Goal: Task Accomplishment & Management: Complete application form

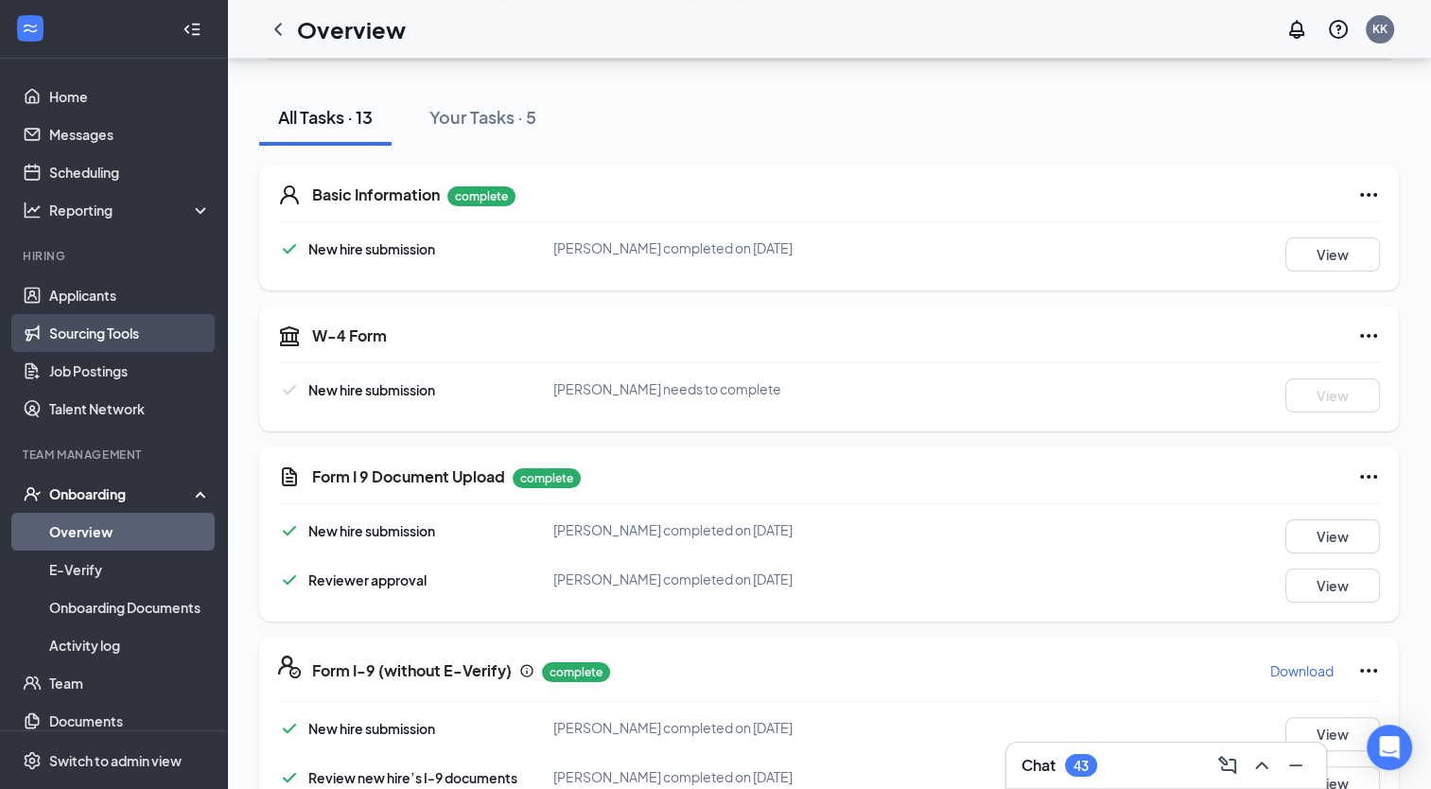
scroll to position [189, 0]
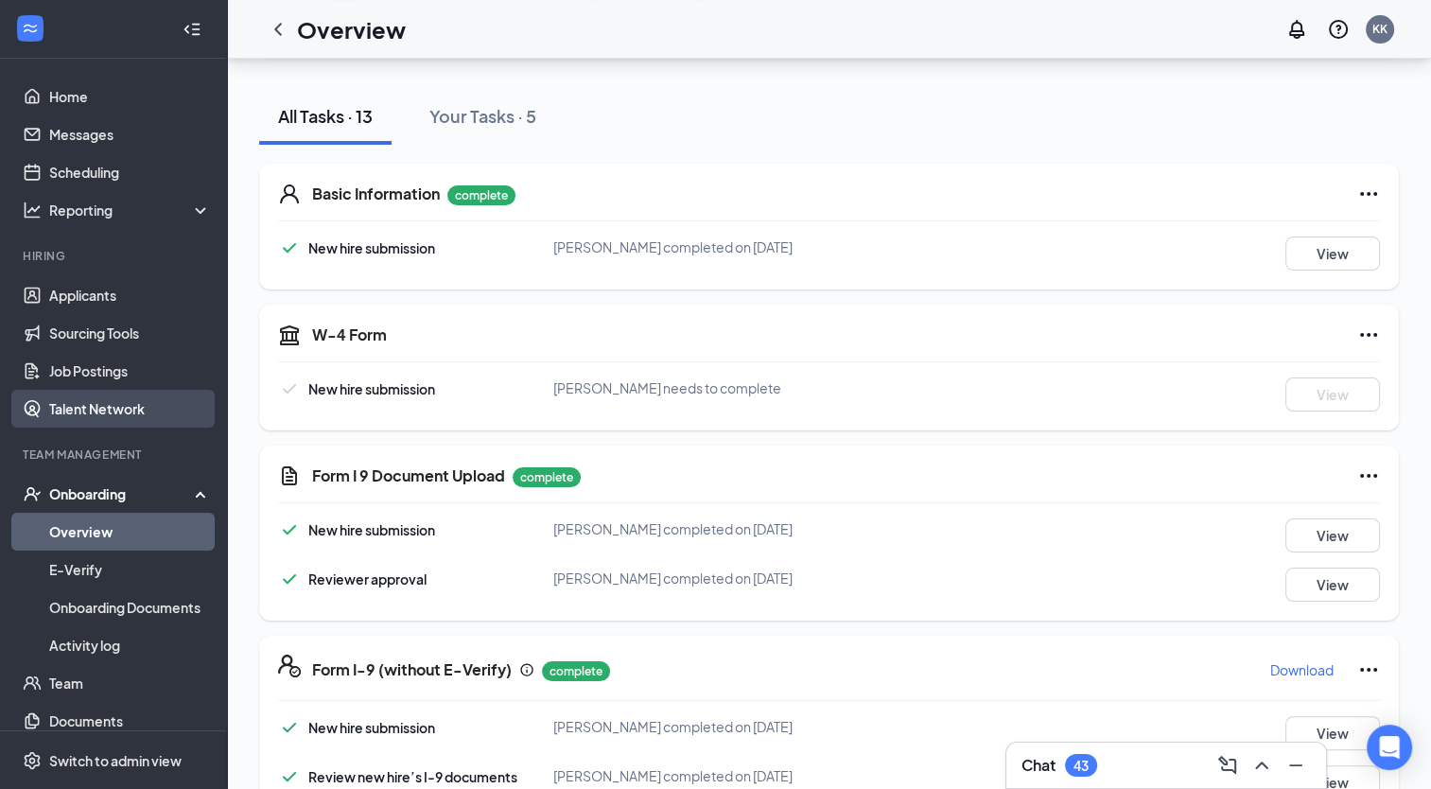
drag, startPoint x: 79, startPoint y: 528, endPoint x: 174, endPoint y: 407, distance: 153.6
click at [79, 528] on link "Overview" at bounding box center [130, 531] width 162 height 38
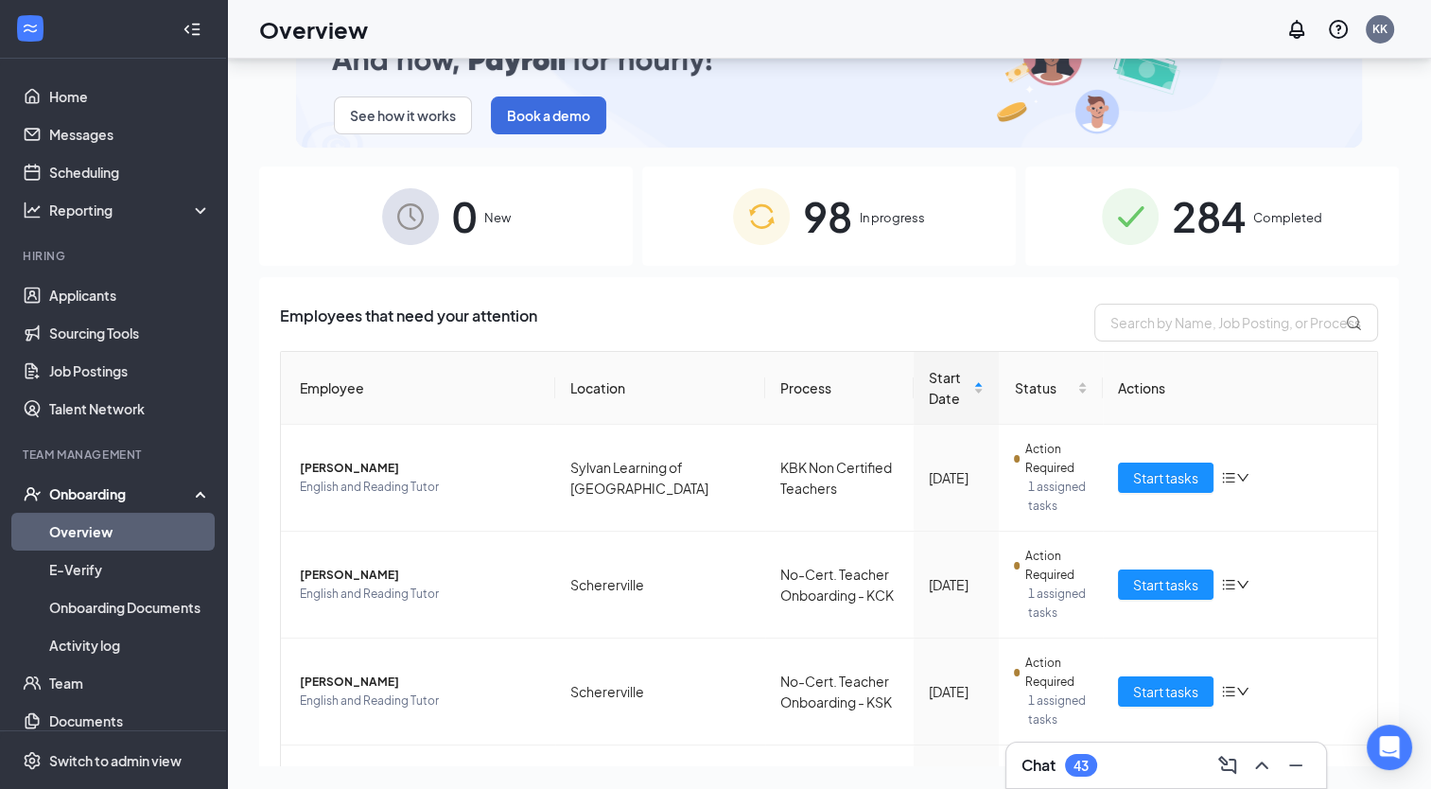
click at [850, 222] on div "98 In progress" at bounding box center [828, 215] width 373 height 99
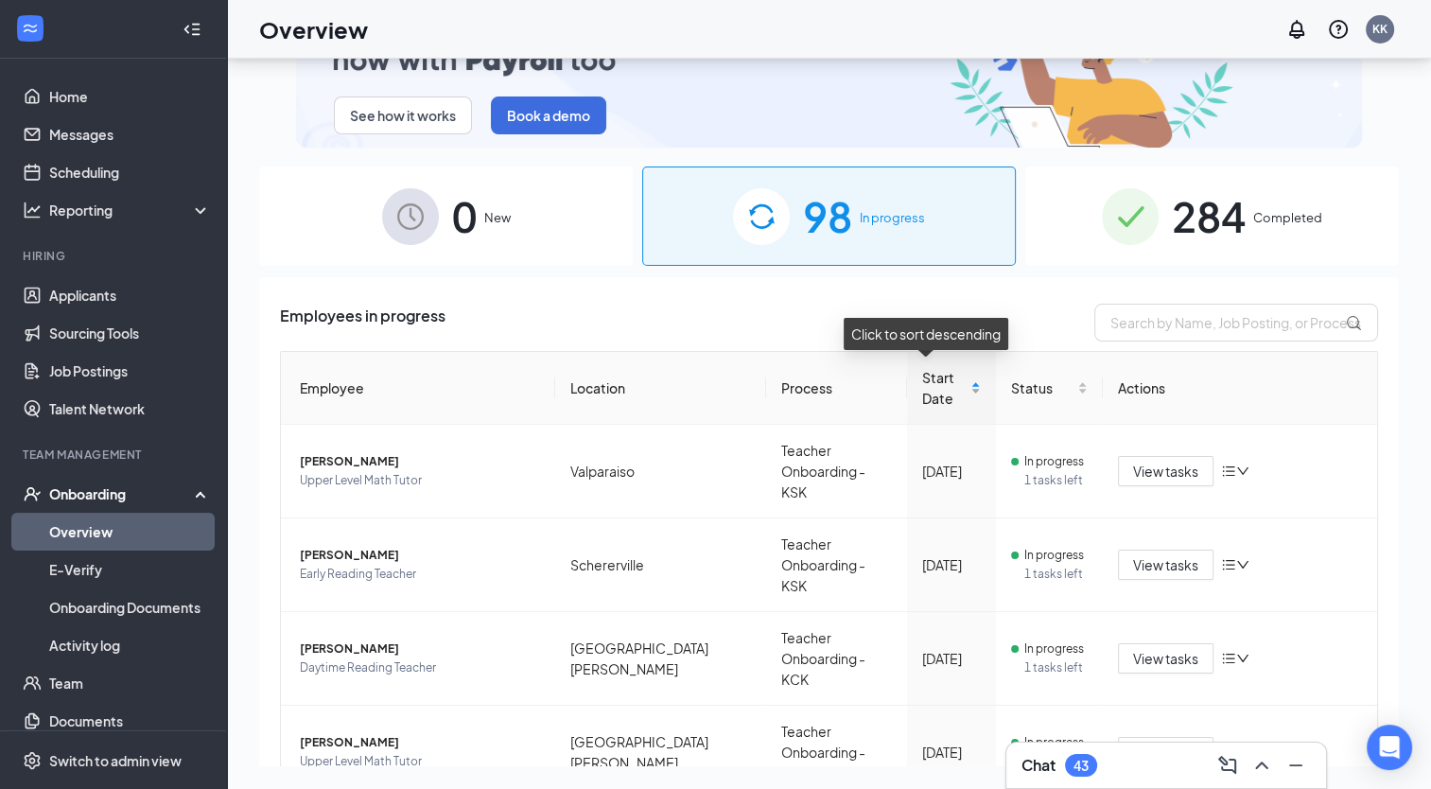
click at [958, 384] on div "Start Date" at bounding box center [951, 388] width 59 height 42
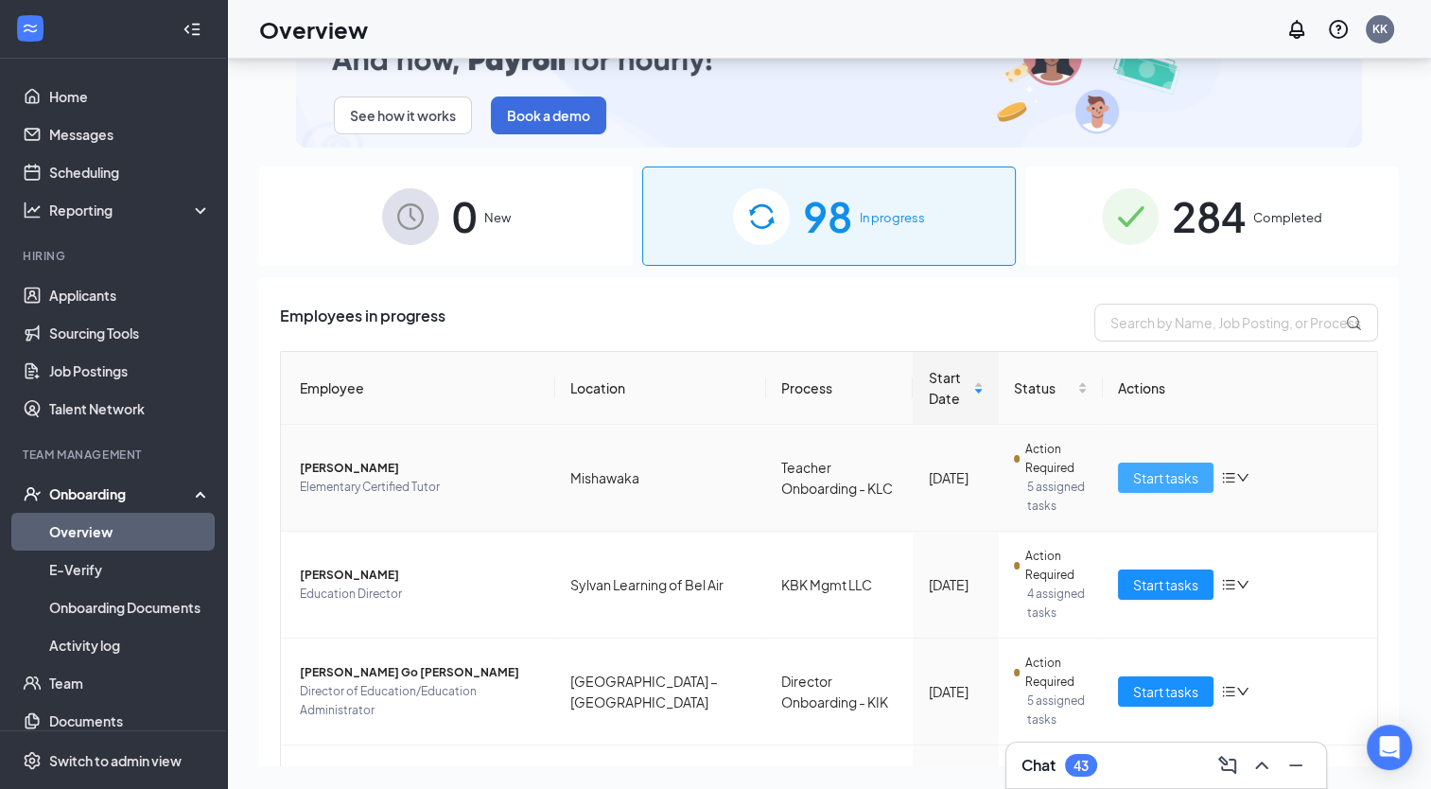
click at [1160, 475] on span "Start tasks" at bounding box center [1165, 477] width 65 height 21
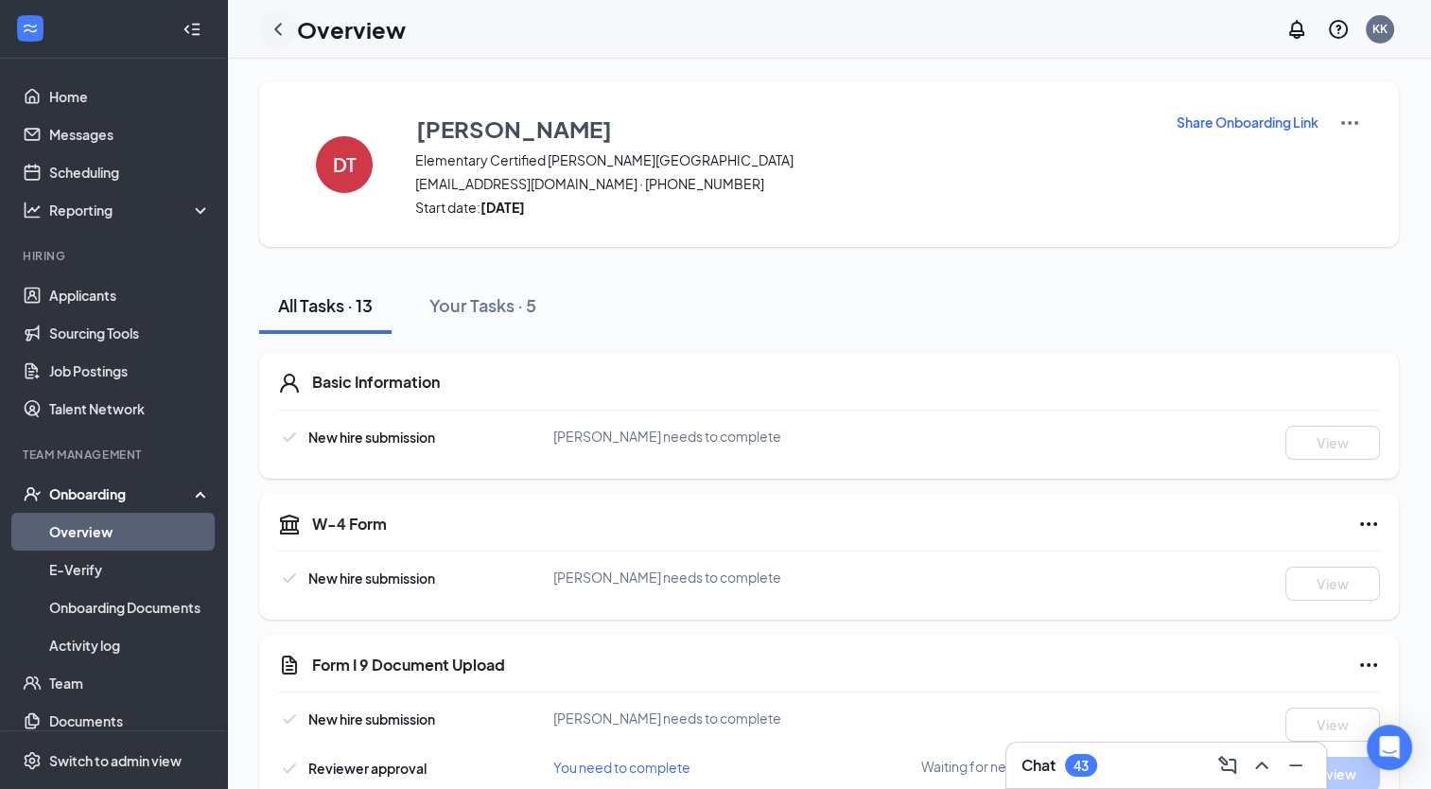
click at [276, 26] on icon "ChevronLeft" at bounding box center [278, 29] width 23 height 23
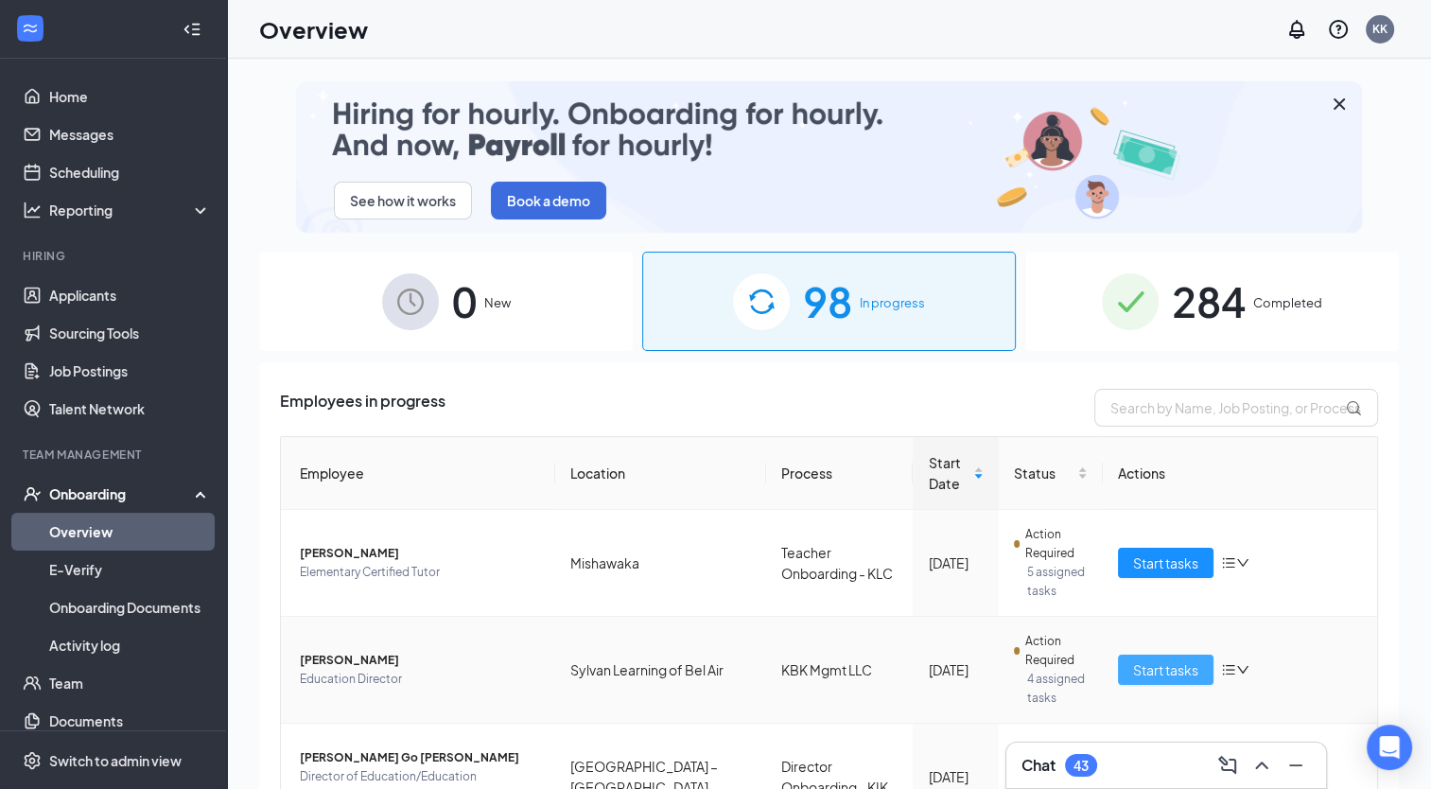
click at [1161, 670] on span "Start tasks" at bounding box center [1165, 669] width 65 height 21
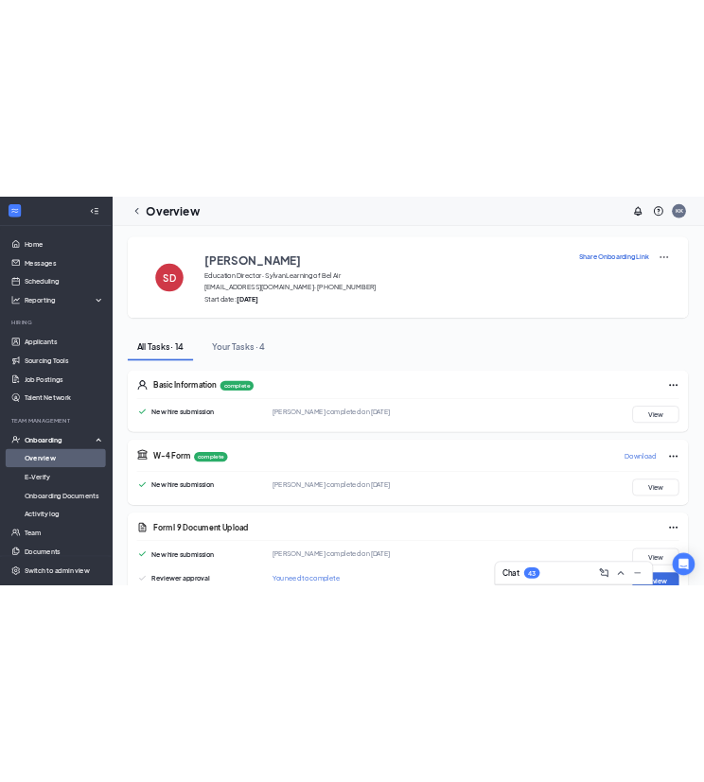
scroll to position [189, 0]
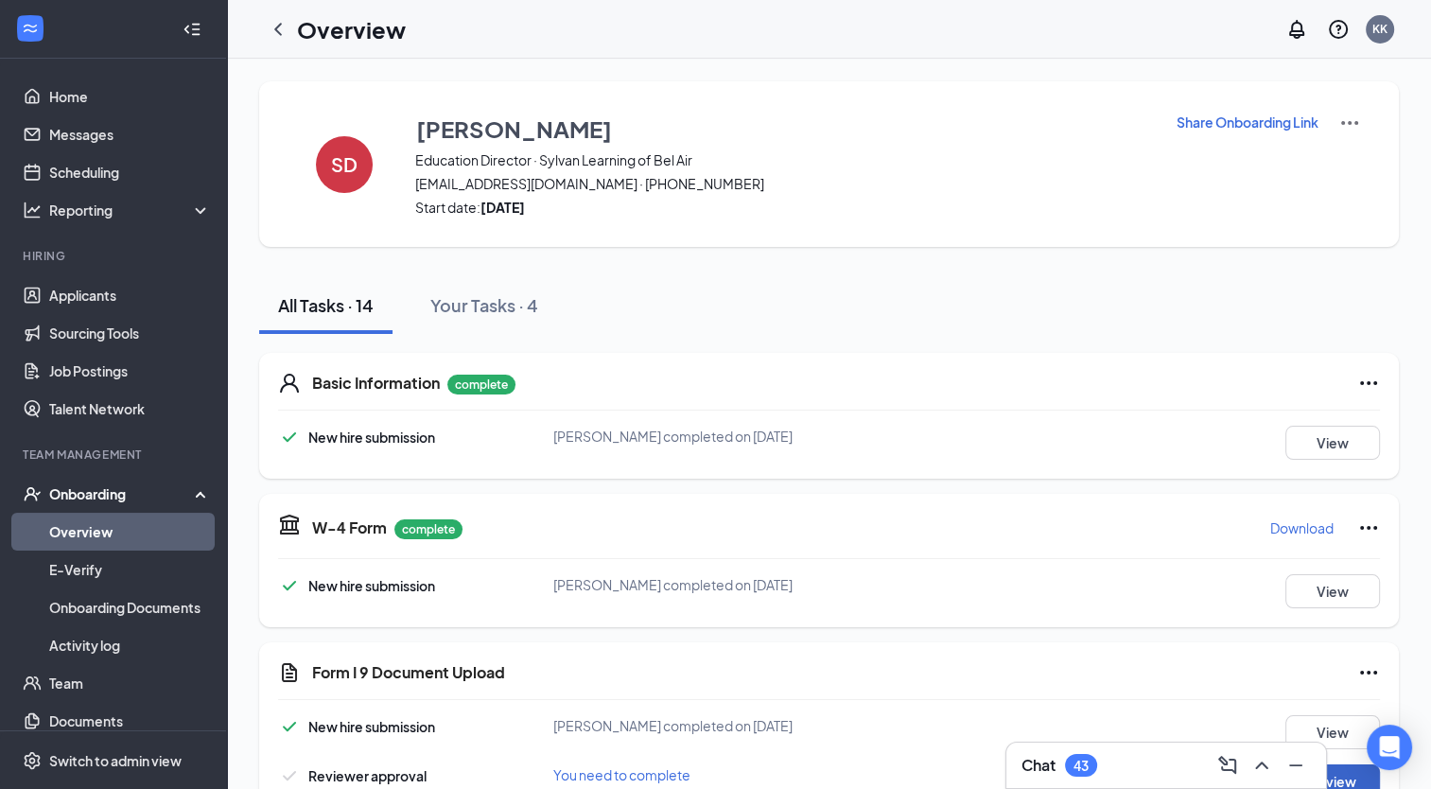
click at [1316, 764] on button "Review" at bounding box center [1332, 781] width 95 height 34
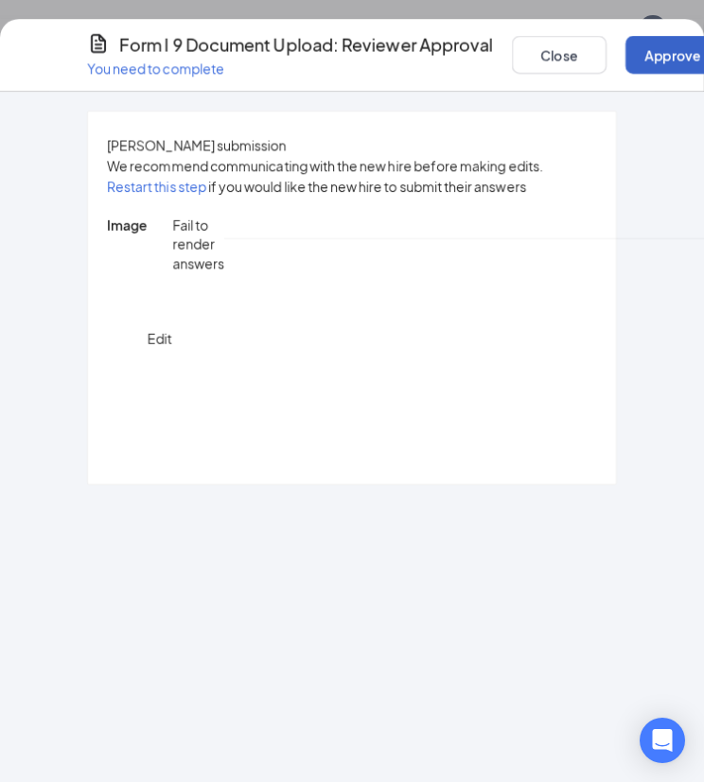
click at [683, 55] on button "Approve" at bounding box center [672, 55] width 95 height 38
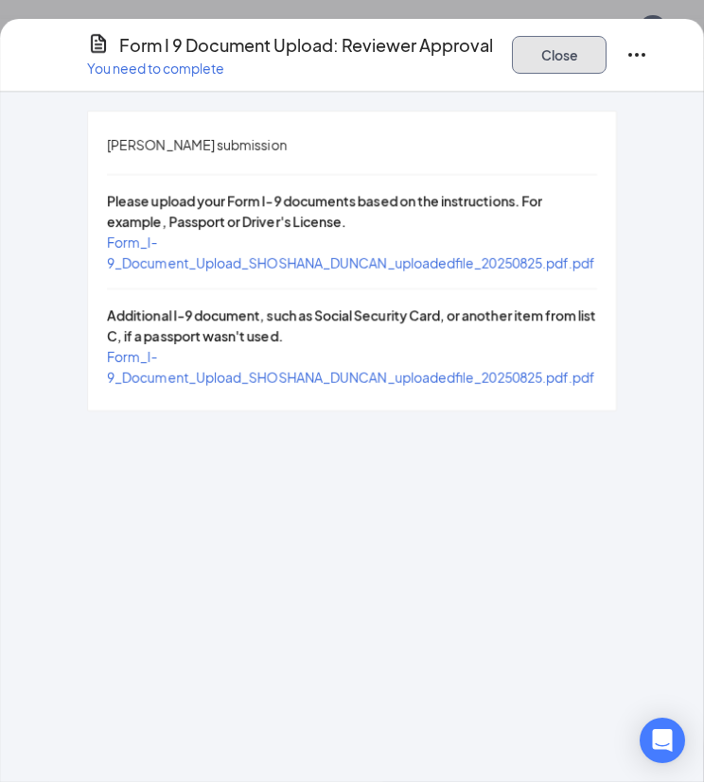
click at [606, 60] on button "Close" at bounding box center [559, 55] width 95 height 38
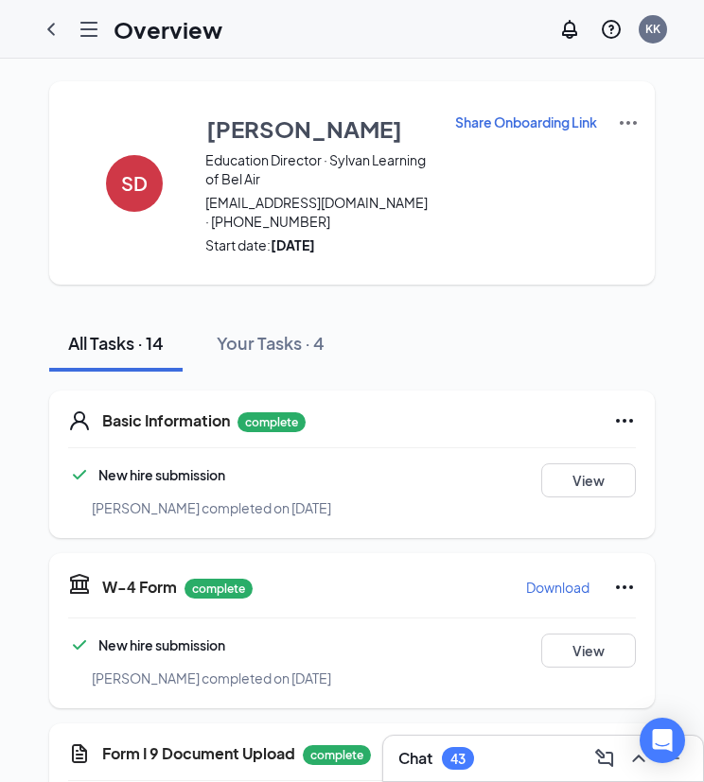
scroll to position [431, 0]
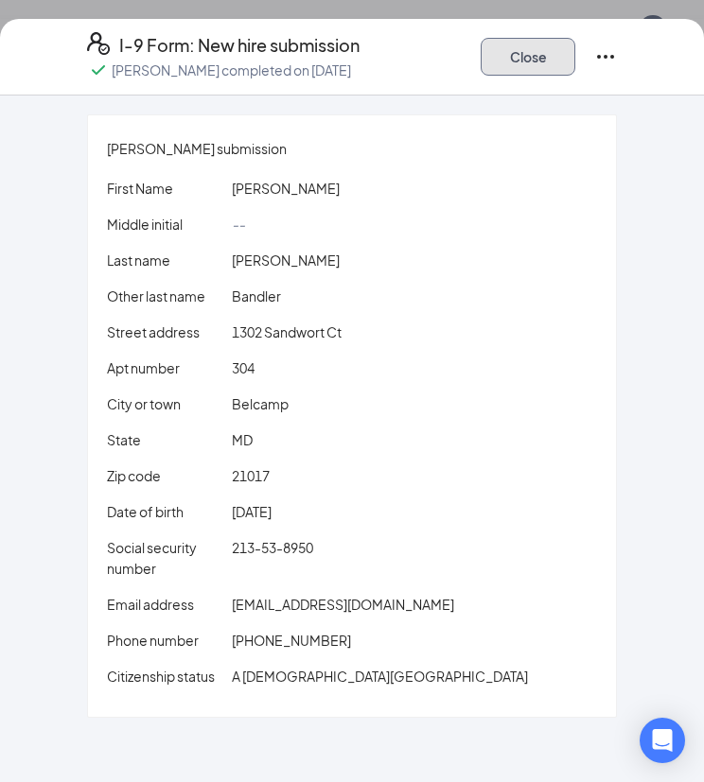
click at [538, 44] on button "Close" at bounding box center [527, 57] width 95 height 38
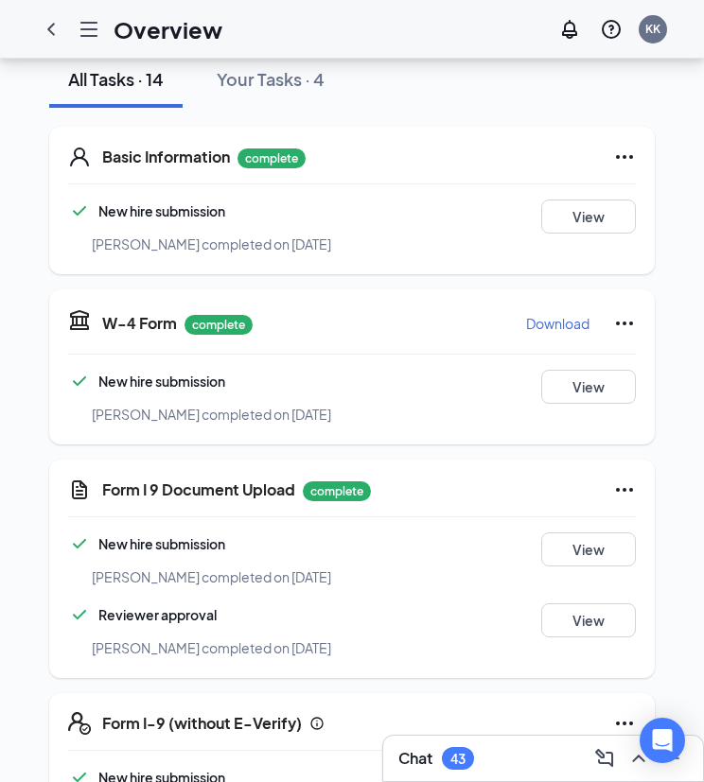
scroll to position [284, 0]
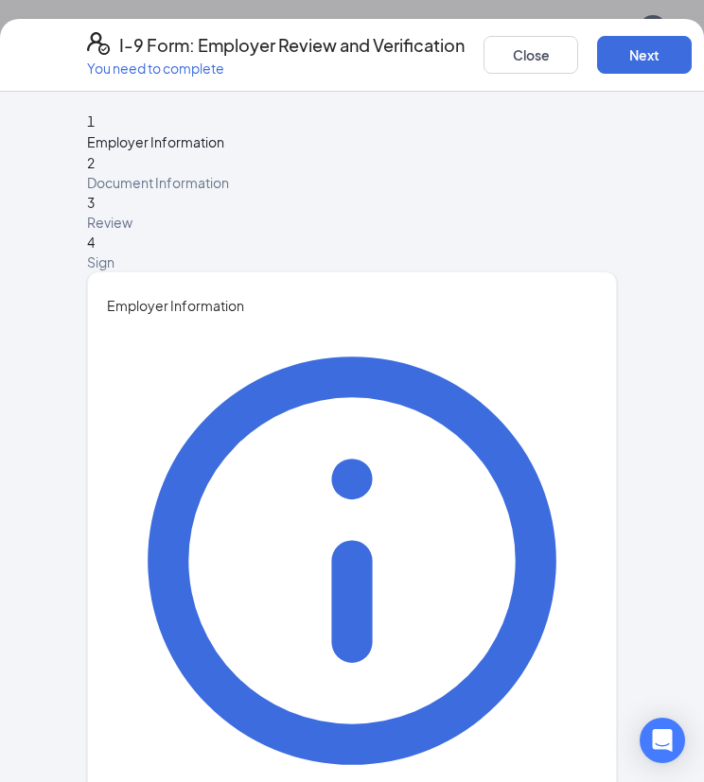
click at [572, 403] on div "I-9 Form: Employer Review and Verification You need to complete Close Next 1 Em…" at bounding box center [352, 391] width 704 height 782
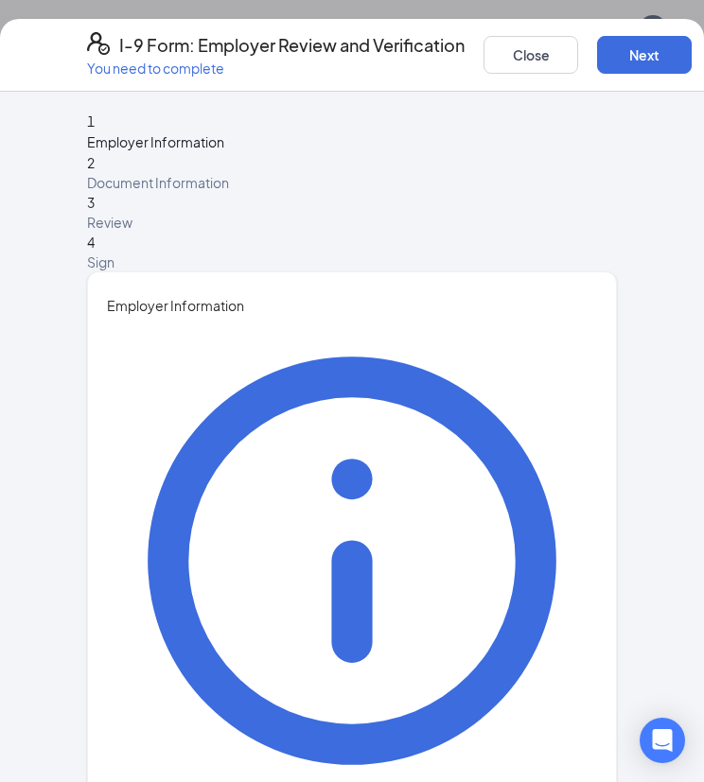
type input "Karin"
type input "Kruse"
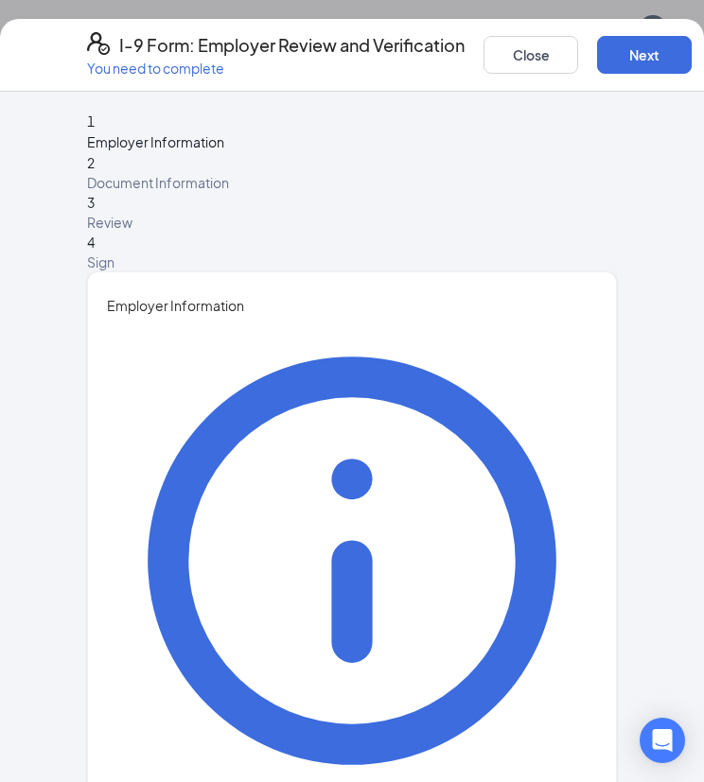
type input "Human Resources Coordinator"
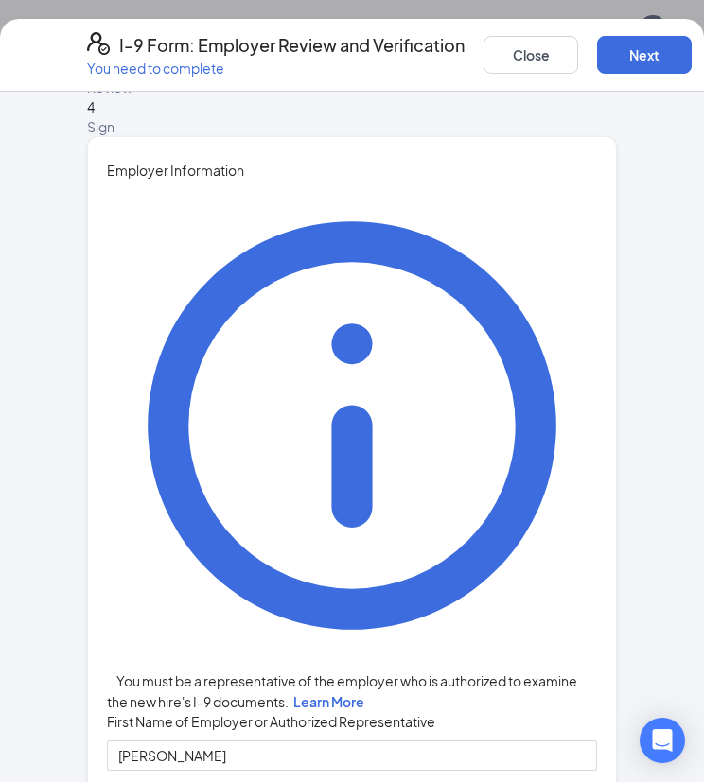
scroll to position [139, 0]
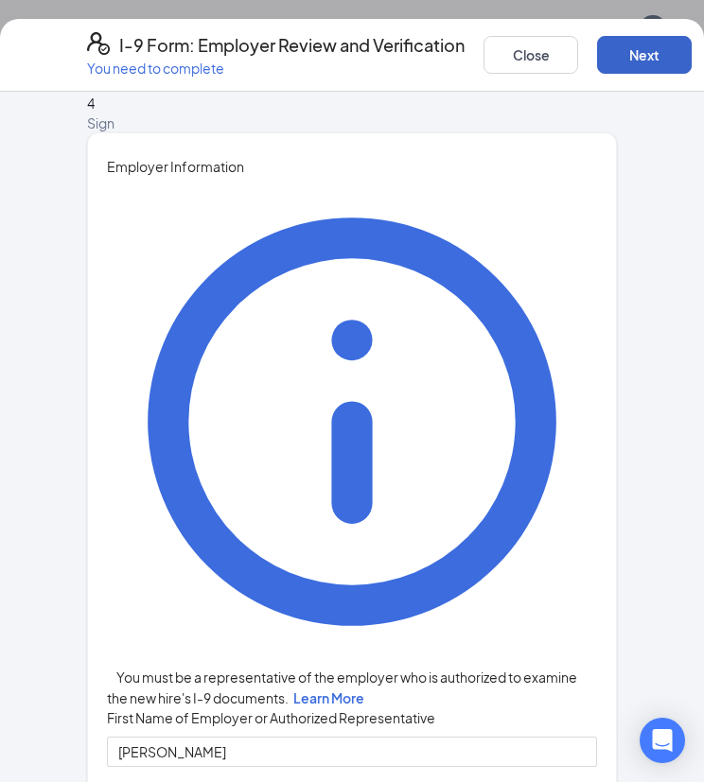
click at [674, 53] on button "Next" at bounding box center [644, 55] width 95 height 38
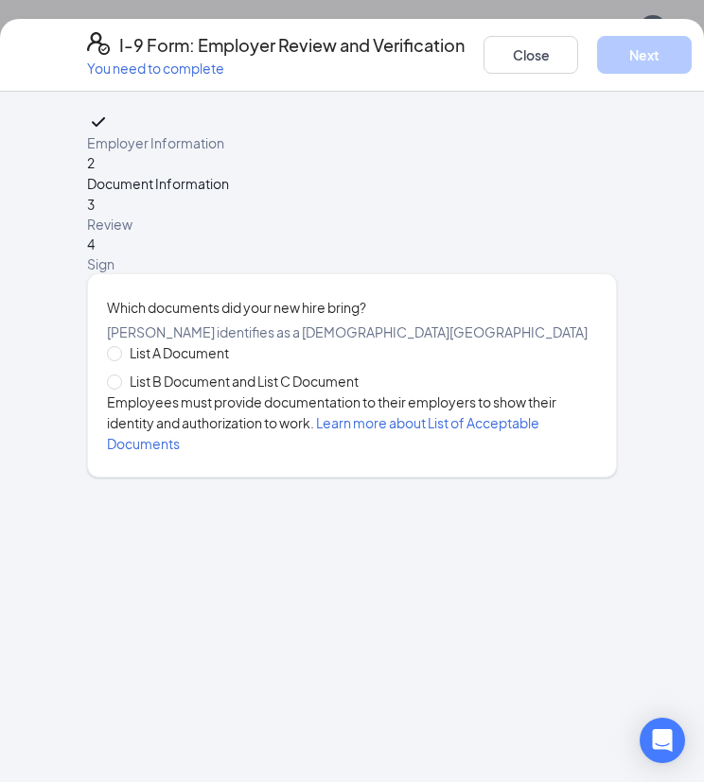
scroll to position [0, 0]
click at [117, 388] on input "List B Document and List C Document" at bounding box center [113, 380] width 13 height 13
radio input "true"
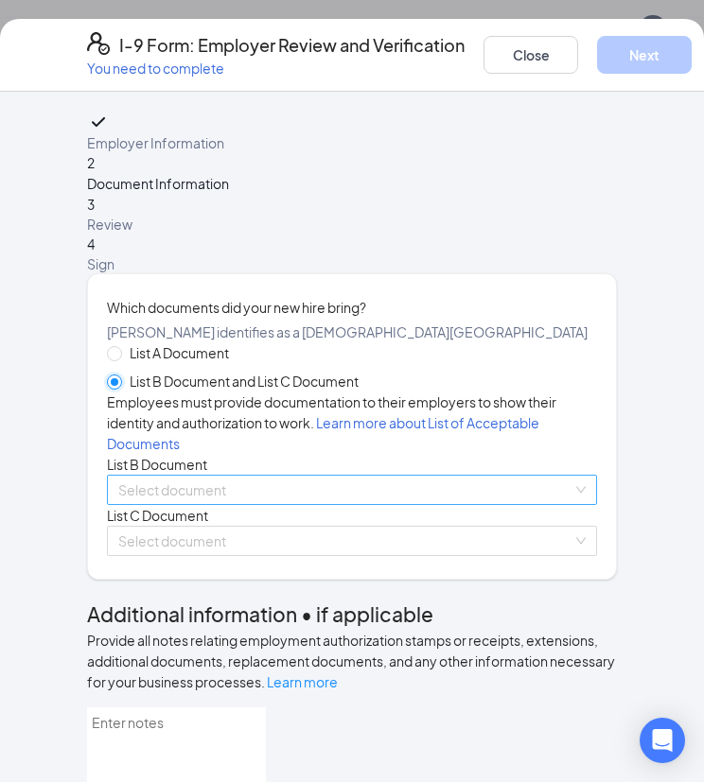
click at [153, 504] on span at bounding box center [345, 490] width 454 height 28
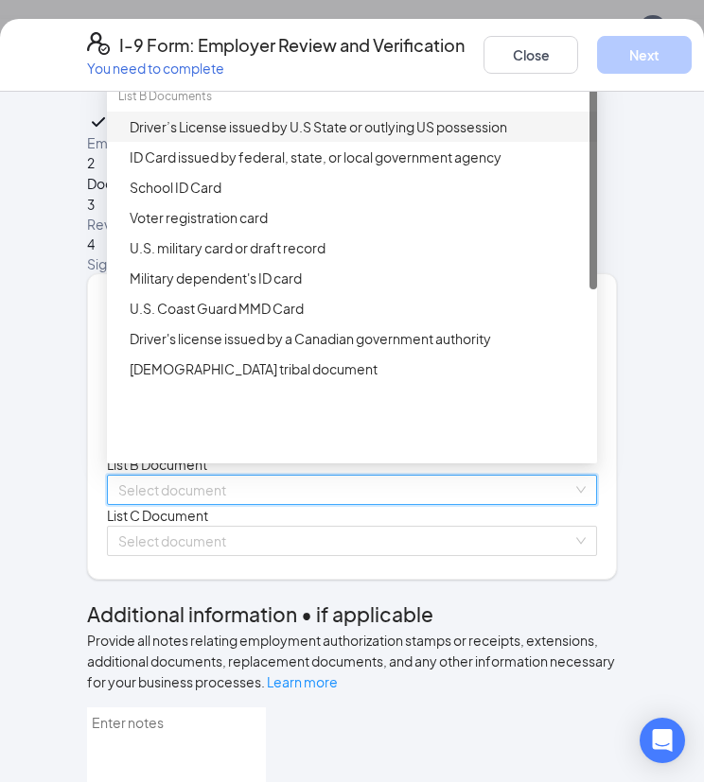
click at [195, 137] on div "Driver’s License issued by U.S State or outlying US possession" at bounding box center [358, 126] width 456 height 21
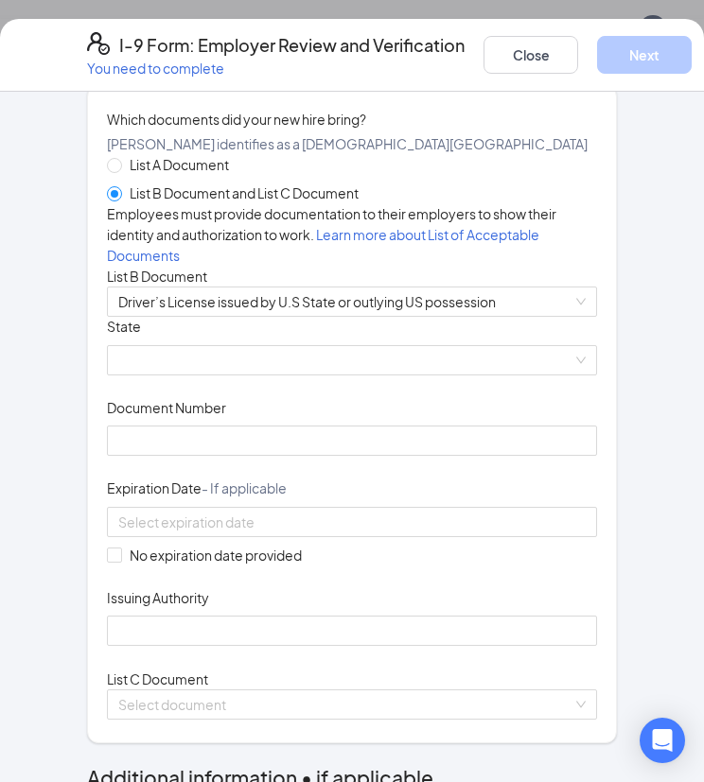
scroll to position [189, 0]
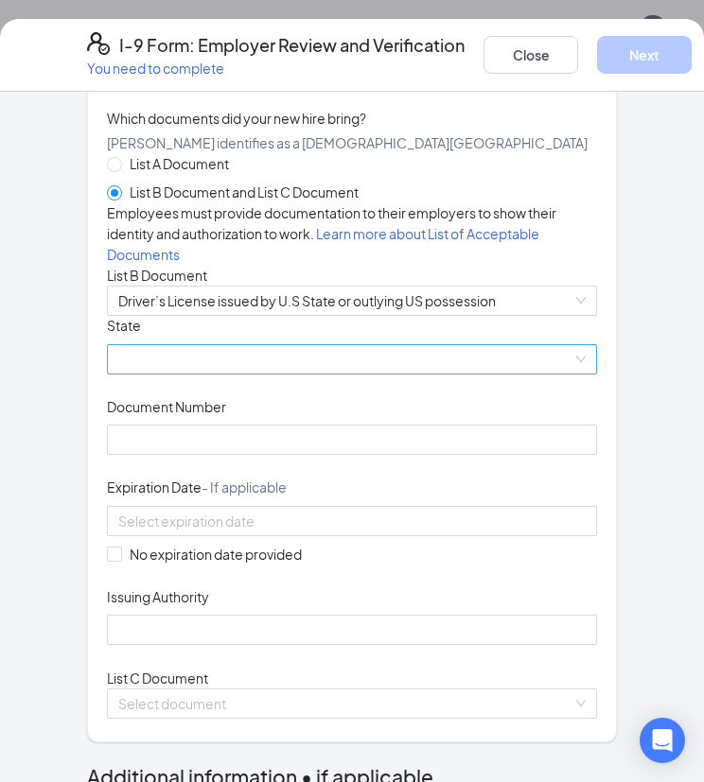
click at [414, 373] on span at bounding box center [351, 359] width 467 height 28
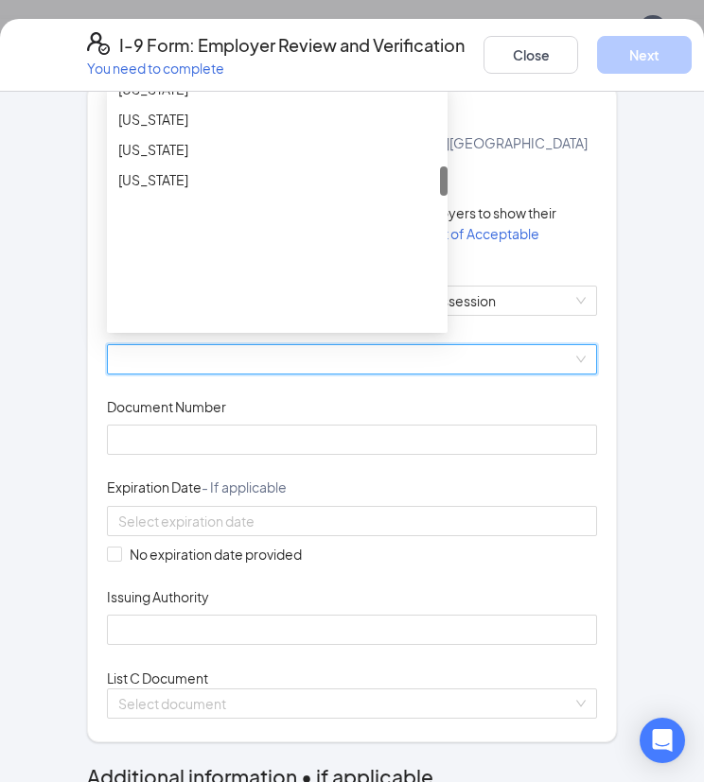
scroll to position [851, 0]
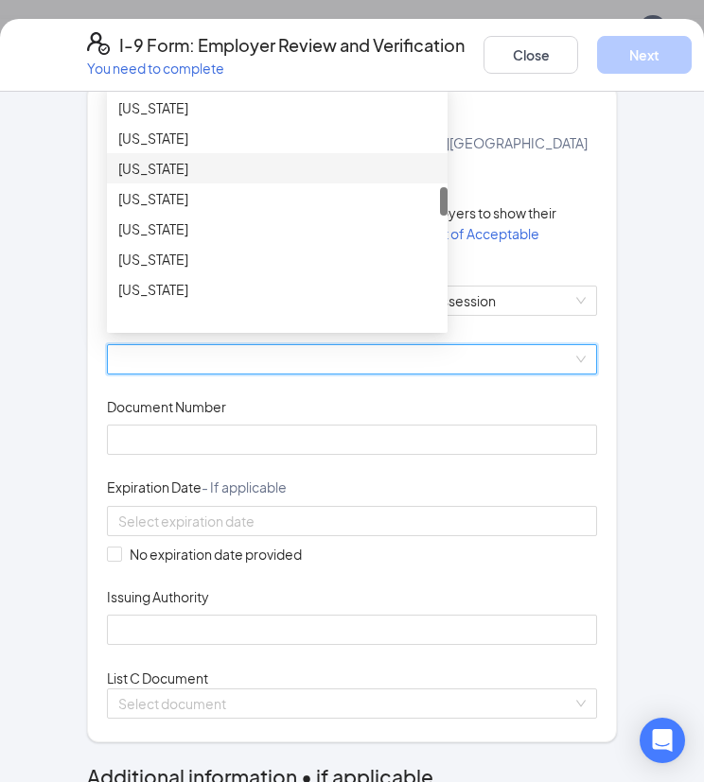
click at [155, 179] on div "Maryland" at bounding box center [277, 168] width 318 height 21
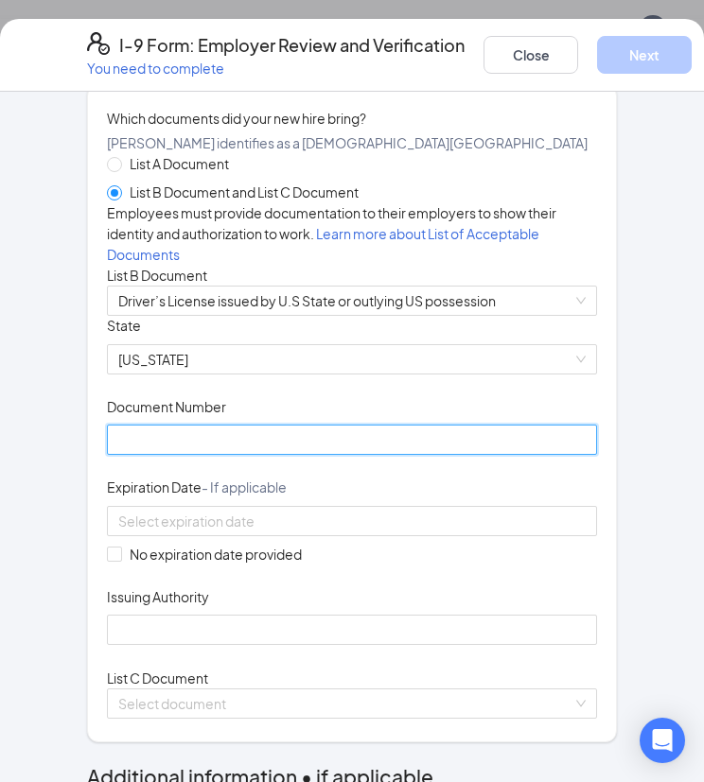
click at [190, 455] on input "Document Number" at bounding box center [352, 440] width 490 height 30
click at [163, 455] on input "MD10296203851" at bounding box center [352, 440] width 490 height 30
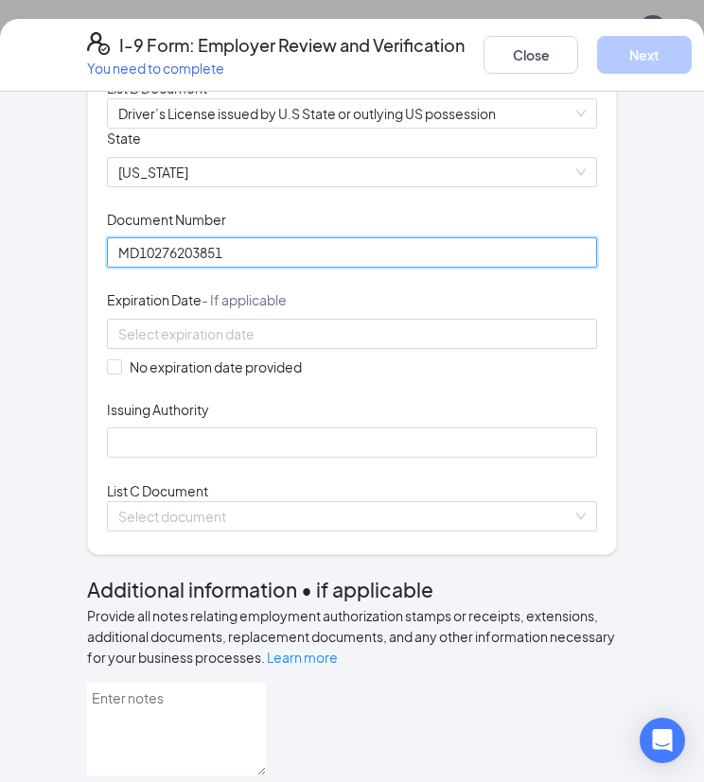
scroll to position [378, 0]
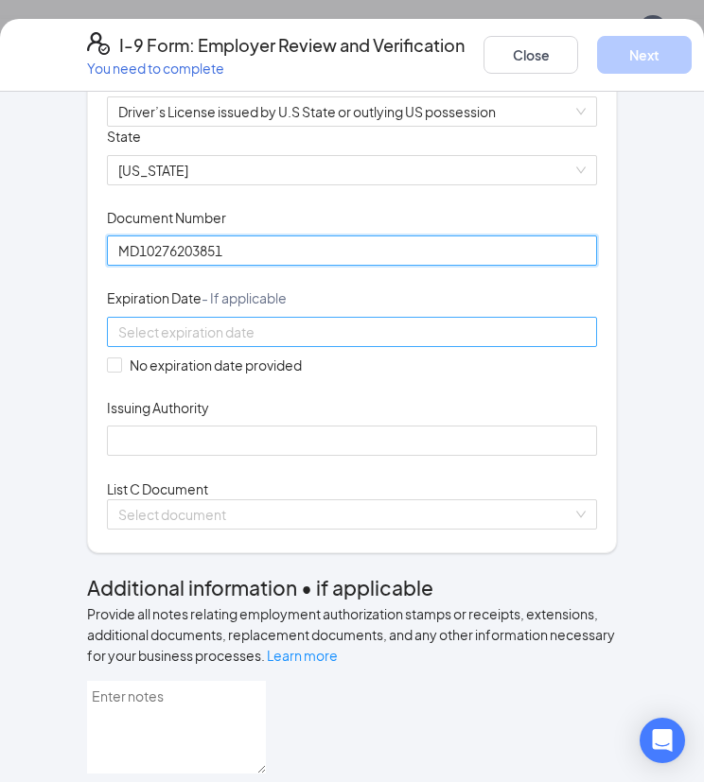
type input "MD10276203851"
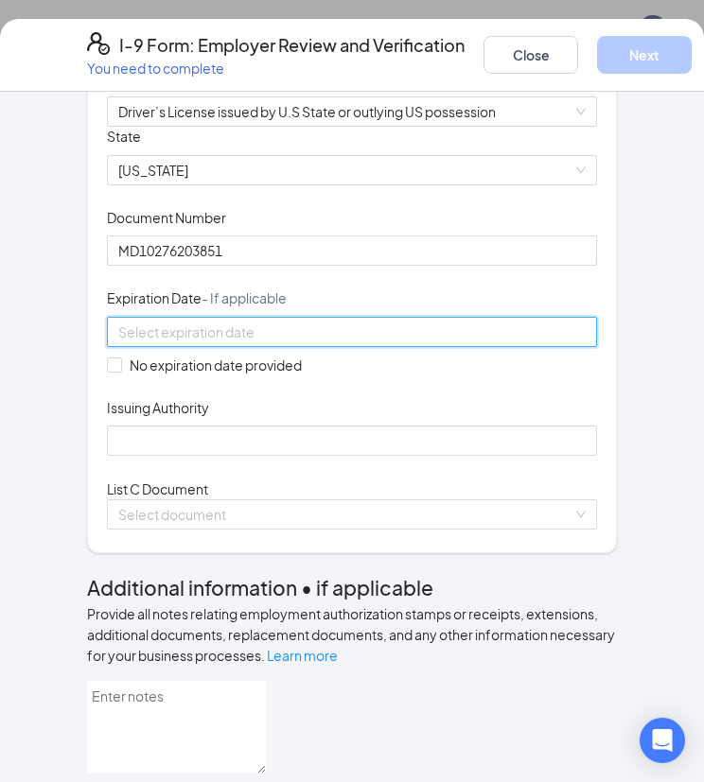
click at [331, 342] on input at bounding box center [349, 331] width 463 height 21
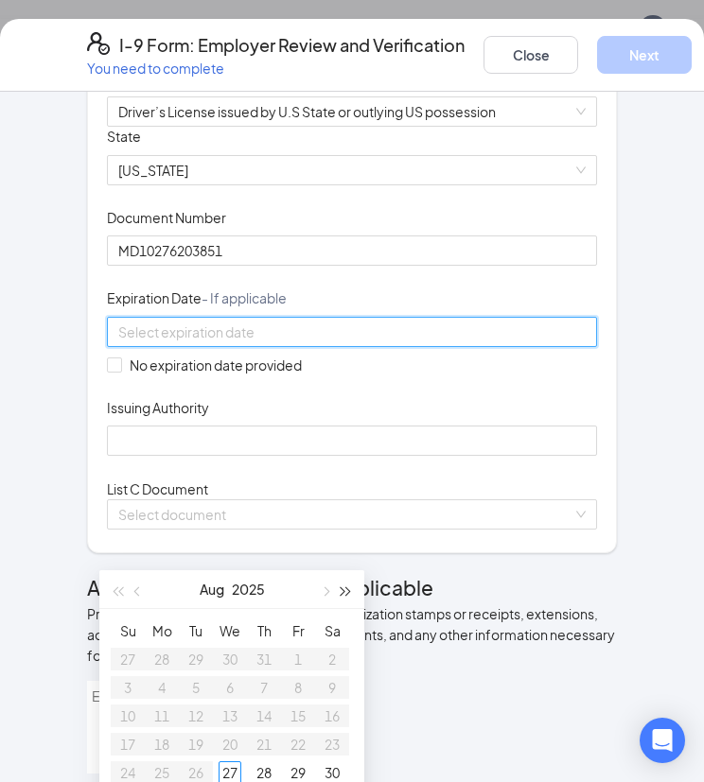
click at [345, 588] on span "button" at bounding box center [345, 591] width 9 height 9
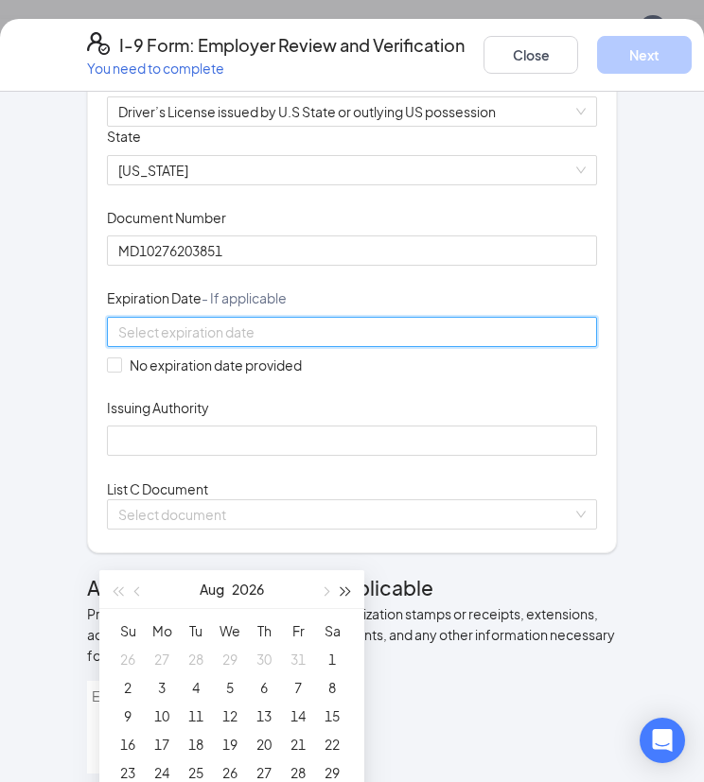
click at [345, 588] on span "button" at bounding box center [345, 591] width 9 height 9
click at [130, 595] on button "button" at bounding box center [138, 589] width 21 height 38
type input "07/14/2027"
click at [221, 714] on div "14" at bounding box center [229, 715] width 23 height 23
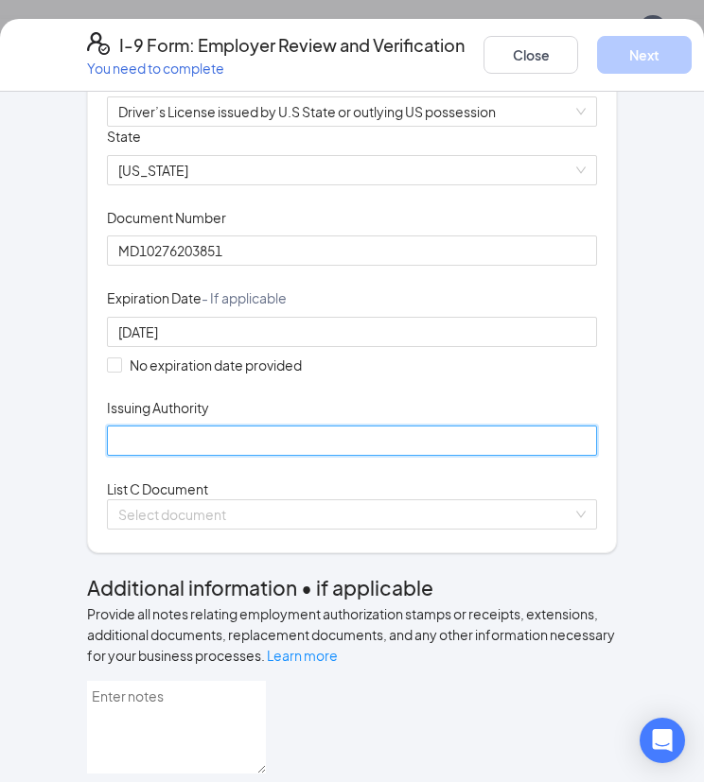
click at [352, 456] on input "Issuing Authority" at bounding box center [352, 441] width 490 height 30
click at [130, 456] on input "Issuing Authority" at bounding box center [352, 441] width 490 height 30
type input "Maryland"
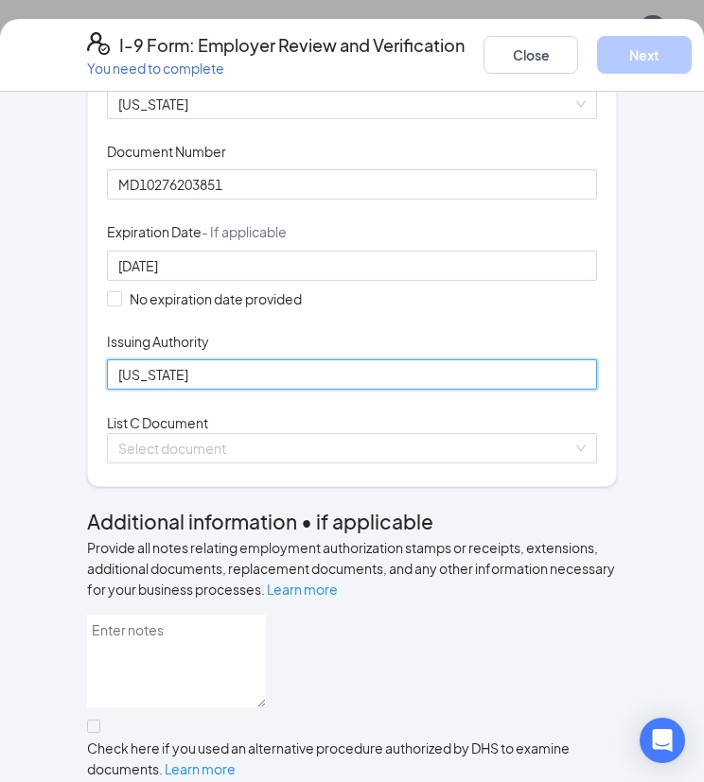
scroll to position [662, 0]
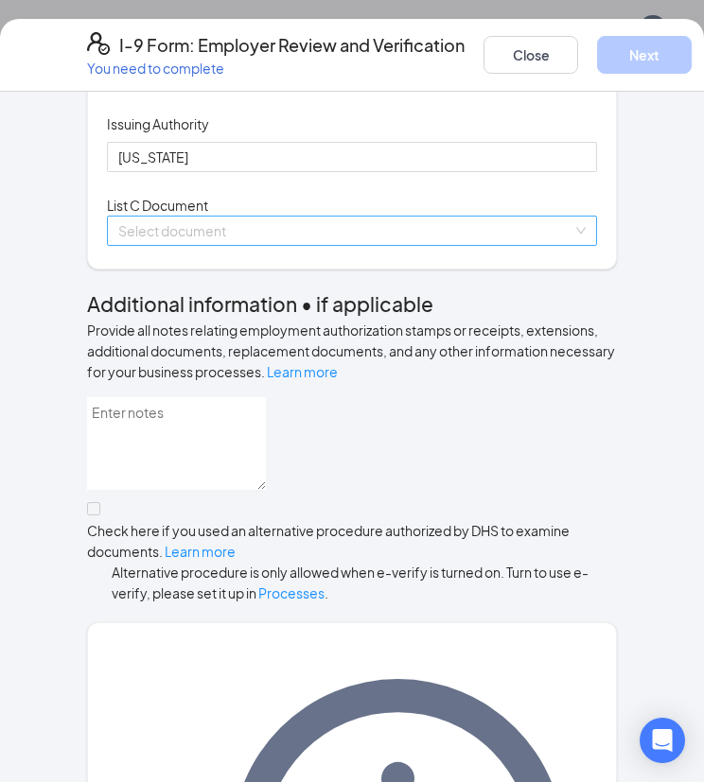
click at [148, 245] on input "search" at bounding box center [345, 231] width 454 height 28
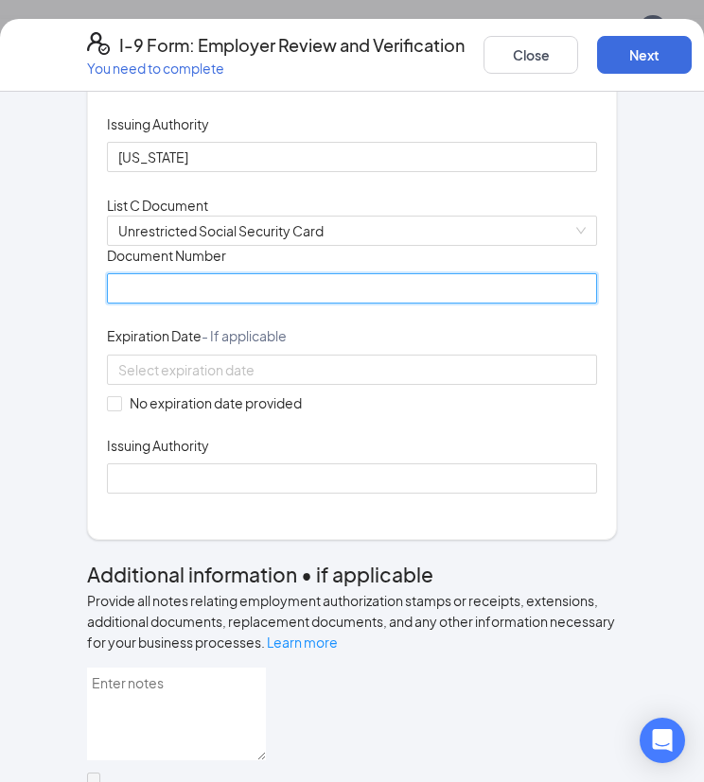
click at [231, 304] on input "Document Number" at bounding box center [352, 288] width 490 height 30
type input "213538950"
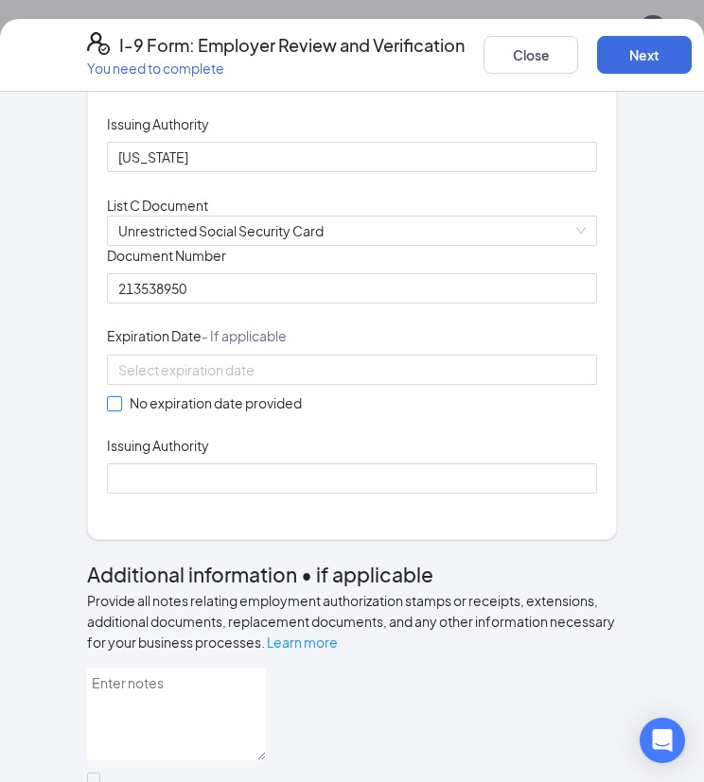
click at [113, 411] on span at bounding box center [114, 403] width 15 height 15
click at [113, 409] on input "No expiration date provided" at bounding box center [113, 402] width 13 height 13
checkbox input "true"
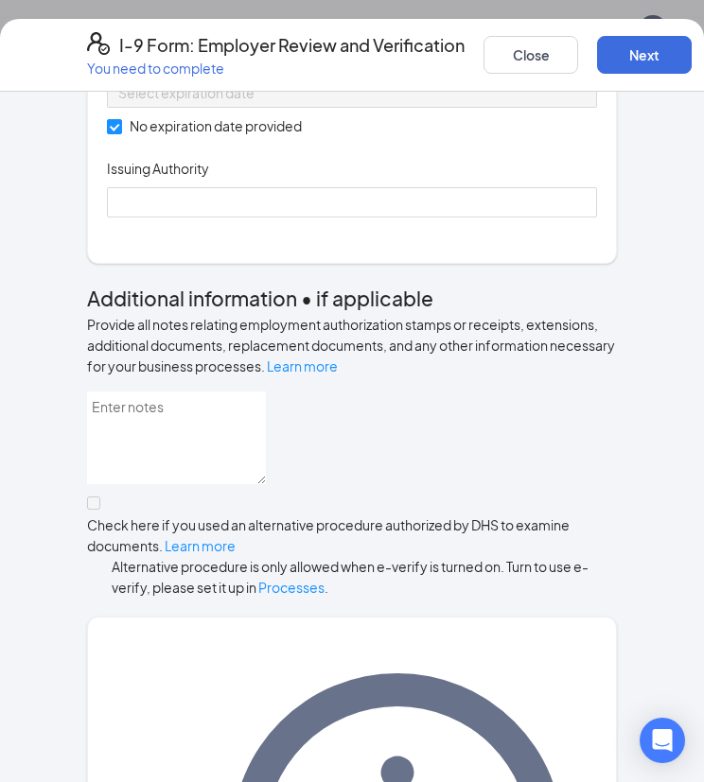
scroll to position [946, 0]
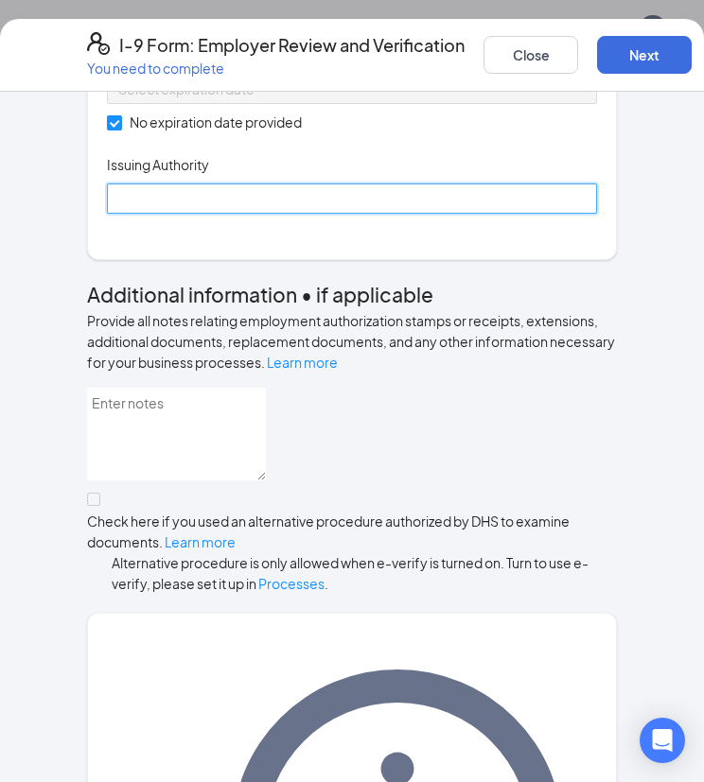
click at [227, 214] on input "Issuing Authority" at bounding box center [352, 198] width 490 height 30
type input "Social Security Administration"
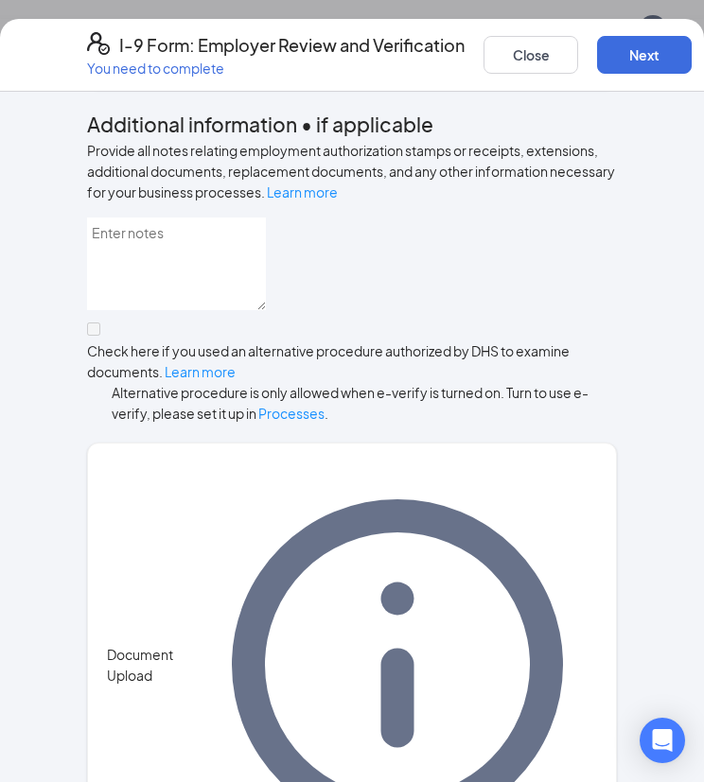
scroll to position [1294, 0]
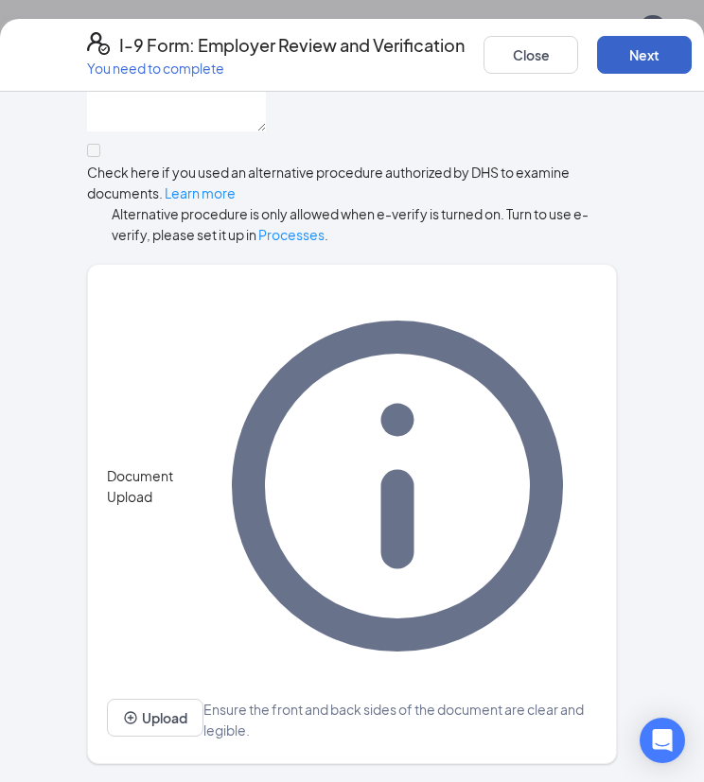
click at [669, 56] on button "Next" at bounding box center [644, 55] width 95 height 38
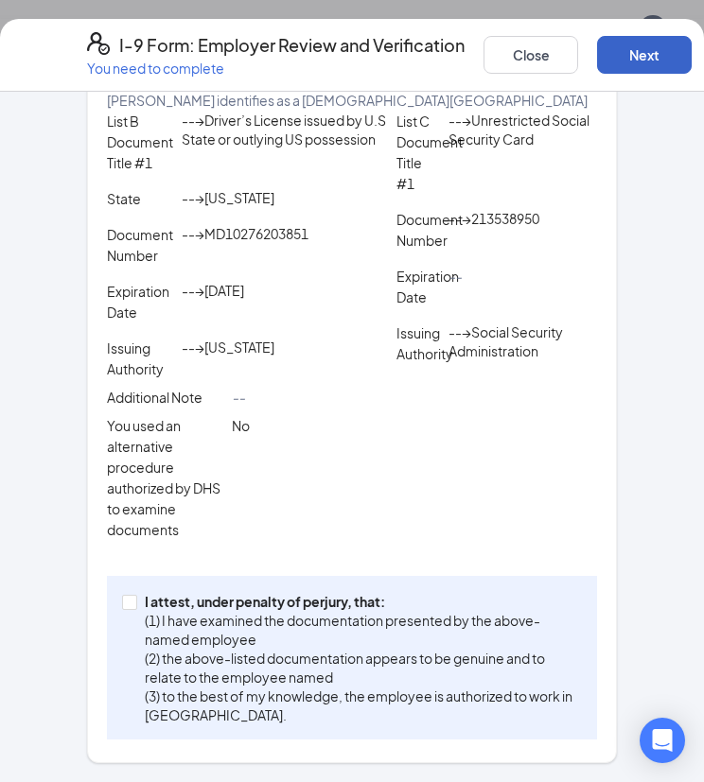
scroll to position [682, 0]
click at [124, 597] on input "I attest, under penalty of perjury, that: (1) I have examined the documentation…" at bounding box center [128, 601] width 13 height 13
checkbox input "true"
click at [682, 57] on button "Next" at bounding box center [644, 55] width 95 height 38
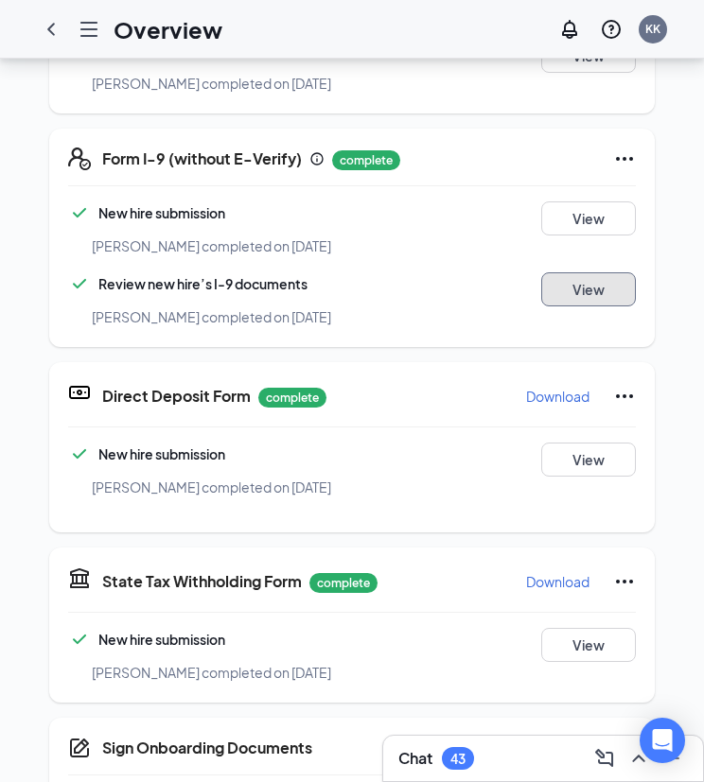
scroll to position [851, 0]
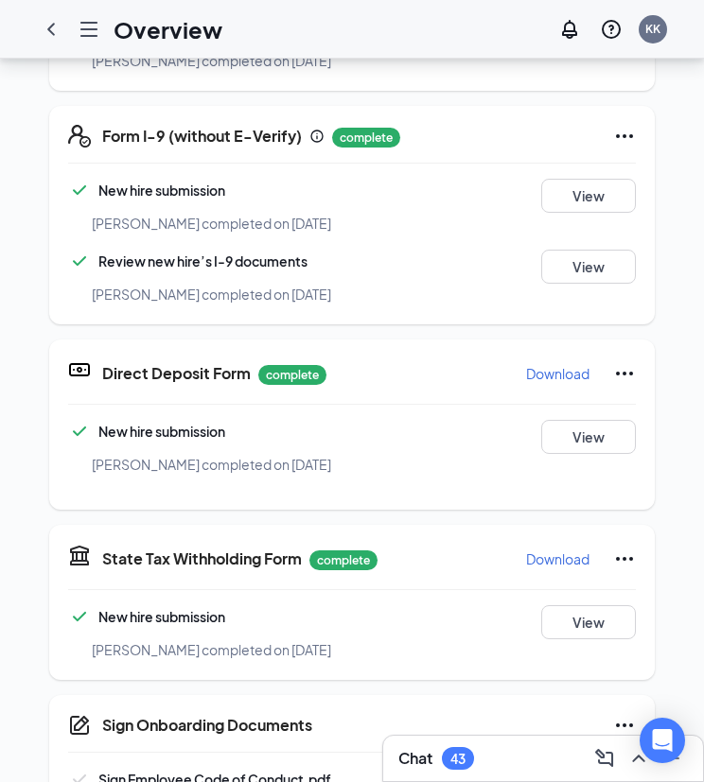
click at [590, 768] on button "Sign" at bounding box center [588, 785] width 95 height 34
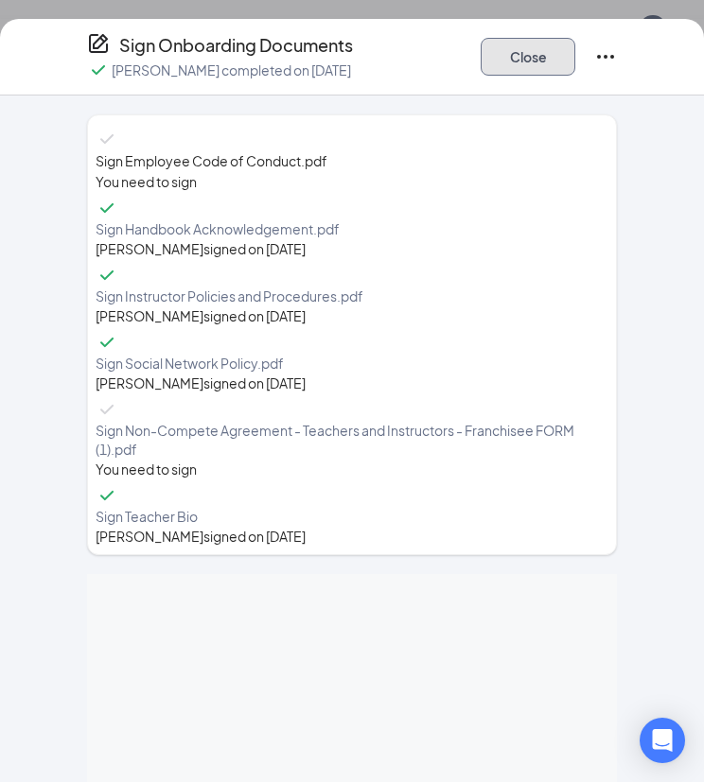
click at [538, 60] on button "Close" at bounding box center [527, 57] width 95 height 38
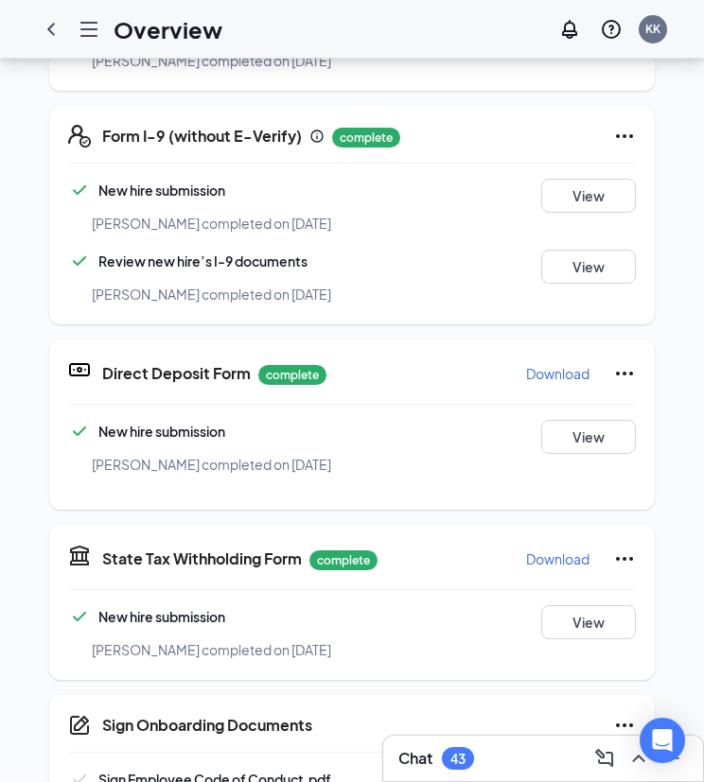
click at [586, 768] on button "Sign" at bounding box center [588, 785] width 95 height 34
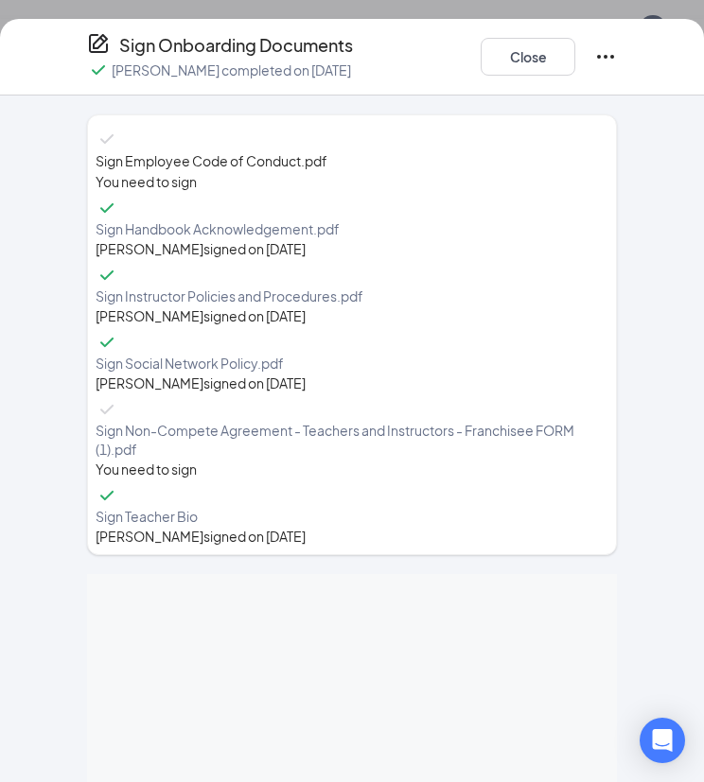
click at [307, 171] on div "You need to sign" at bounding box center [352, 181] width 512 height 21
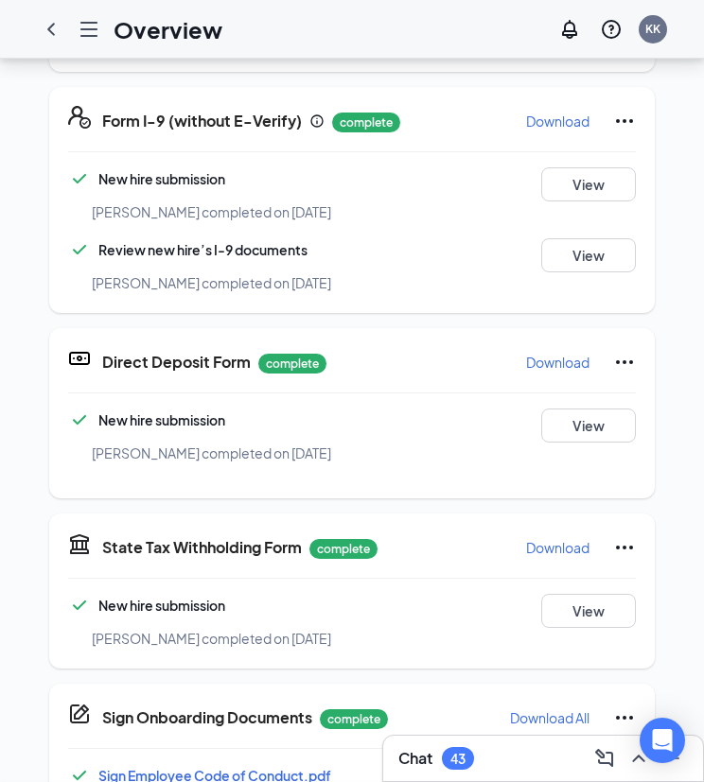
scroll to position [420, 0]
click at [47, 23] on icon "ChevronLeft" at bounding box center [51, 29] width 23 height 23
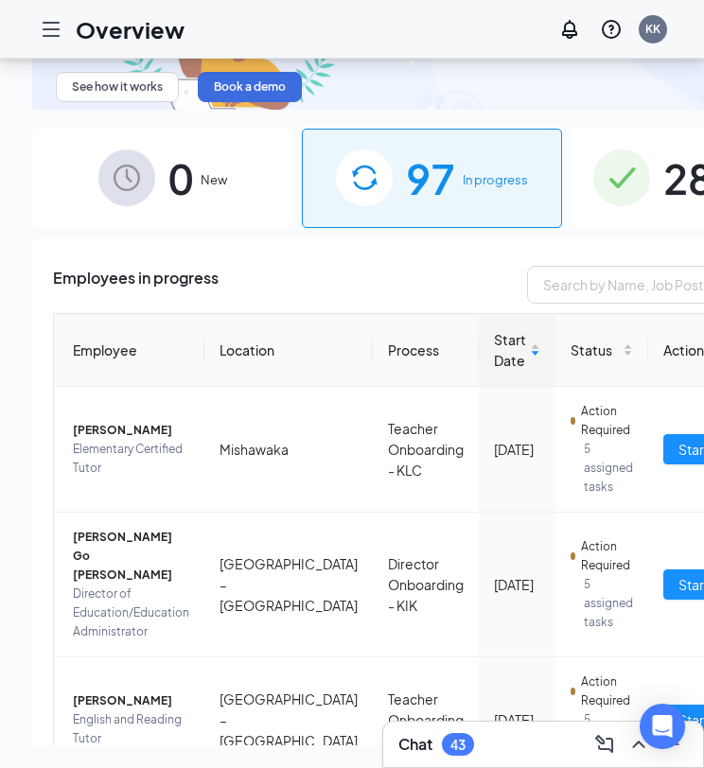
click at [663, 146] on span "285" at bounding box center [700, 178] width 74 height 65
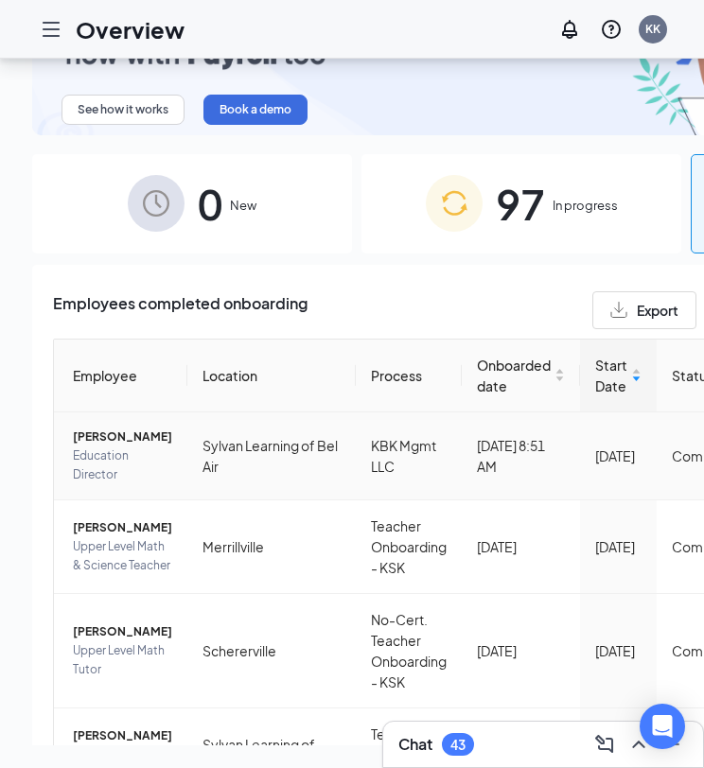
click at [109, 427] on span "SHOSHANA DUNCAN" at bounding box center [122, 436] width 99 height 19
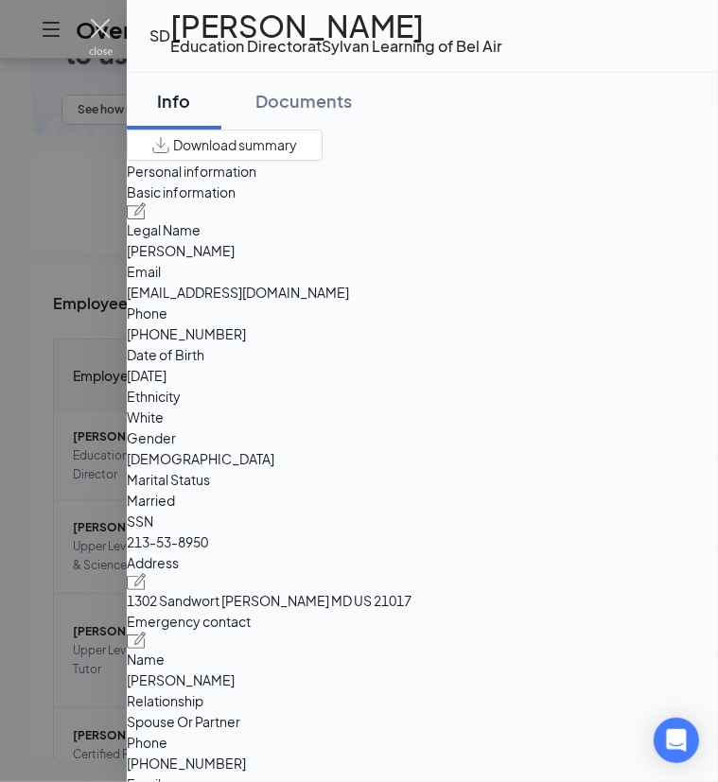
click at [99, 20] on img at bounding box center [101, 37] width 24 height 37
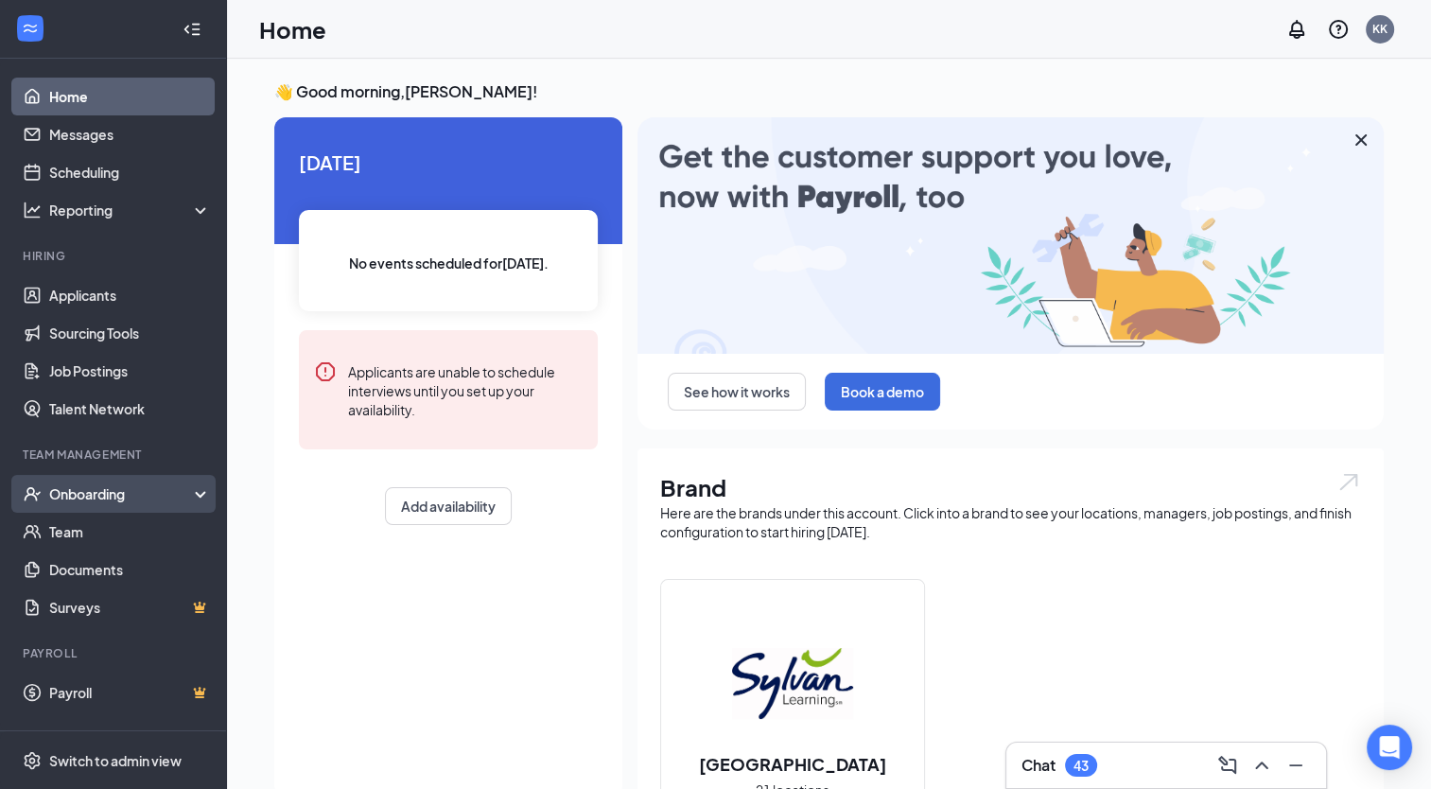
click at [86, 498] on div "Onboarding" at bounding box center [122, 493] width 146 height 19
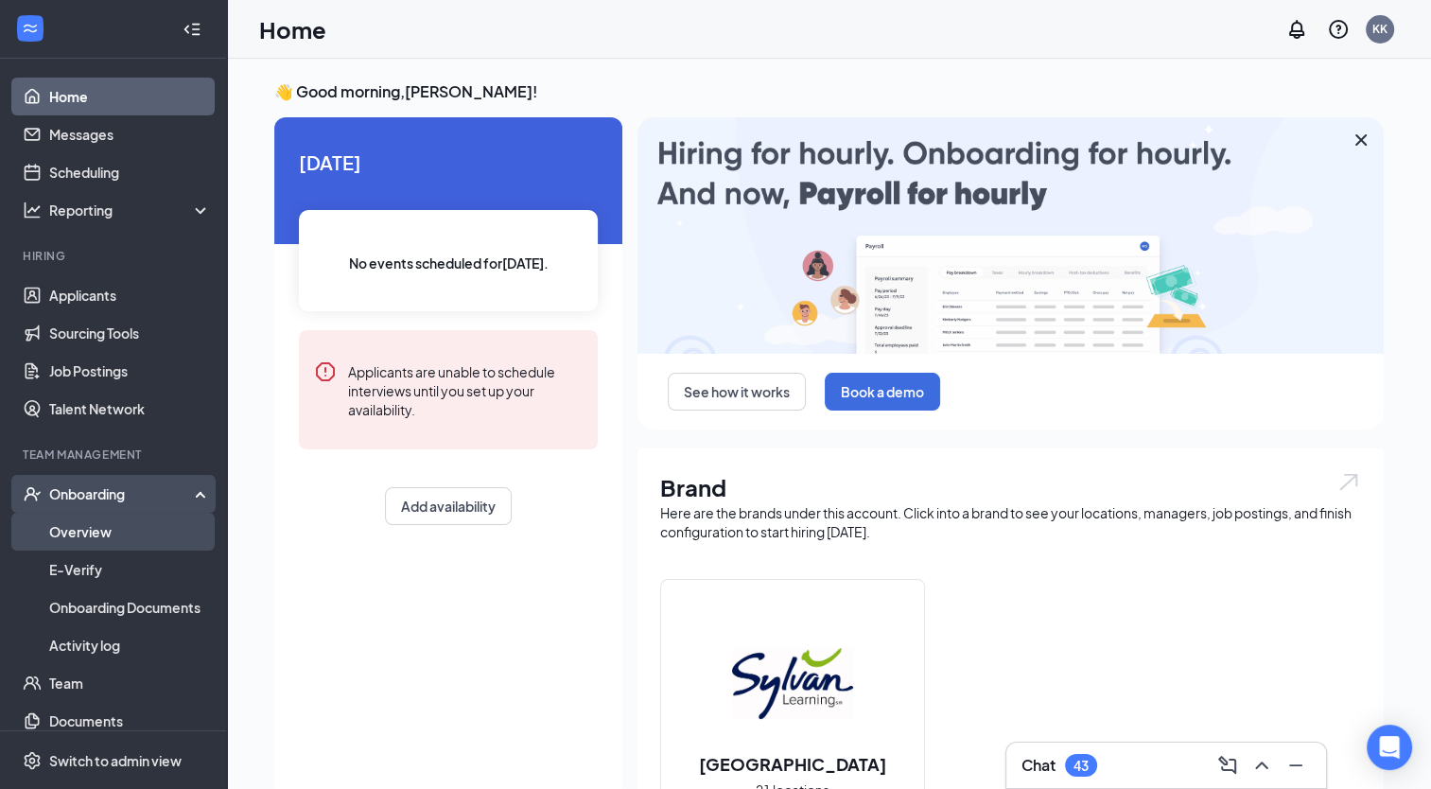
click at [83, 534] on link "Overview" at bounding box center [130, 531] width 162 height 38
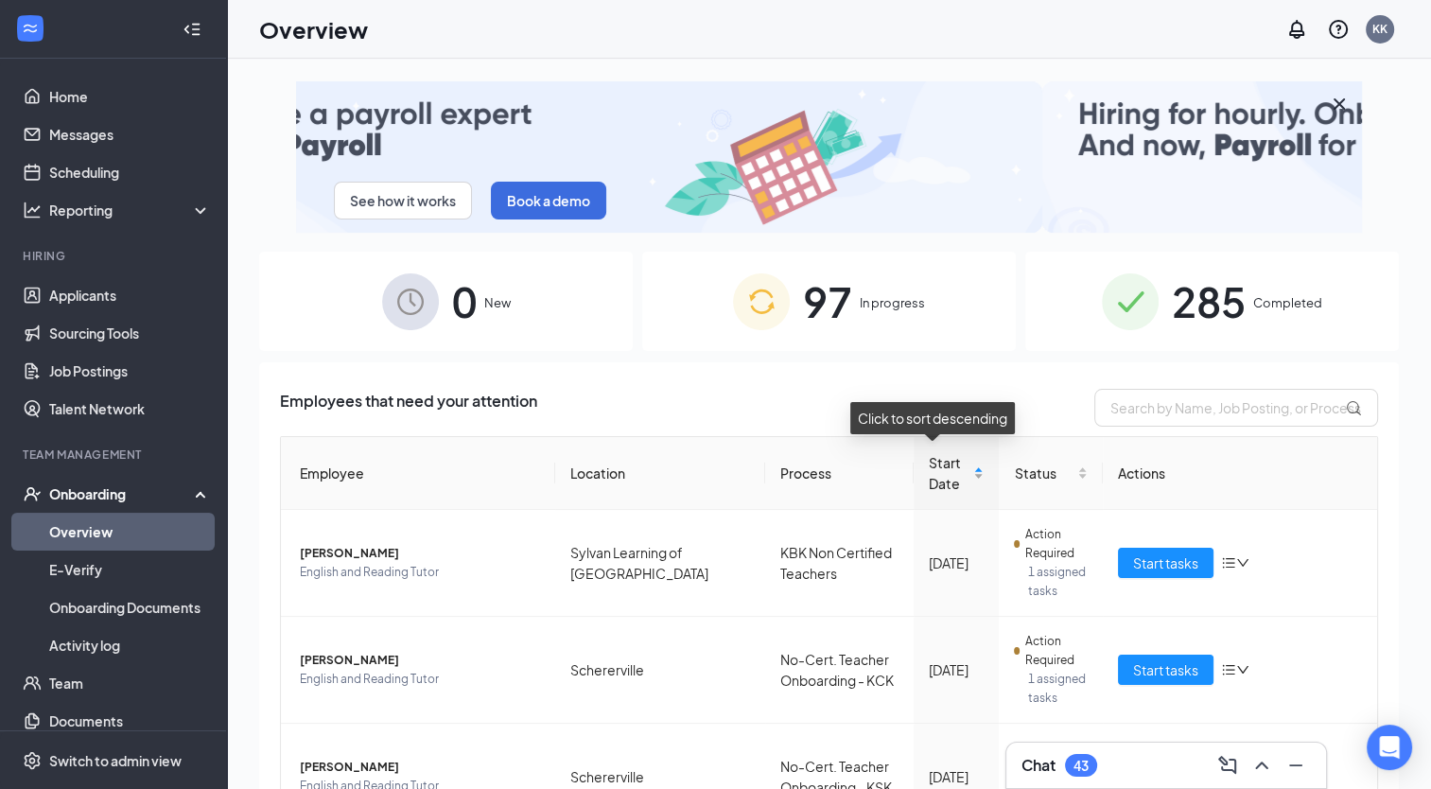
click at [956, 467] on div "Start Date" at bounding box center [957, 473] width 56 height 42
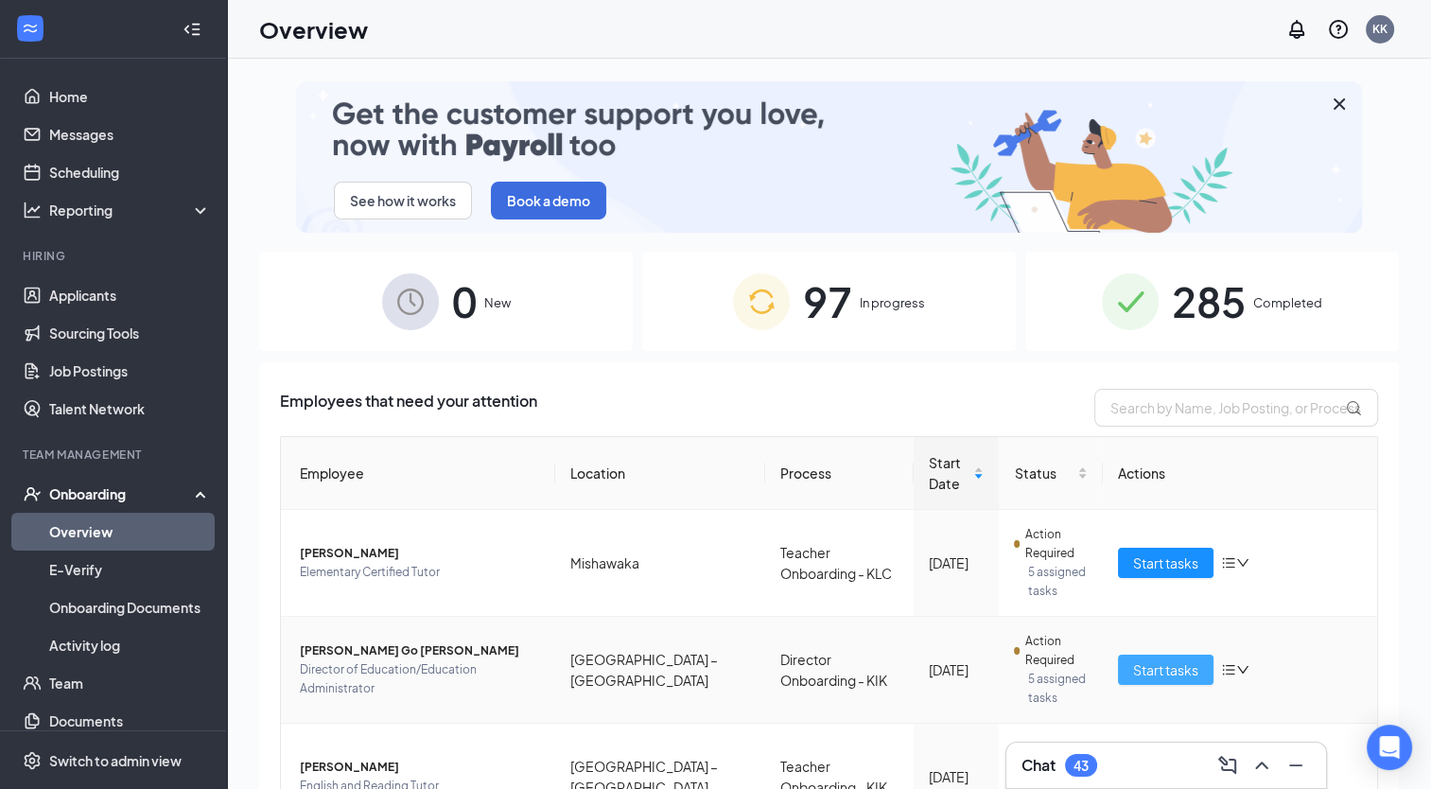
click at [1166, 666] on span "Start tasks" at bounding box center [1165, 669] width 65 height 21
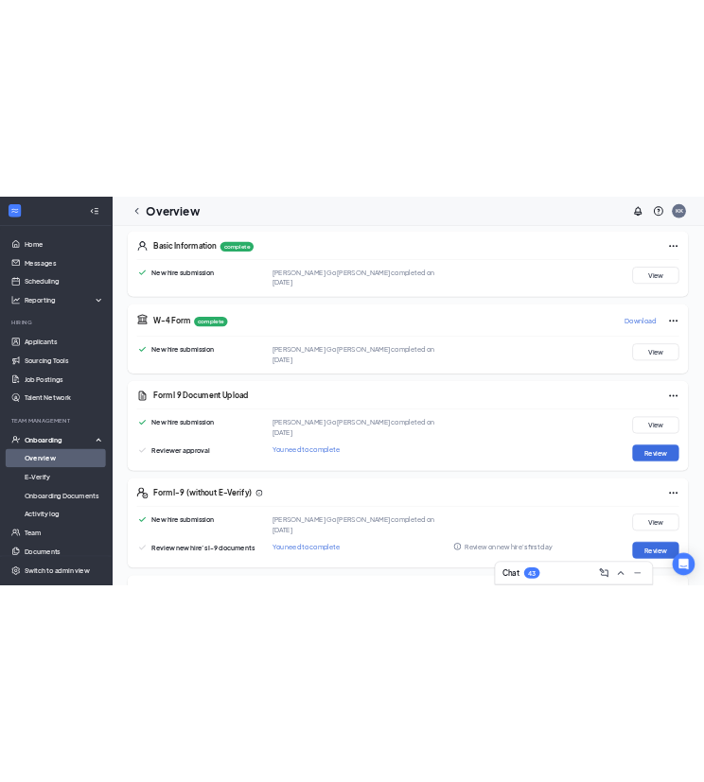
scroll to position [284, 0]
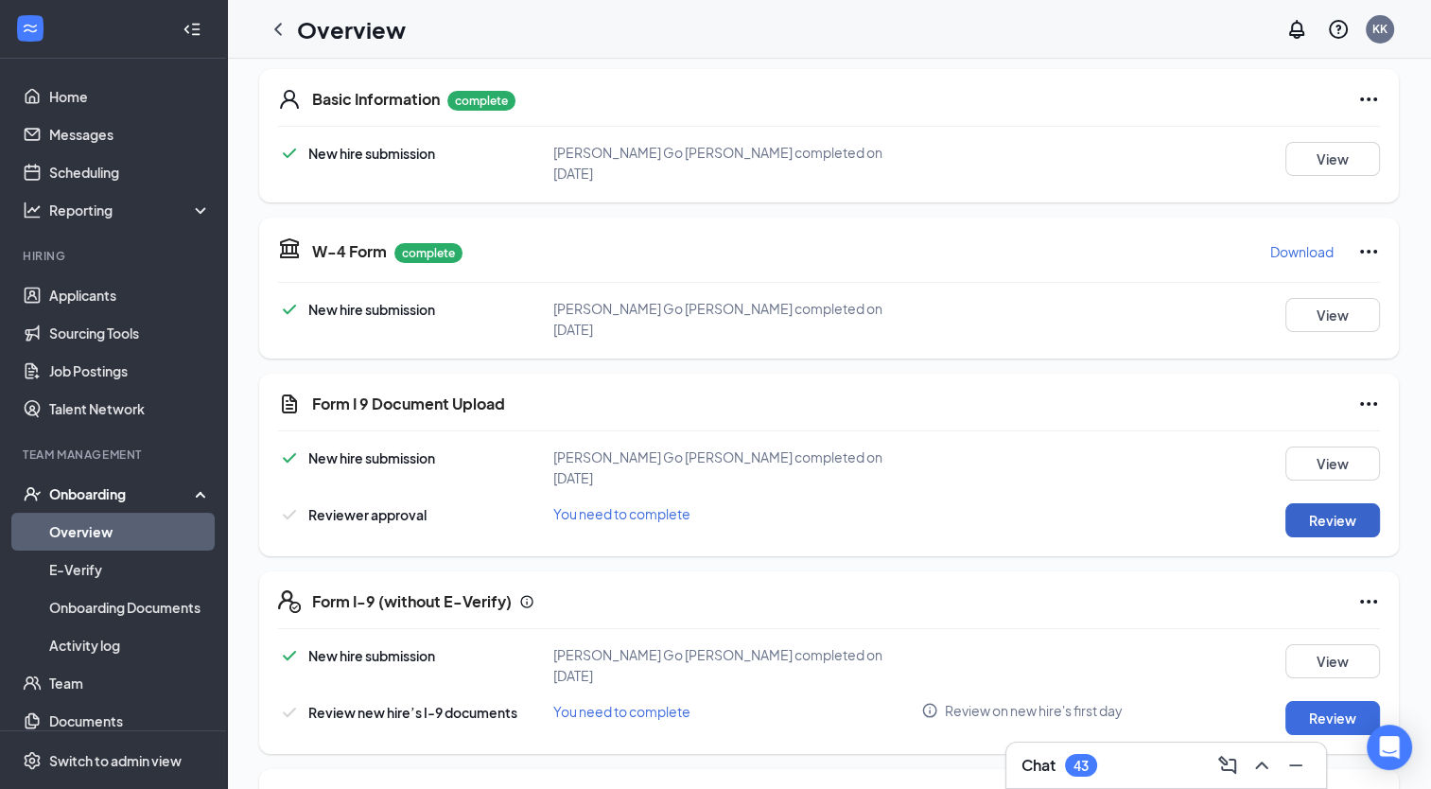
click at [1329, 503] on button "Review" at bounding box center [1332, 520] width 95 height 34
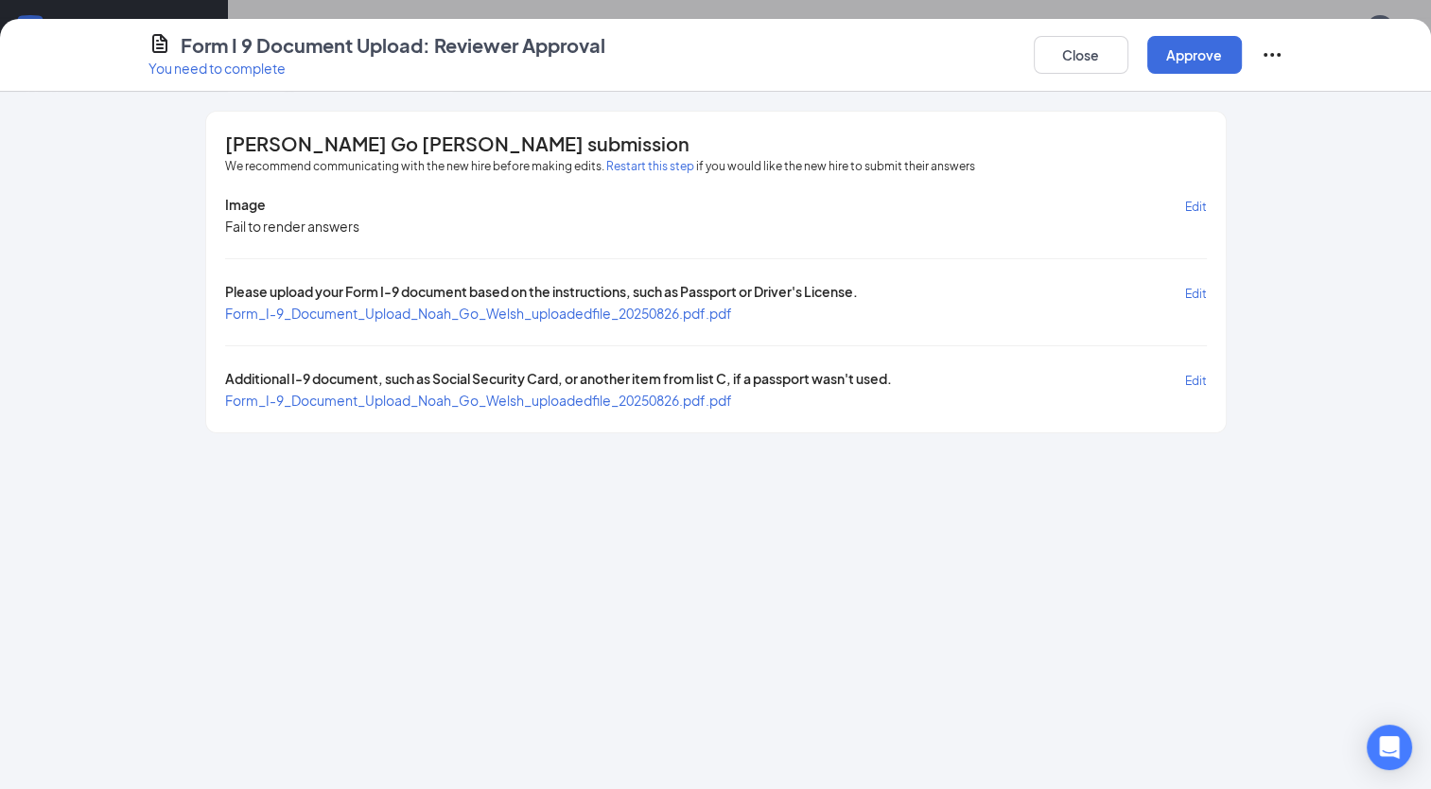
click at [467, 316] on span "Form_I-9_Document_Upload_Noah_Go_Welsh_uploadedfile_20250826.pdf.pdf" at bounding box center [478, 312] width 507 height 17
click at [557, 399] on span "Form_I-9_Document_Upload_Noah_Go_Welsh_uploadedfile_20250826.pdf.pdf" at bounding box center [478, 399] width 507 height 17
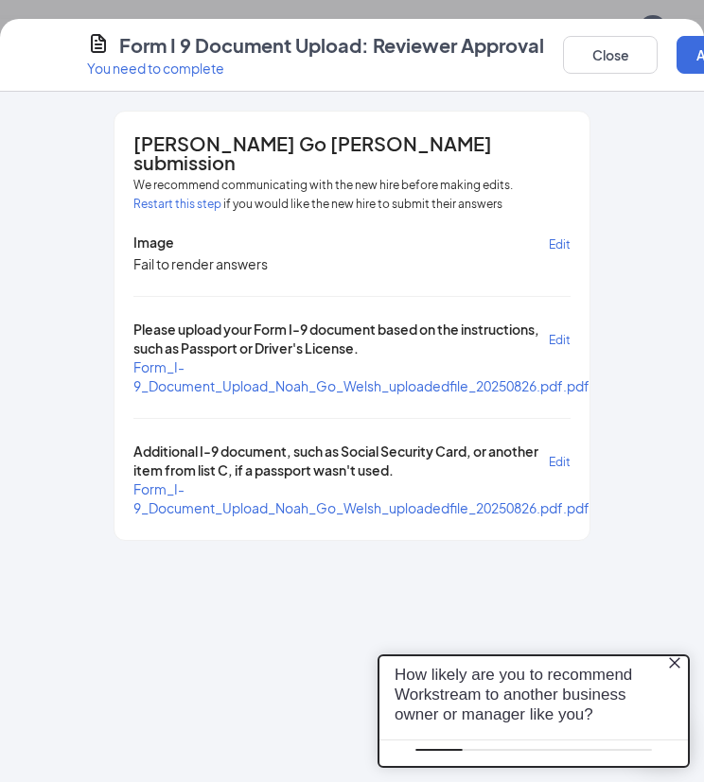
scroll to position [0, 0]
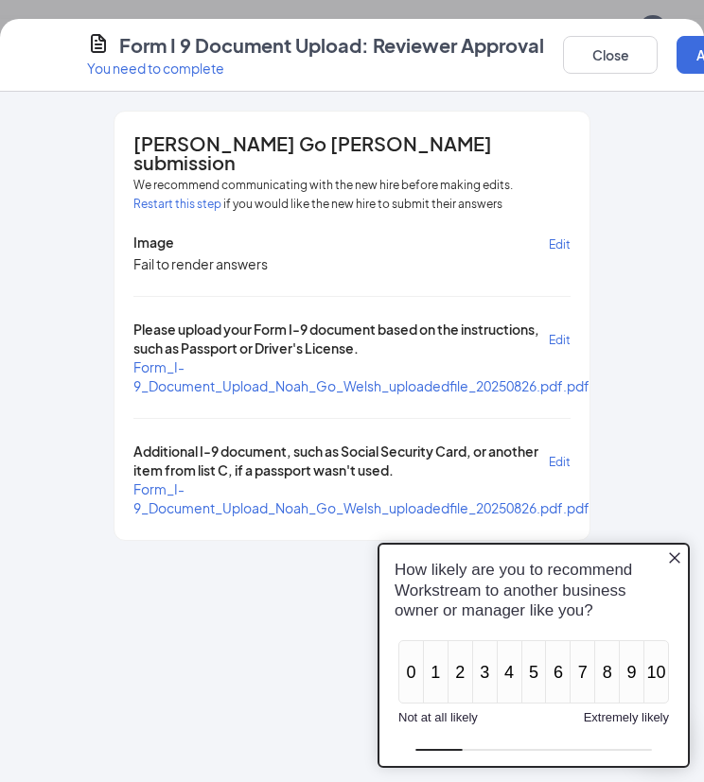
click at [673, 553] on icon "Close button" at bounding box center [674, 556] width 15 height 15
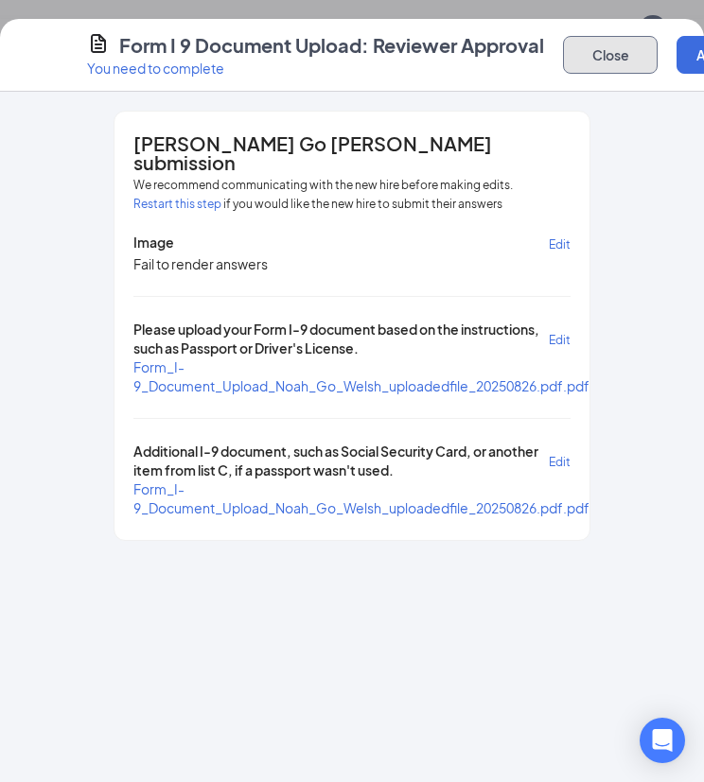
click at [629, 55] on button "Close" at bounding box center [610, 55] width 95 height 38
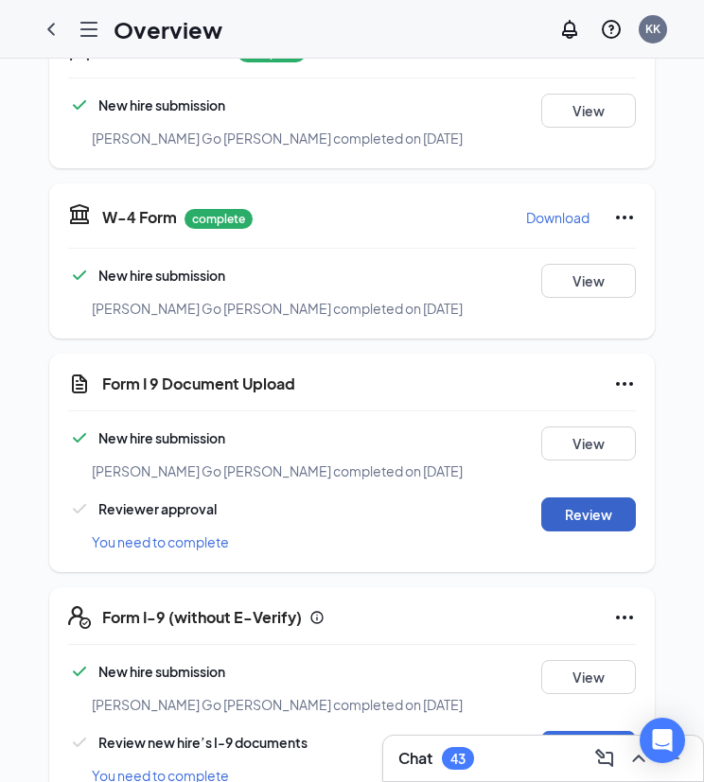
scroll to position [431, 0]
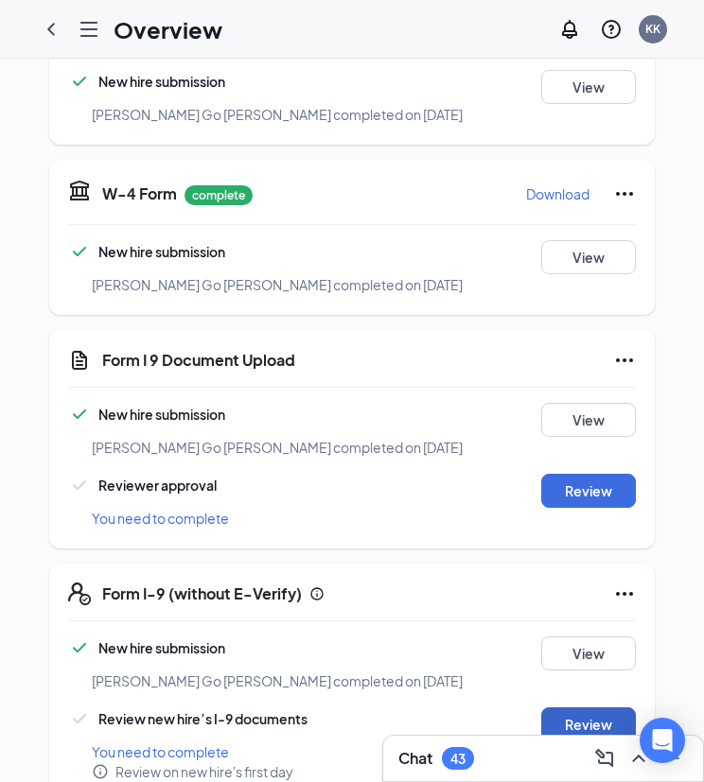
click at [567, 707] on button "Review" at bounding box center [588, 724] width 95 height 34
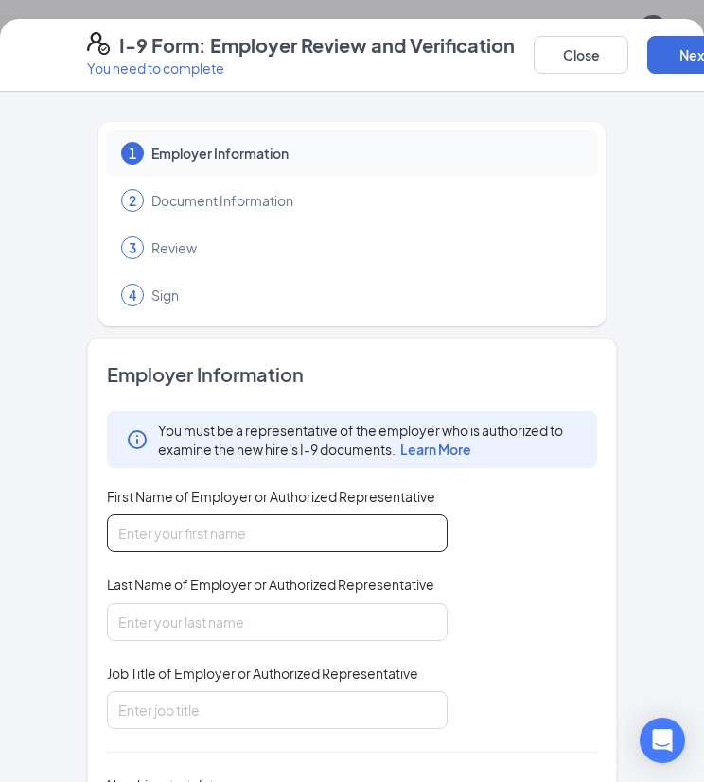
click at [373, 530] on input "First Name of Employer or Authorized Representative" at bounding box center [277, 533] width 340 height 38
type input "Karin"
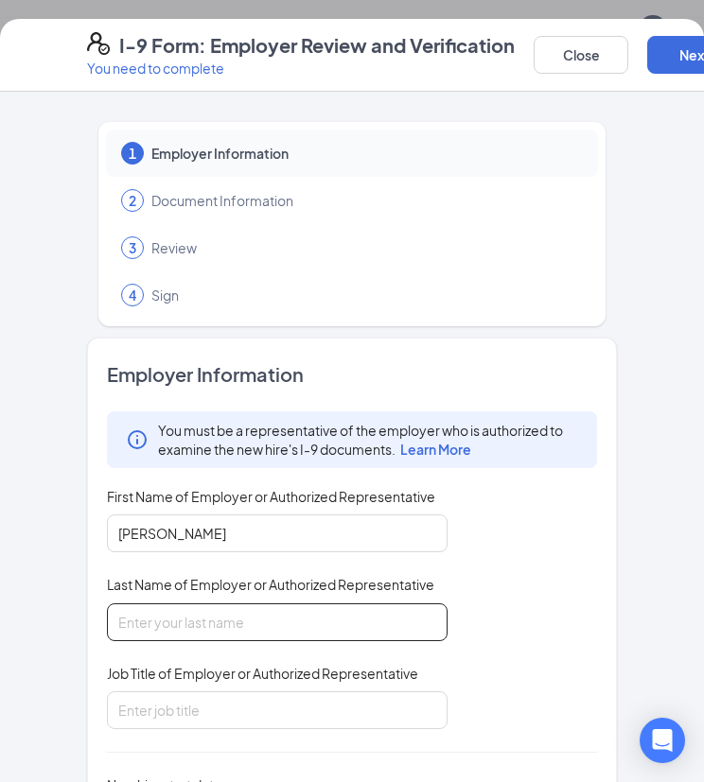
click at [215, 620] on input "Last Name of Employer or Authorized Representative" at bounding box center [277, 622] width 340 height 38
type input "Kruse"
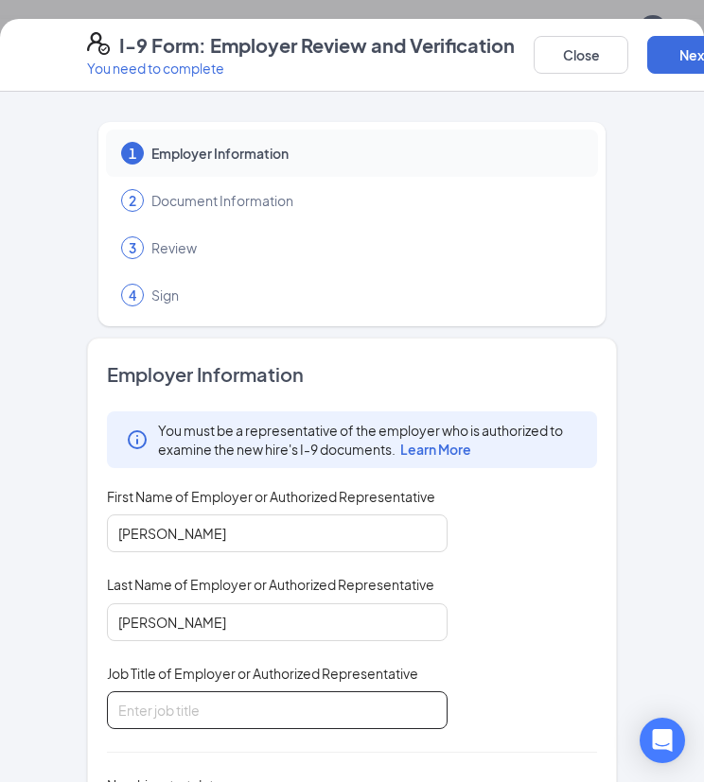
click at [177, 710] on input "Job Title of Employer or Authorized Representative" at bounding box center [277, 710] width 340 height 38
type input "Human Resources Coordinator"
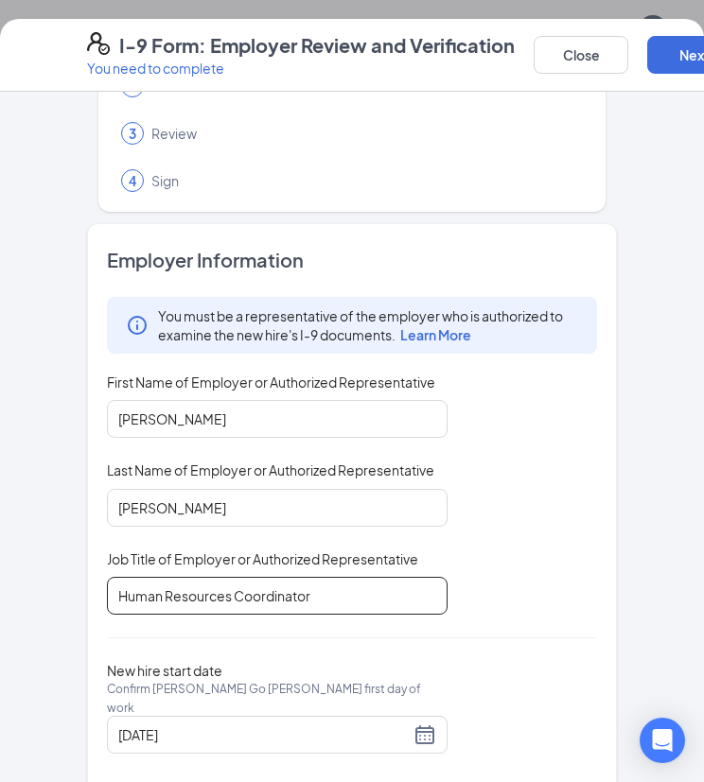
scroll to position [139, 0]
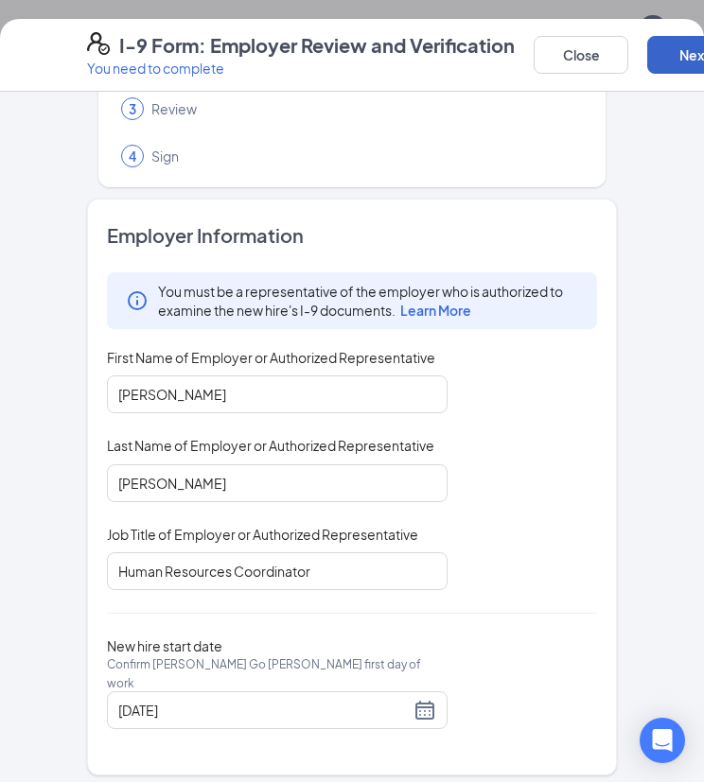
click at [669, 57] on button "Next" at bounding box center [694, 55] width 95 height 38
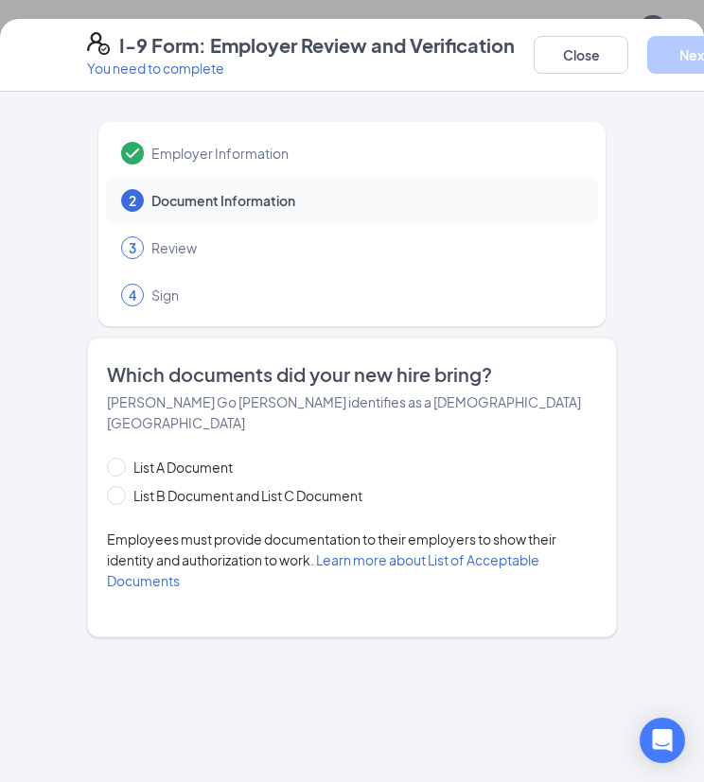
scroll to position [0, 0]
click at [117, 458] on input "List A Document" at bounding box center [113, 464] width 13 height 13
radio input "true"
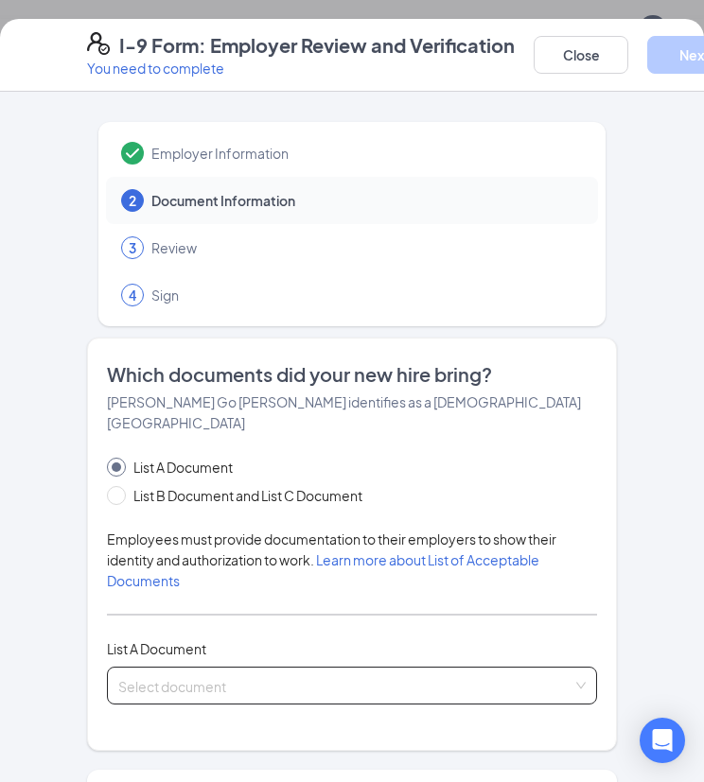
click at [148, 669] on input "search" at bounding box center [345, 682] width 454 height 28
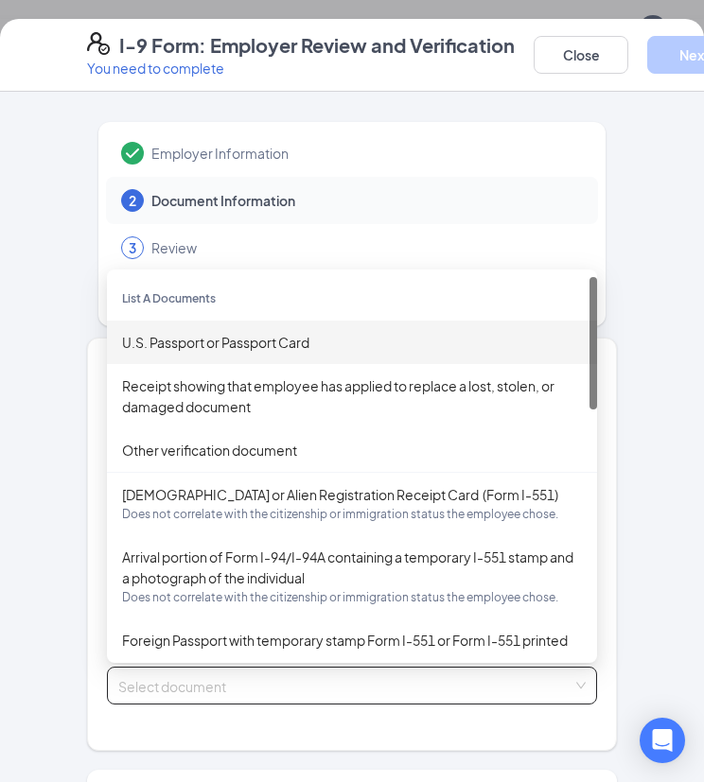
click at [181, 332] on div "U.S. Passport or Passport Card" at bounding box center [352, 342] width 460 height 21
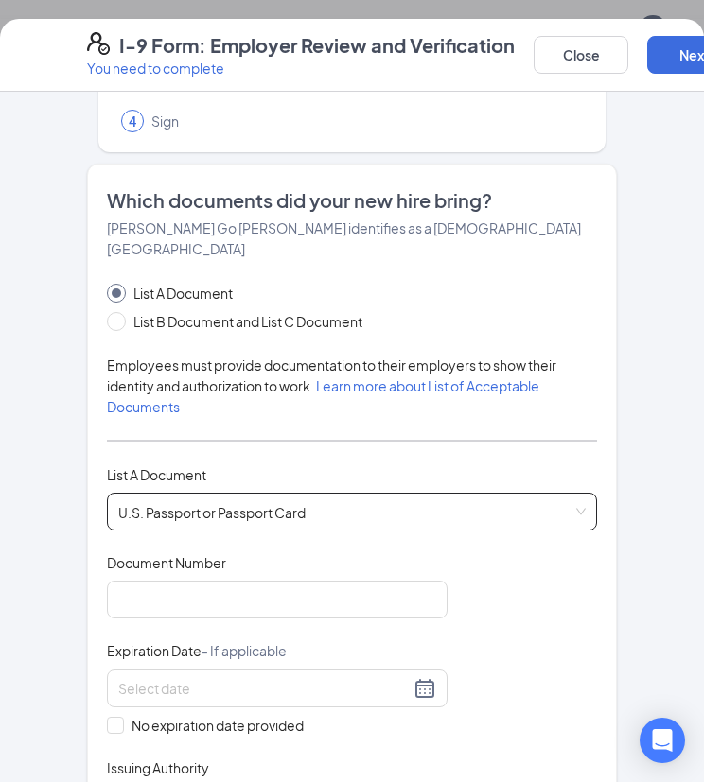
scroll to position [189, 0]
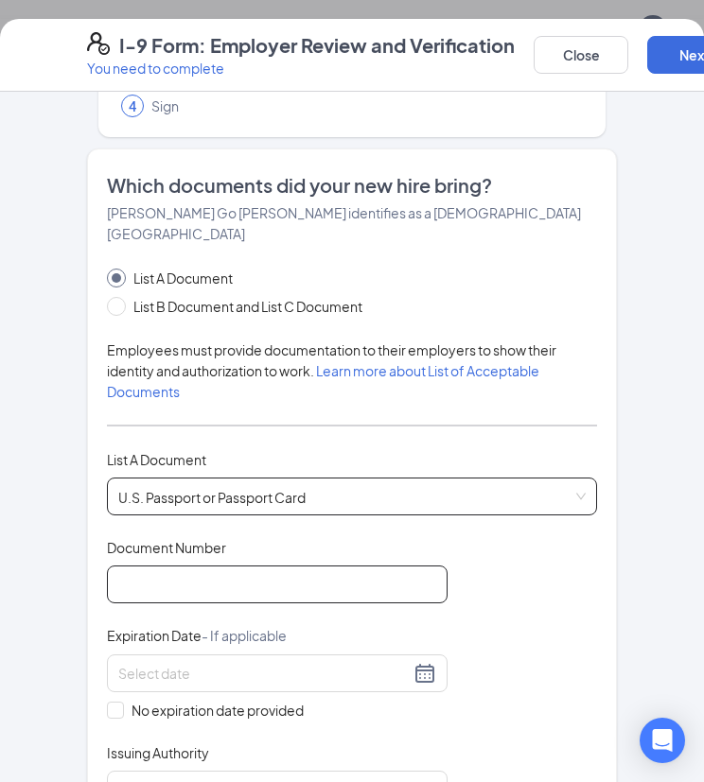
click at [165, 565] on input "Document Number" at bounding box center [277, 584] width 340 height 38
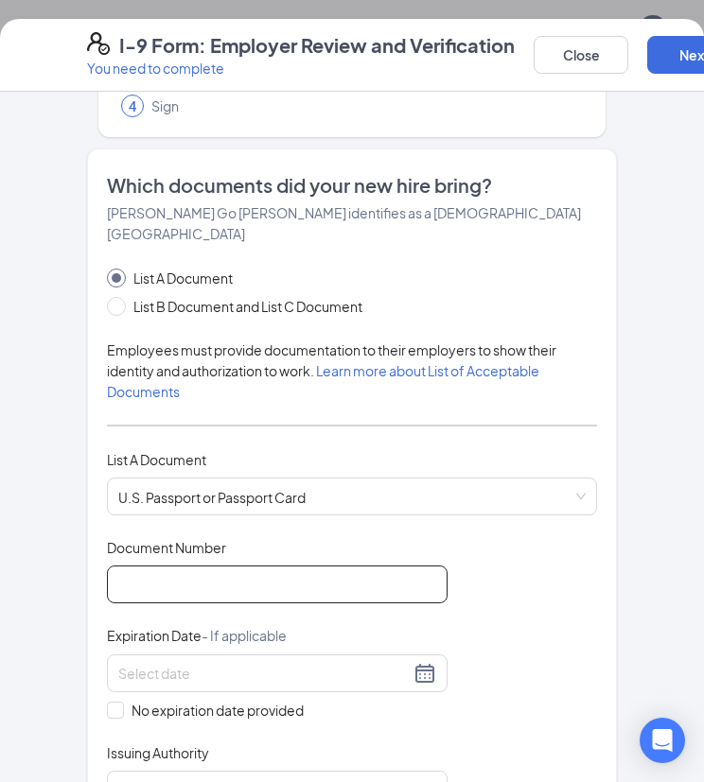
click at [148, 566] on input "Document Number" at bounding box center [277, 584] width 340 height 38
type input "674776207"
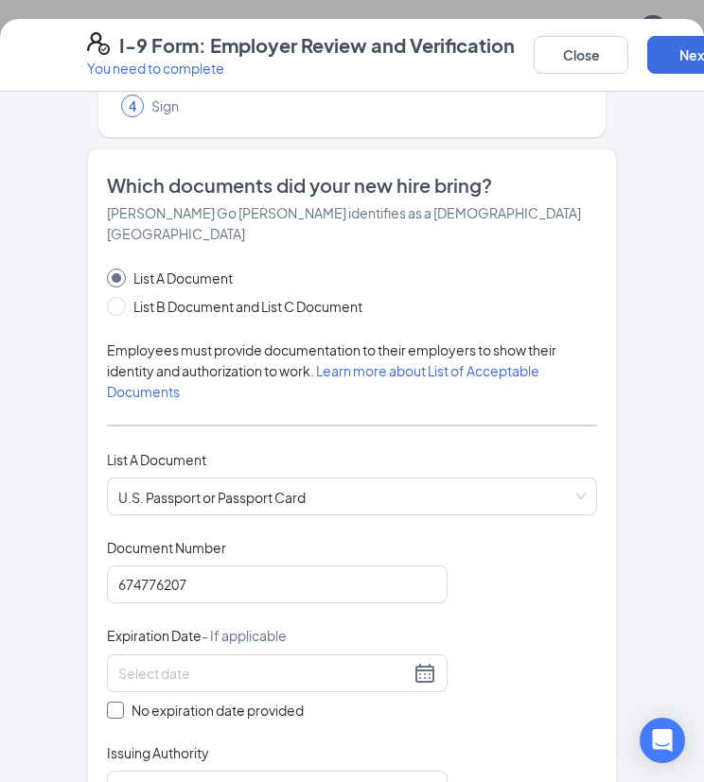
click at [109, 702] on input "No expiration date provided" at bounding box center [113, 708] width 13 height 13
checkbox input "true"
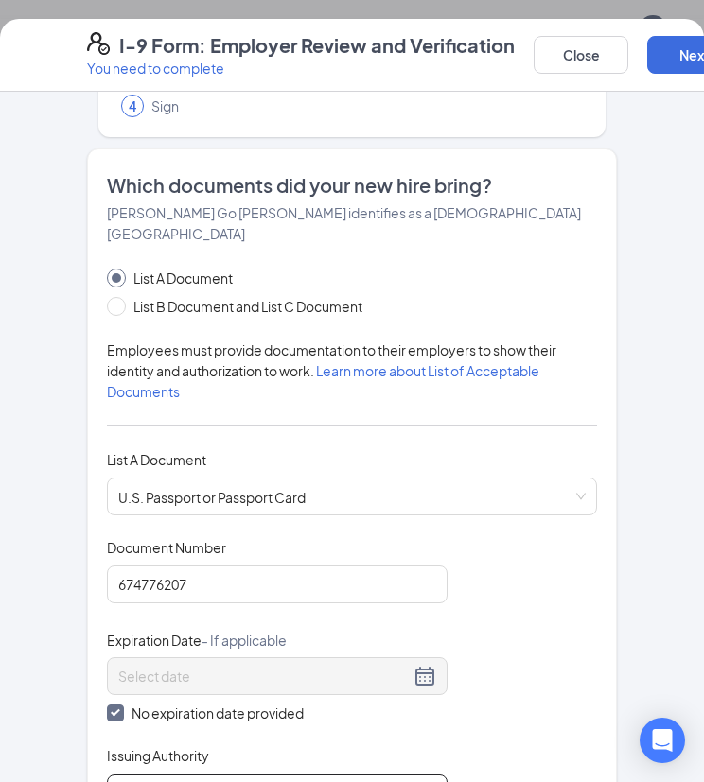
click at [200, 774] on input "Issuing Authority" at bounding box center [277, 793] width 340 height 38
type input "United States"
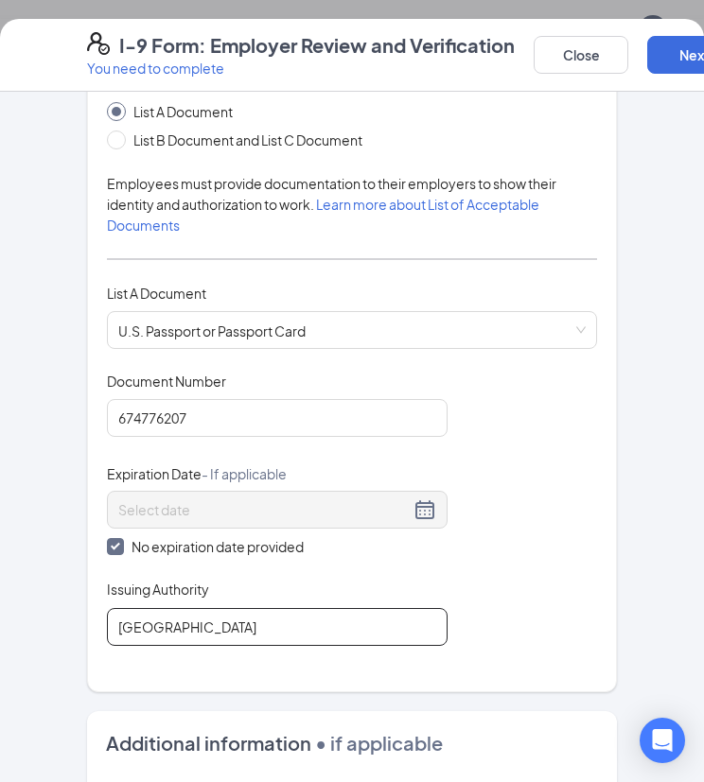
scroll to position [473, 0]
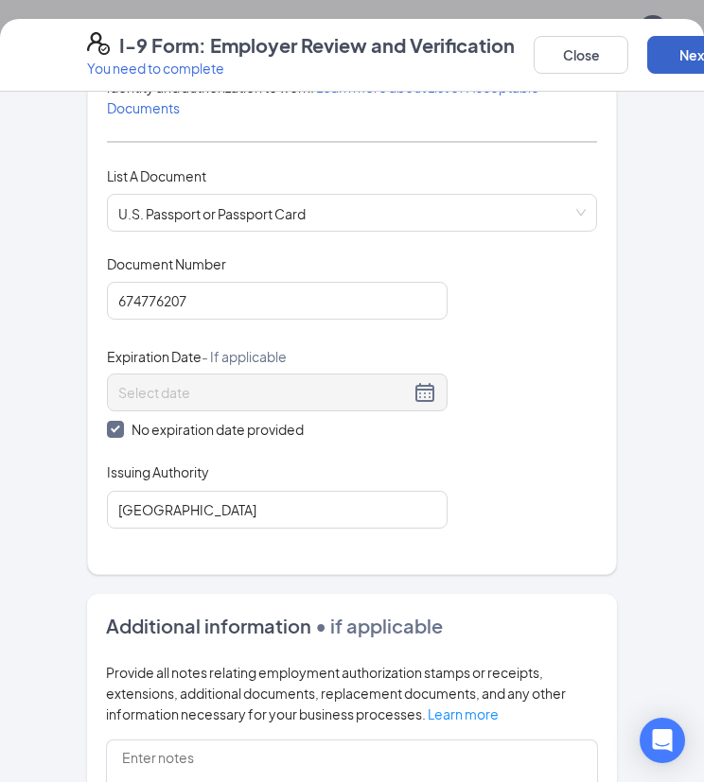
click at [672, 54] on button "Next" at bounding box center [694, 55] width 95 height 38
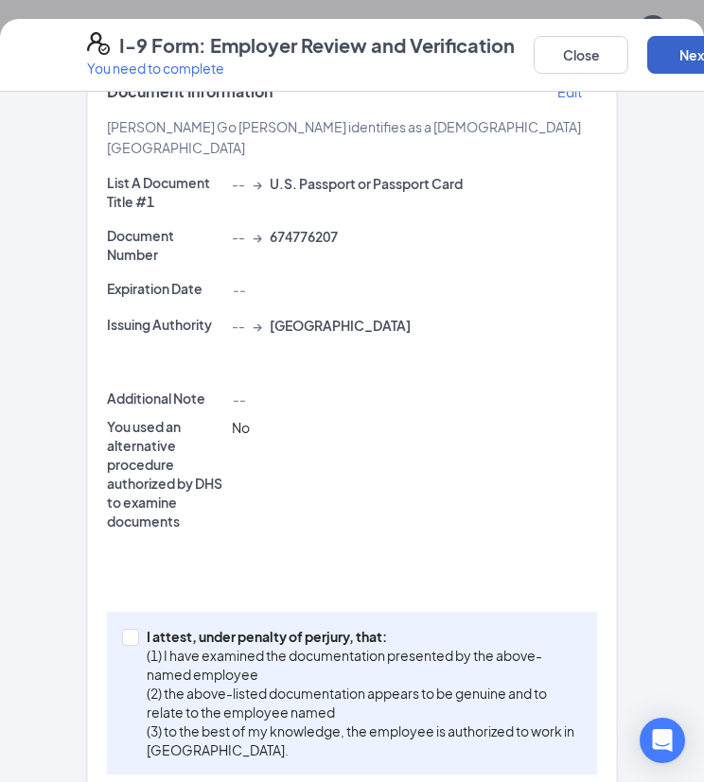
scroll to position [624, 0]
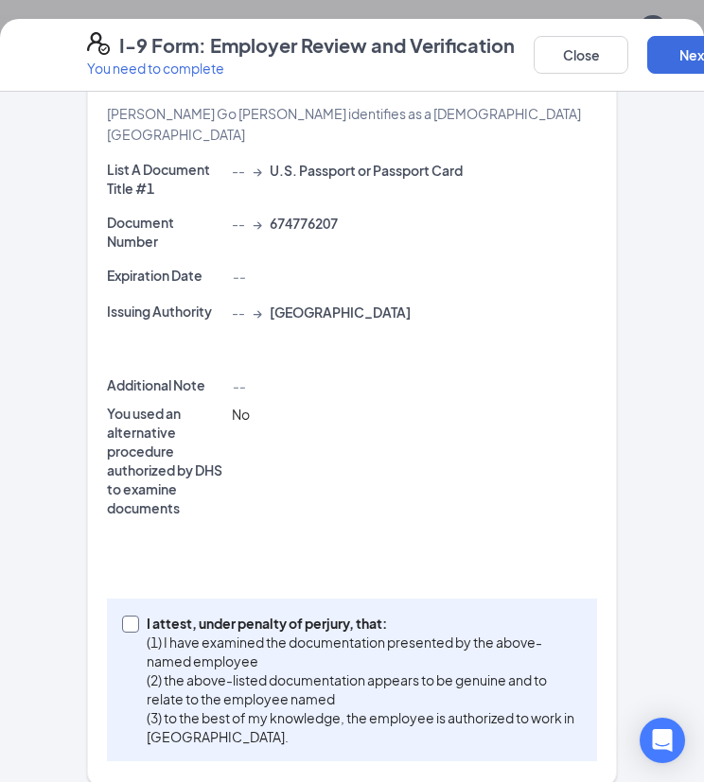
click at [126, 616] on input "I attest, under penalty of perjury, that: (1) I have examined the documentation…" at bounding box center [128, 622] width 13 height 13
checkbox input "true"
click at [669, 55] on button "Next" at bounding box center [694, 55] width 95 height 38
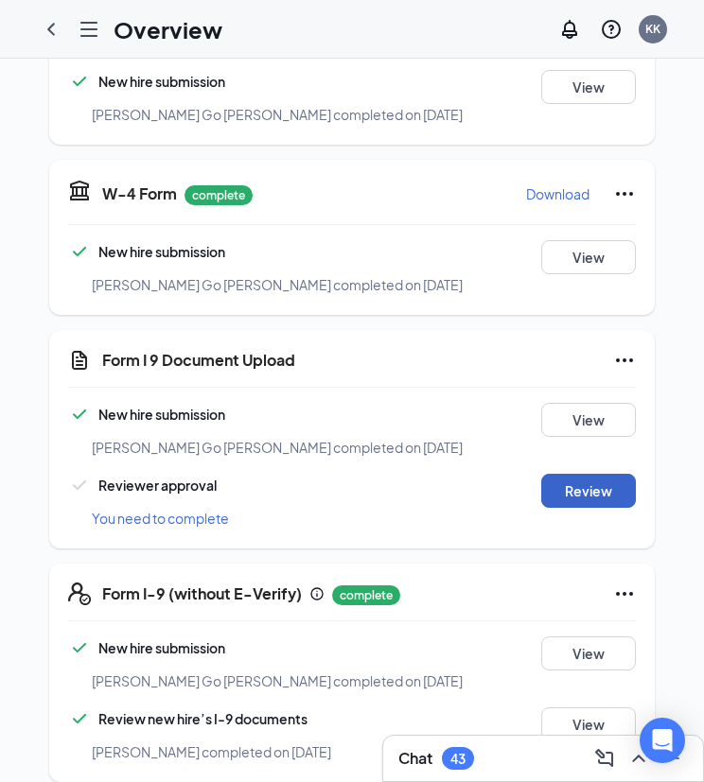
click at [584, 474] on button "Review" at bounding box center [588, 491] width 95 height 34
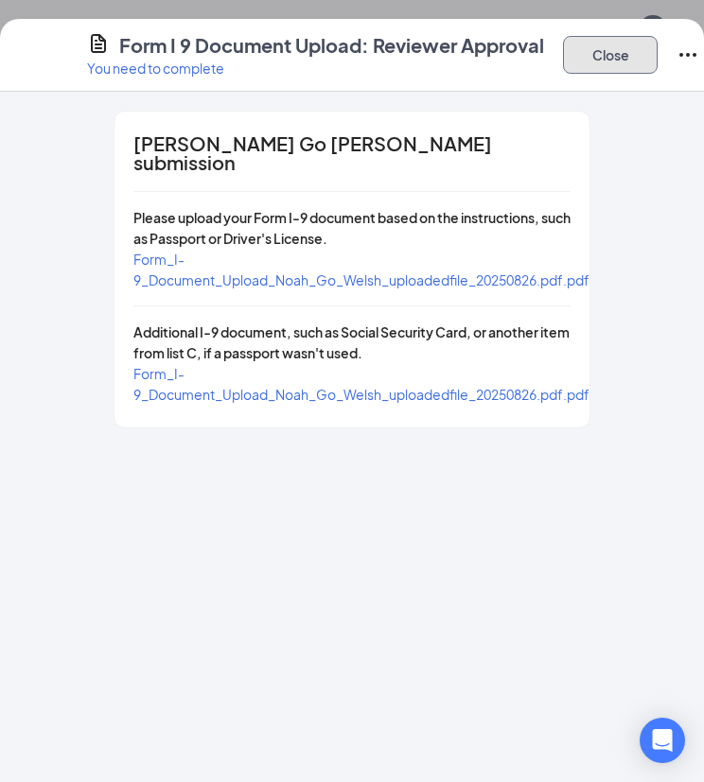
click at [633, 55] on button "Close" at bounding box center [610, 55] width 95 height 38
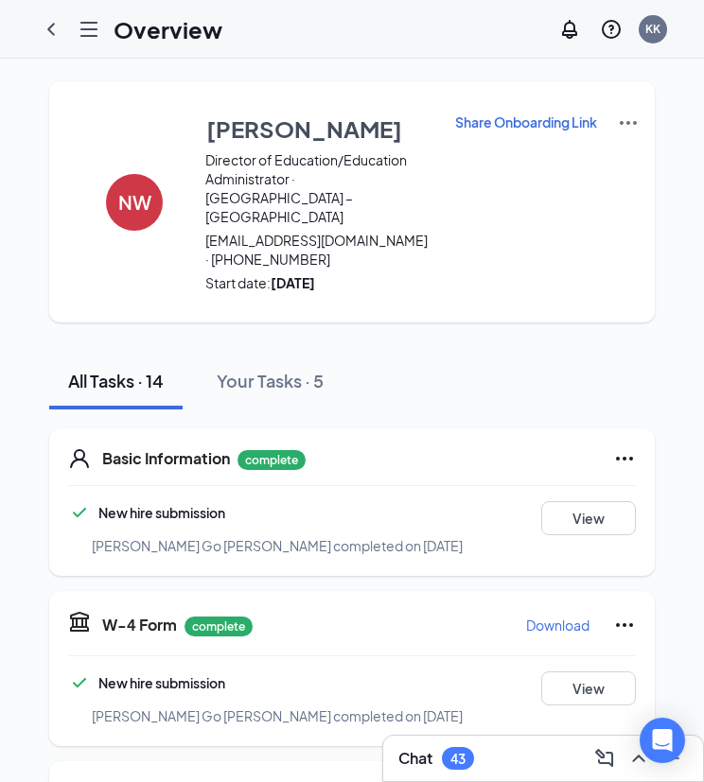
drag, startPoint x: 261, startPoint y: 200, endPoint x: 223, endPoint y: 200, distance: 37.8
click at [223, 231] on span "noahgregorywelsh@gmail.com · (765) 431-5965" at bounding box center [317, 250] width 225 height 38
drag, startPoint x: 198, startPoint y: 202, endPoint x: 393, endPoint y: 201, distance: 195.7
click at [393, 231] on span "noahgregorywelsh@gmail.com · (765) 431-5965" at bounding box center [317, 250] width 225 height 38
copy span "noahgregorywelsh@gmail.com"
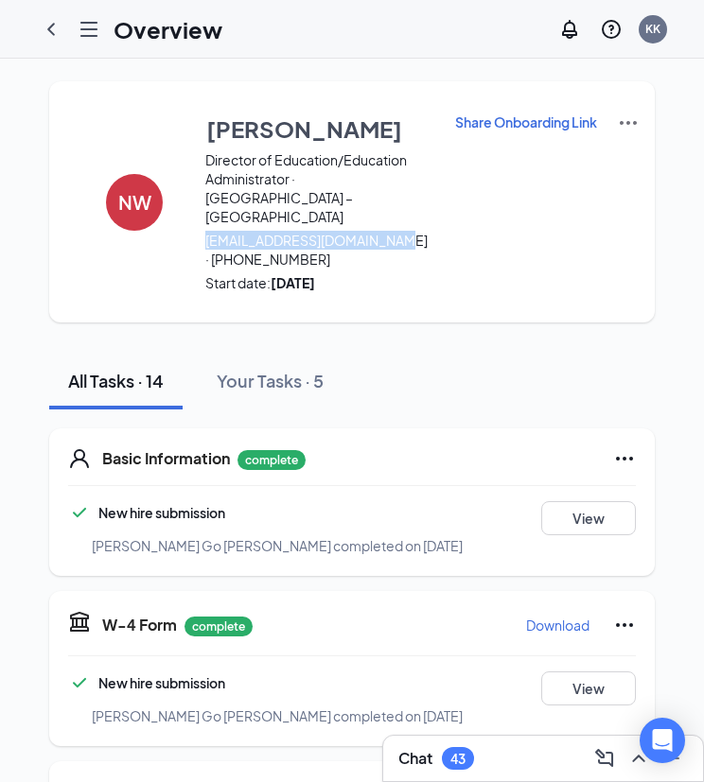
click at [299, 231] on span "noahgregorywelsh@gmail.com · (765) 431-5965" at bounding box center [317, 250] width 225 height 38
drag, startPoint x: 200, startPoint y: 218, endPoint x: 303, endPoint y: 226, distance: 103.3
click at [303, 231] on span "noahgregorywelsh@gmail.com · (765) 431-5965" at bounding box center [317, 250] width 225 height 38
copy span "(765) 431-5965"
click at [616, 208] on div "NW Noah Welsh Director of Education/Education Administrator · Indianapolis – So…" at bounding box center [351, 201] width 605 height 241
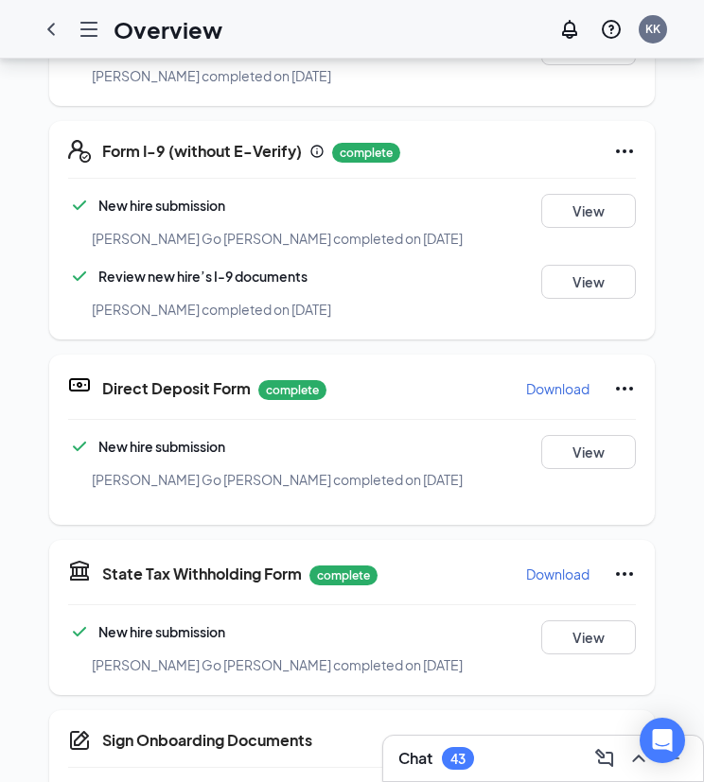
scroll to position [473, 0]
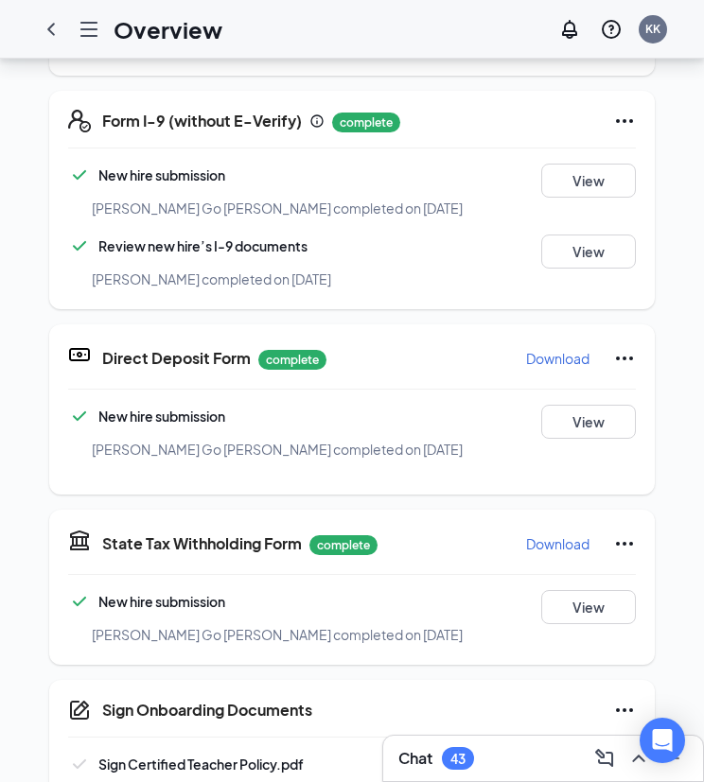
click at [579, 753] on button "Sign" at bounding box center [588, 770] width 95 height 34
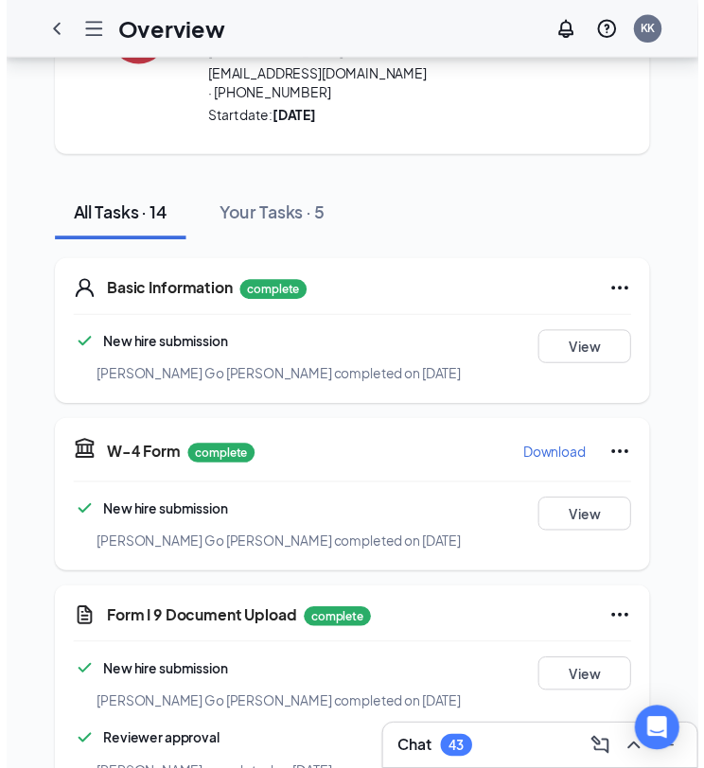
scroll to position [0, 0]
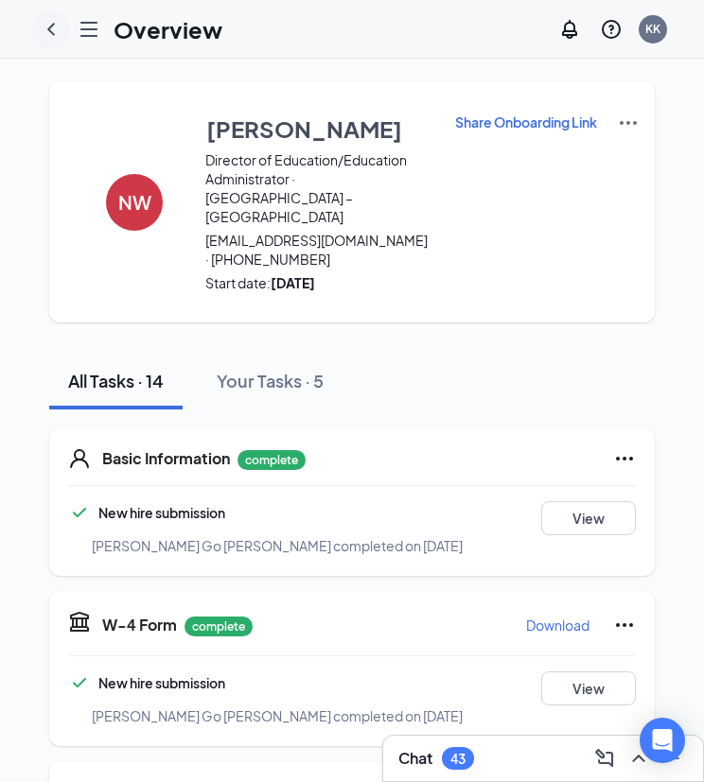
click at [57, 22] on icon "ChevronLeft" at bounding box center [51, 29] width 23 height 23
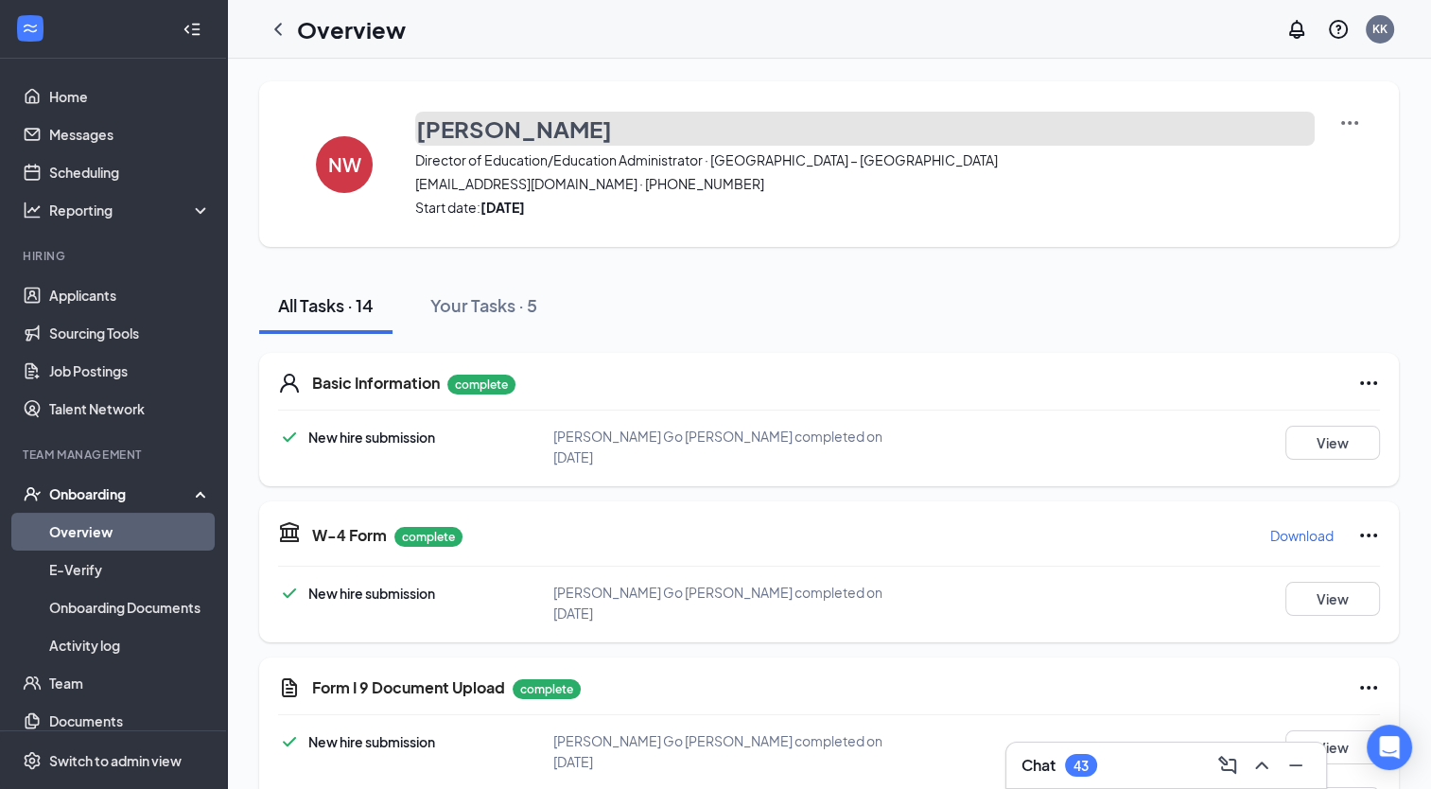
click at [484, 132] on h3 "Noah Welsh" at bounding box center [514, 129] width 196 height 32
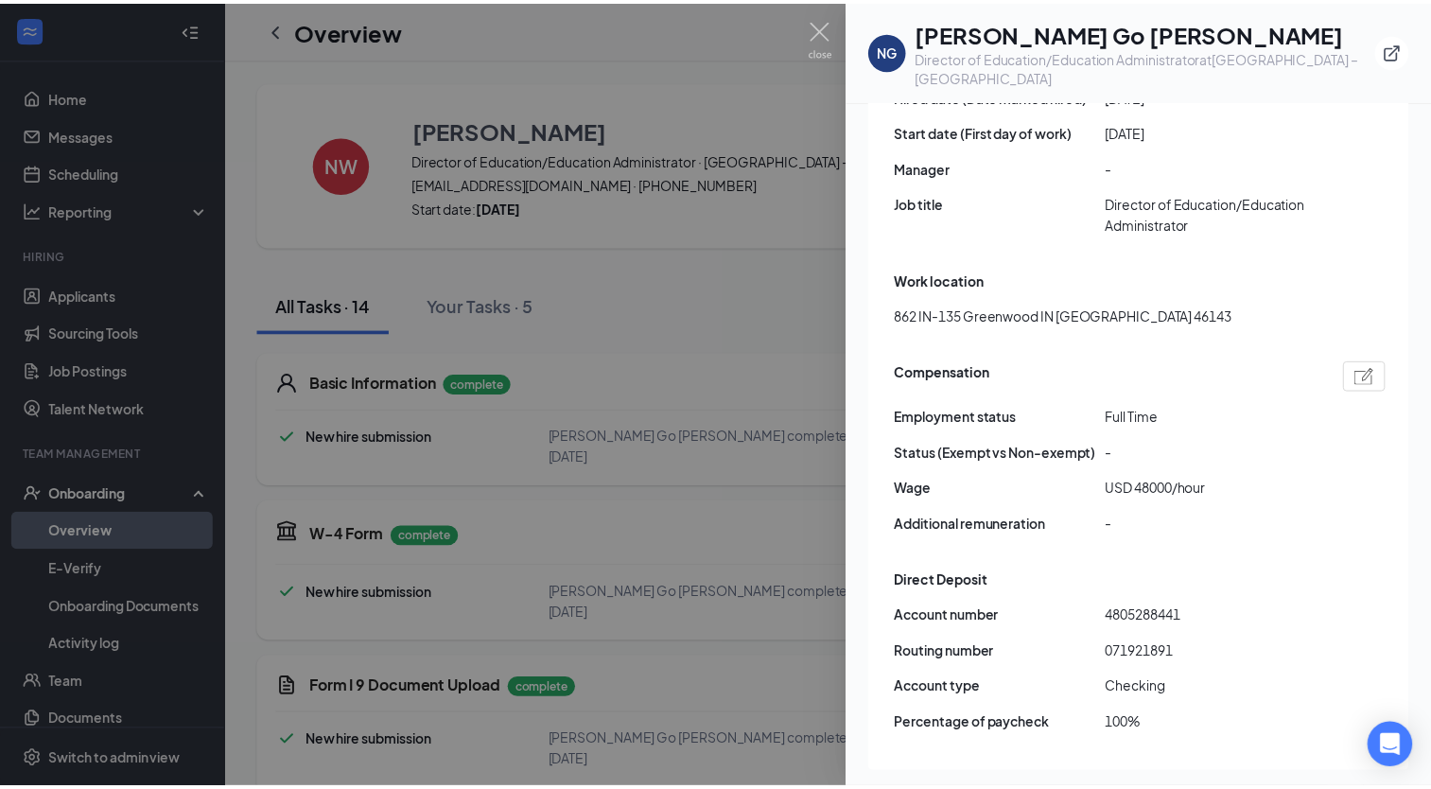
scroll to position [1078, 0]
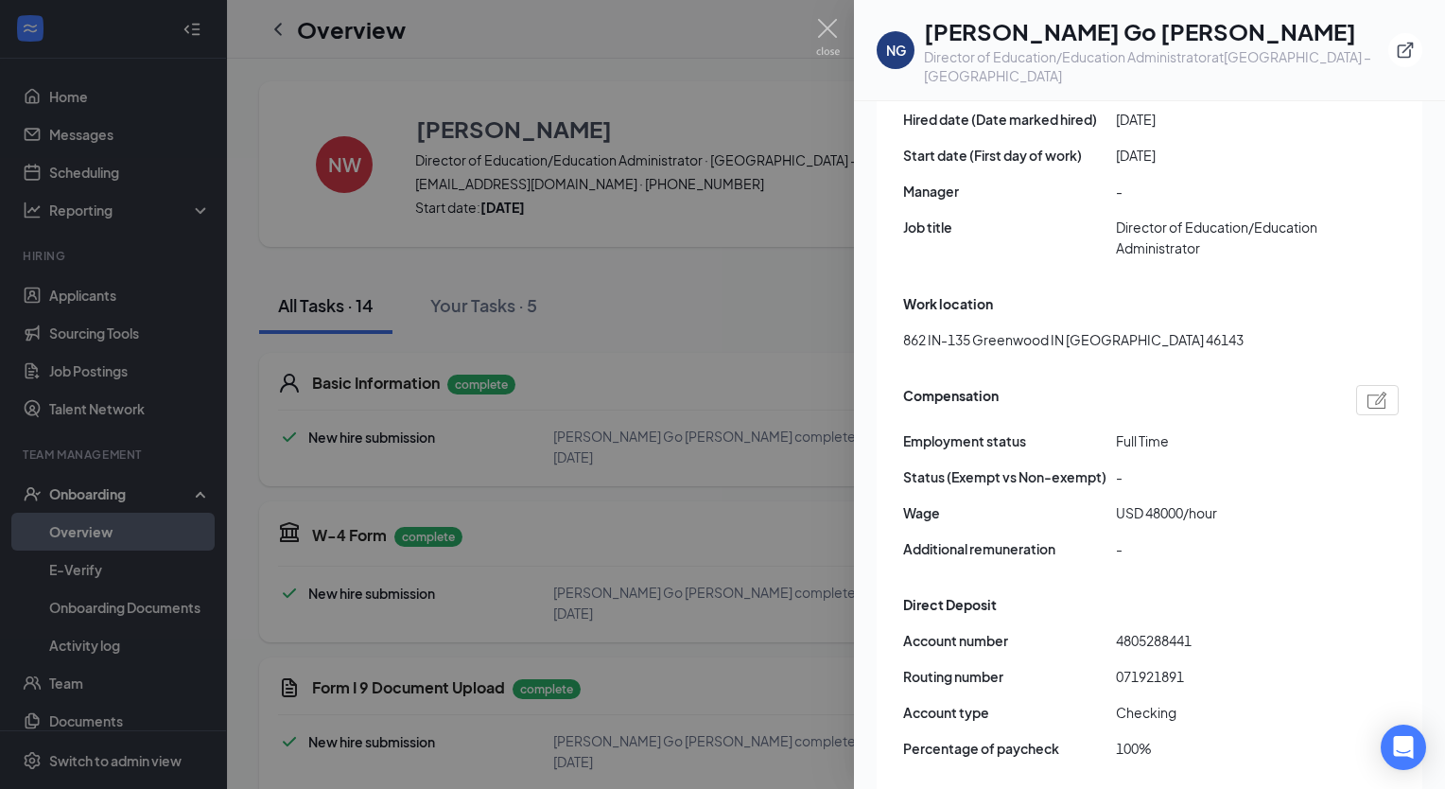
click at [837, 17] on div at bounding box center [722, 394] width 1445 height 789
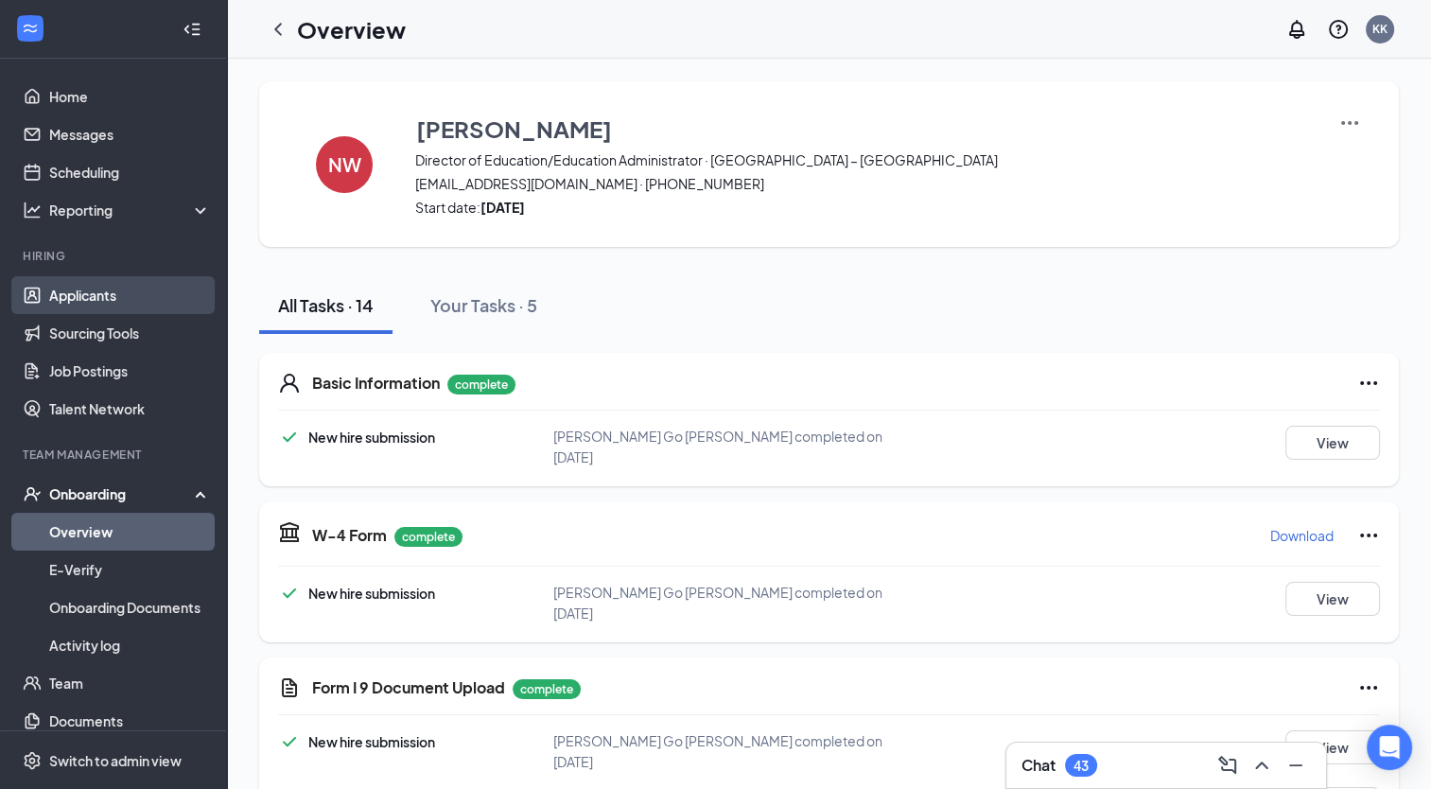
click at [88, 288] on link "Applicants" at bounding box center [130, 295] width 162 height 38
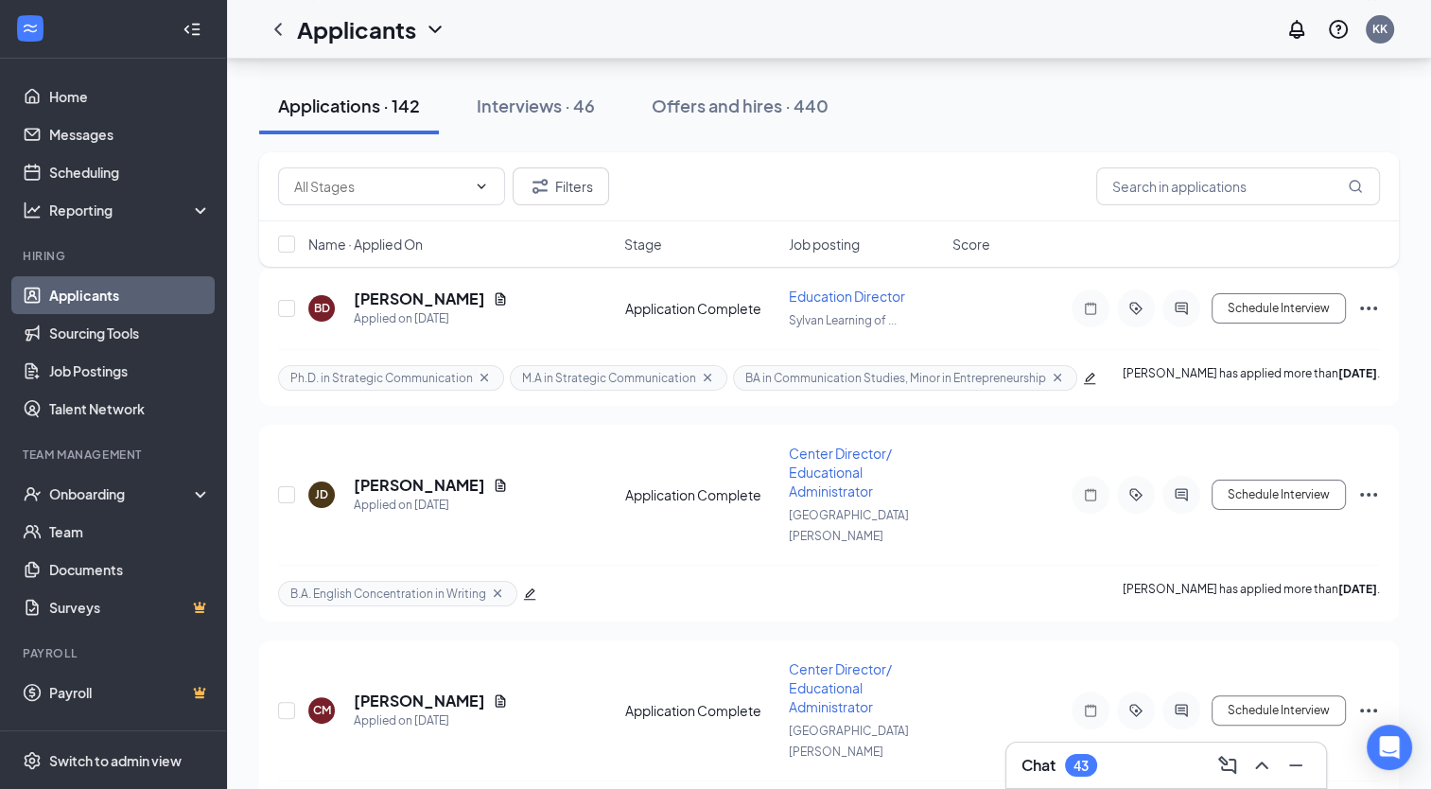
scroll to position [189, 0]
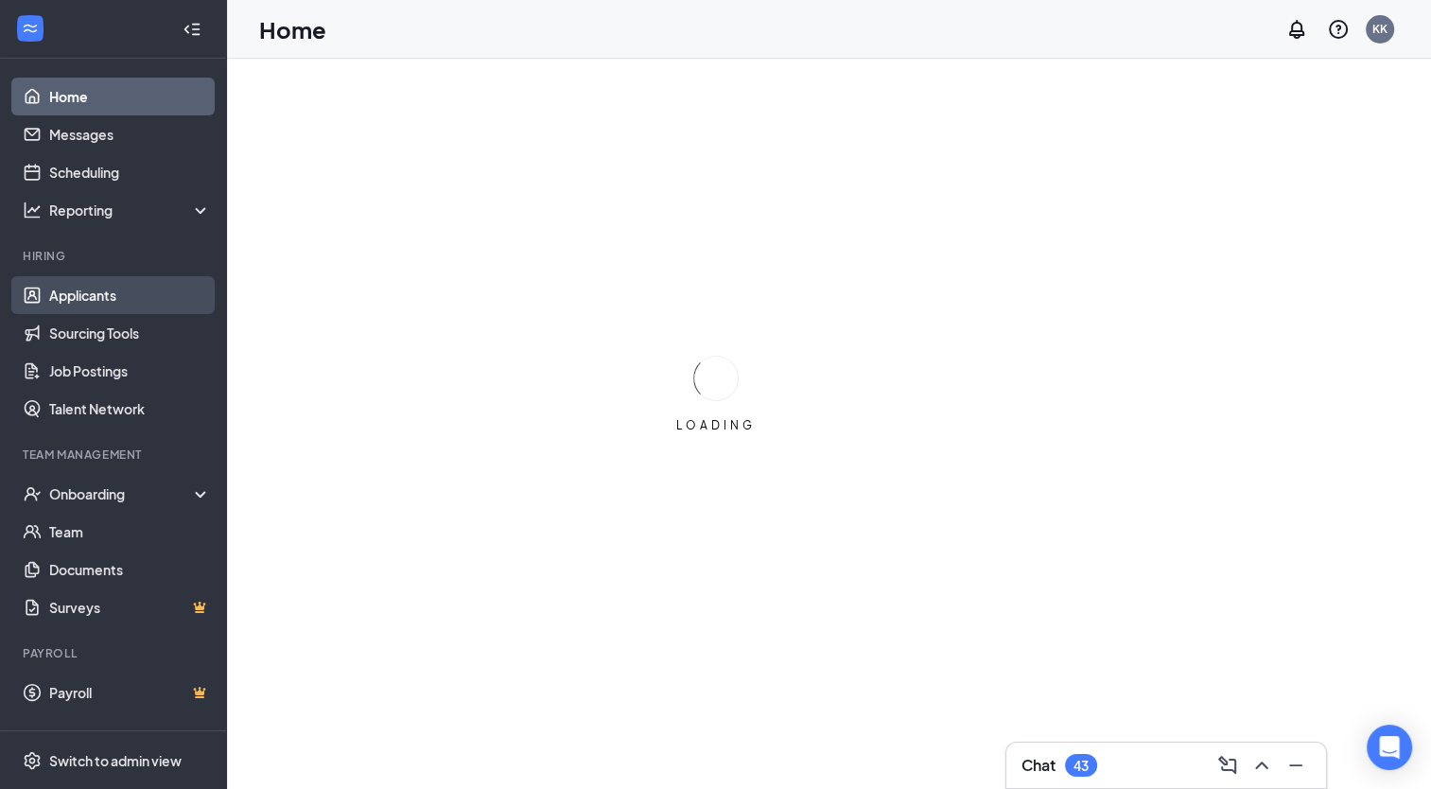
click at [87, 299] on link "Applicants" at bounding box center [130, 295] width 162 height 38
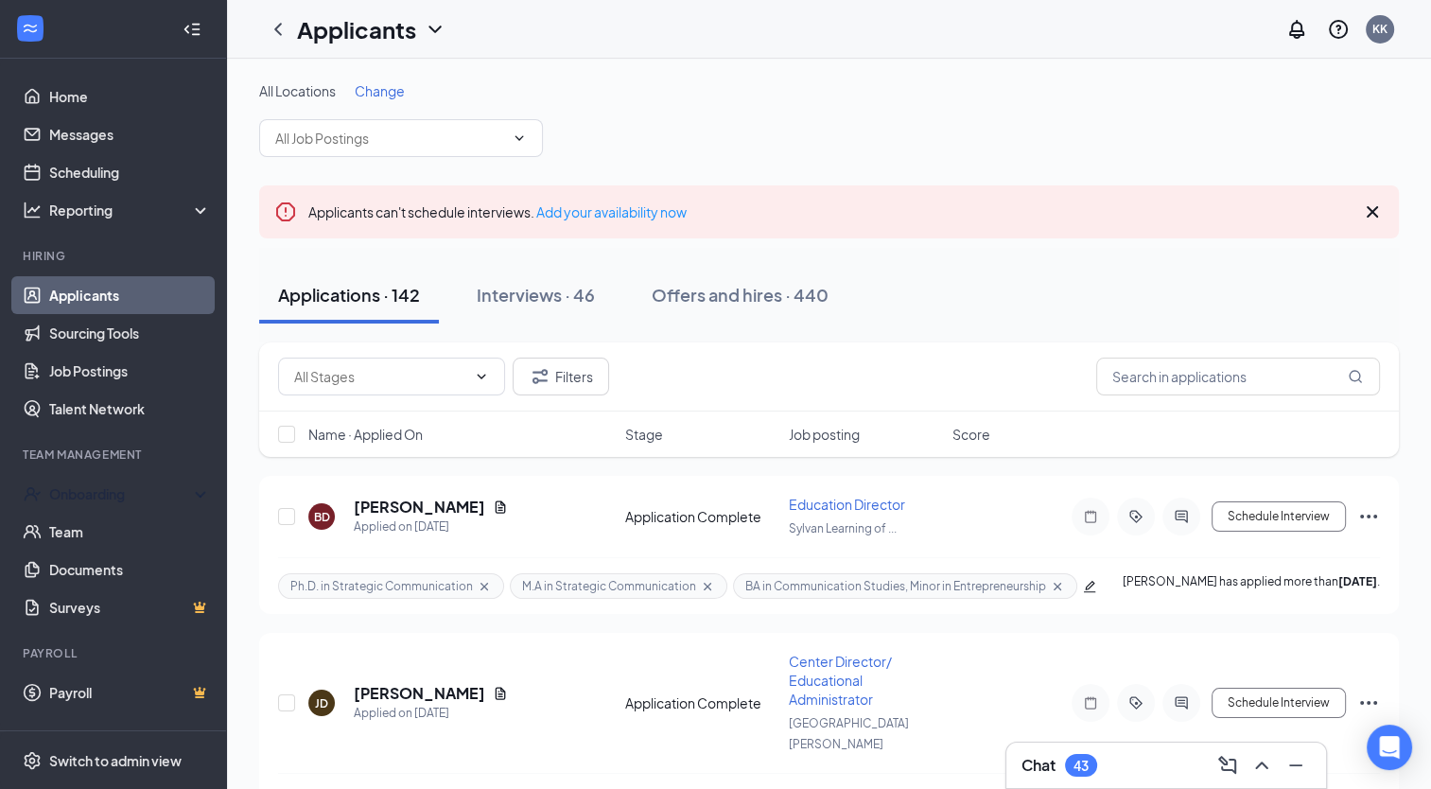
drag, startPoint x: 78, startPoint y: 490, endPoint x: 112, endPoint y: 471, distance: 38.9
click at [109, 472] on li "Team Management Onboarding Team Documents Surveys" at bounding box center [113, 536] width 226 height 180
drag, startPoint x: 112, startPoint y: 471, endPoint x: 65, endPoint y: 489, distance: 49.7
click at [65, 490] on div "Onboarding" at bounding box center [122, 493] width 146 height 19
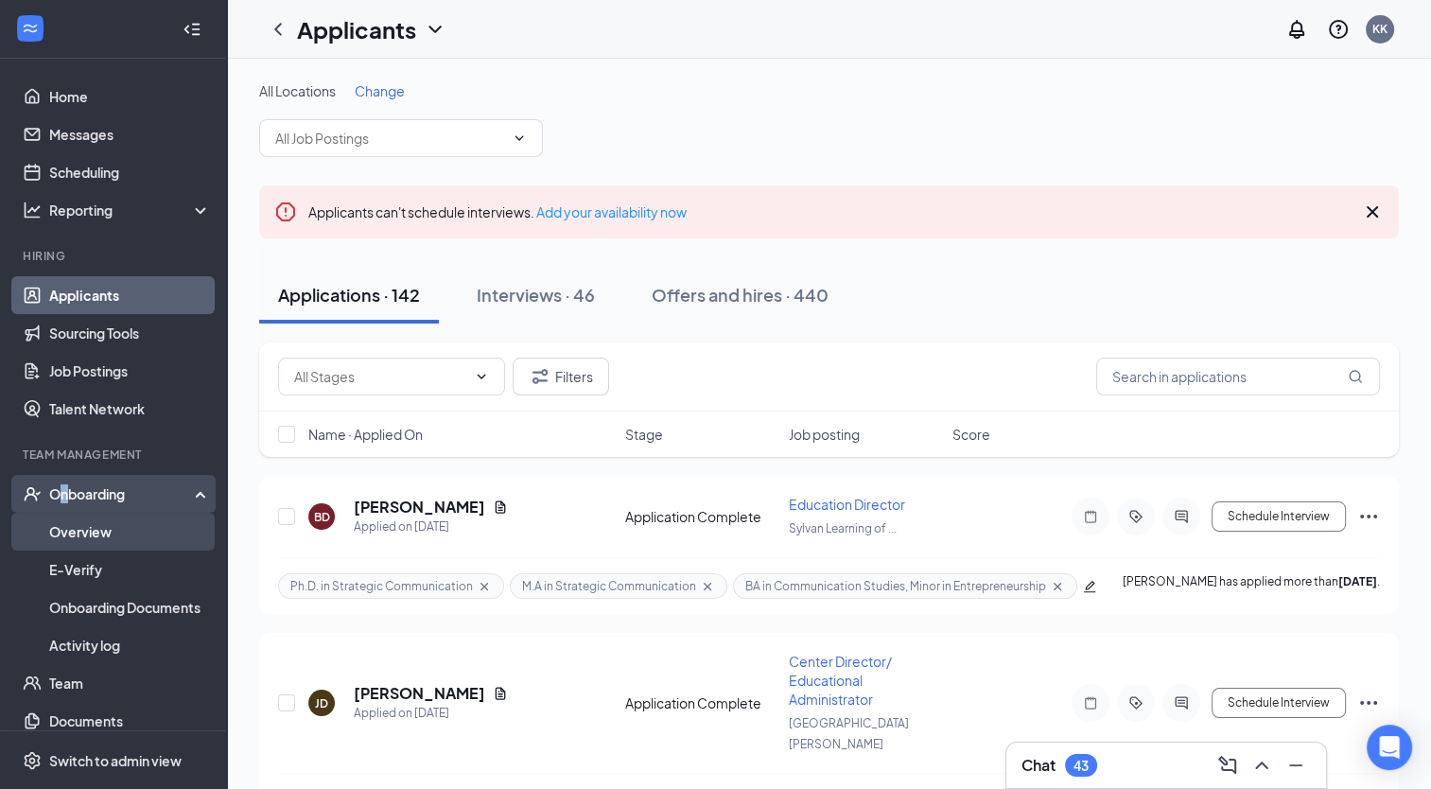
drag, startPoint x: 65, startPoint y: 489, endPoint x: 73, endPoint y: 533, distance: 45.1
click at [72, 535] on link "Overview" at bounding box center [130, 531] width 162 height 38
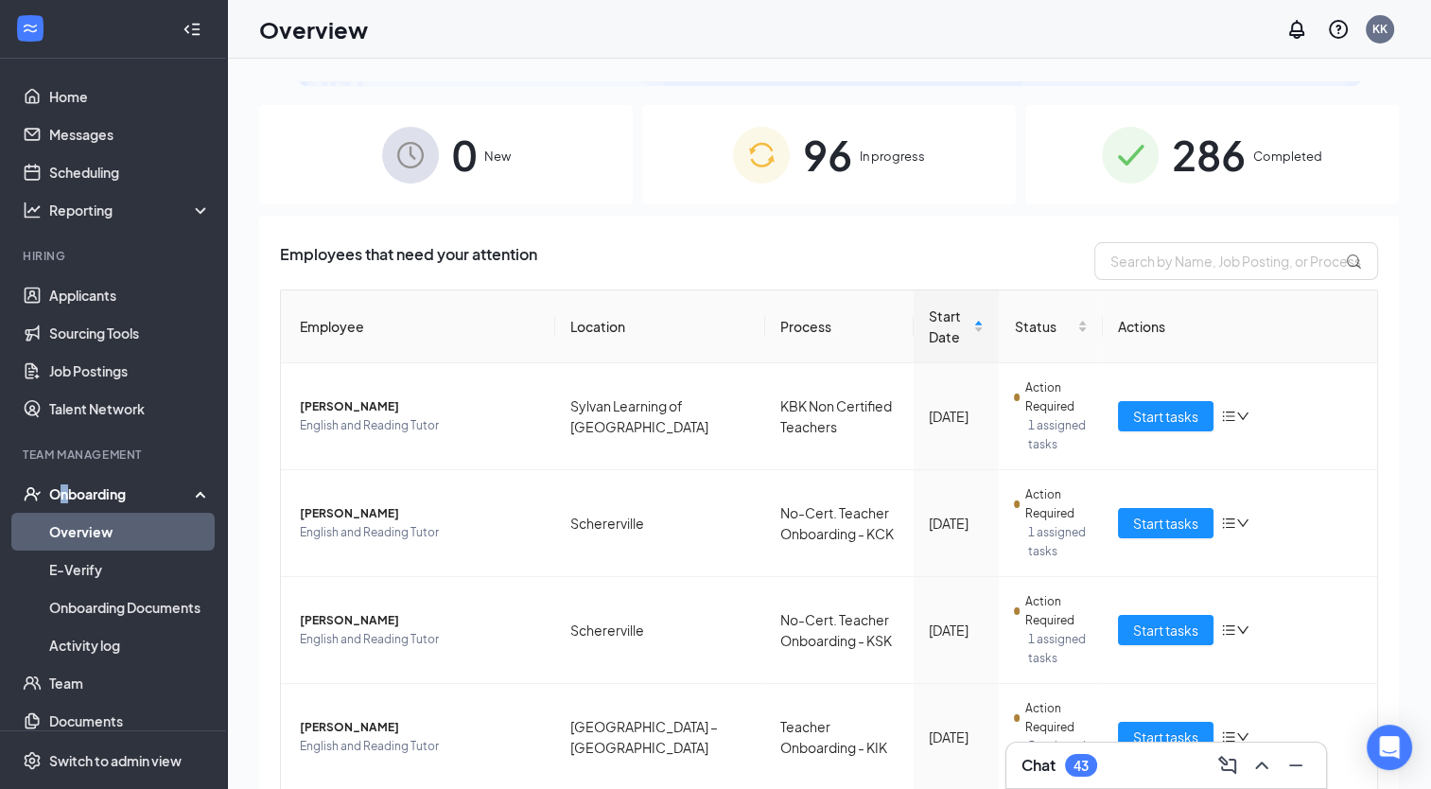
scroll to position [189, 0]
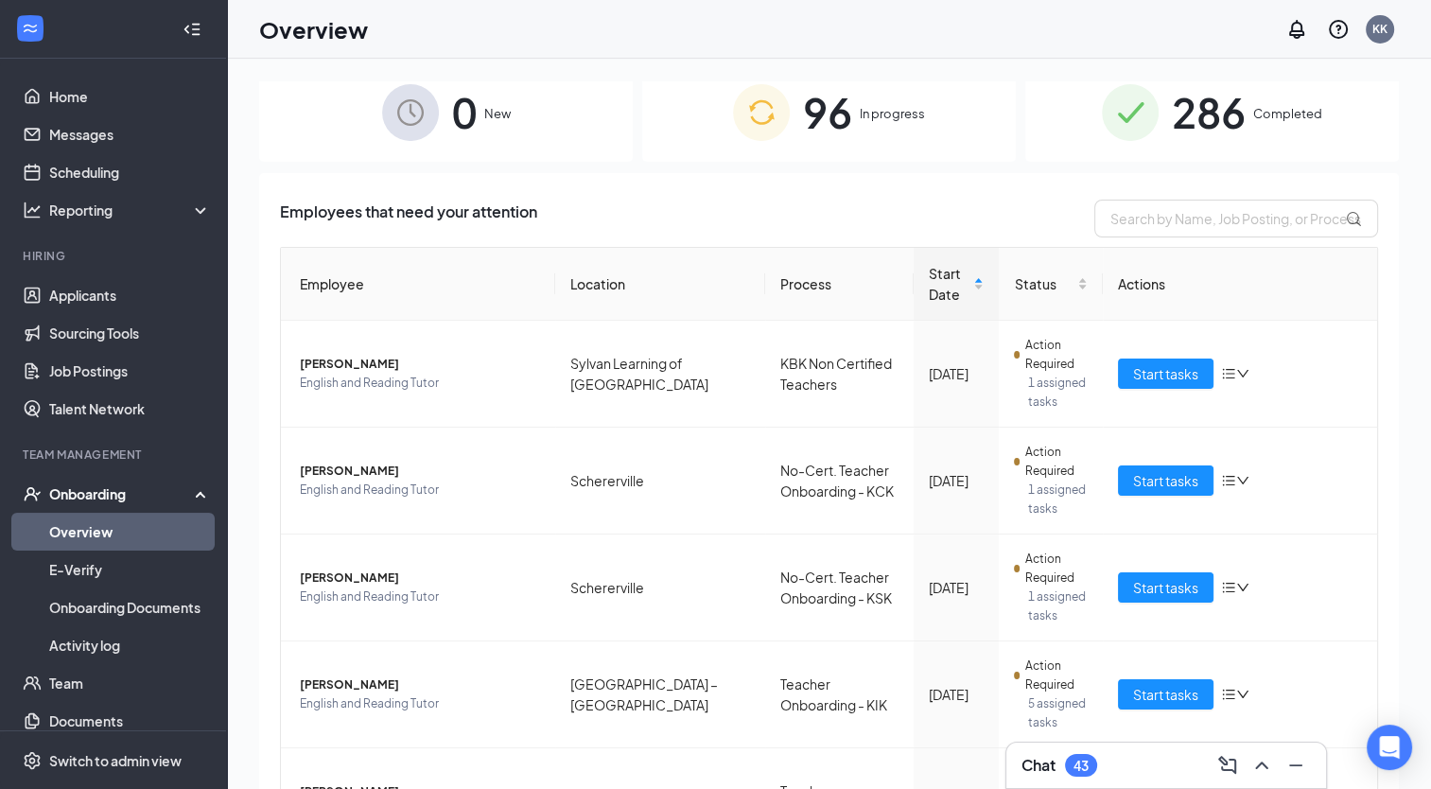
click at [862, 112] on span "In progress" at bounding box center [892, 113] width 65 height 19
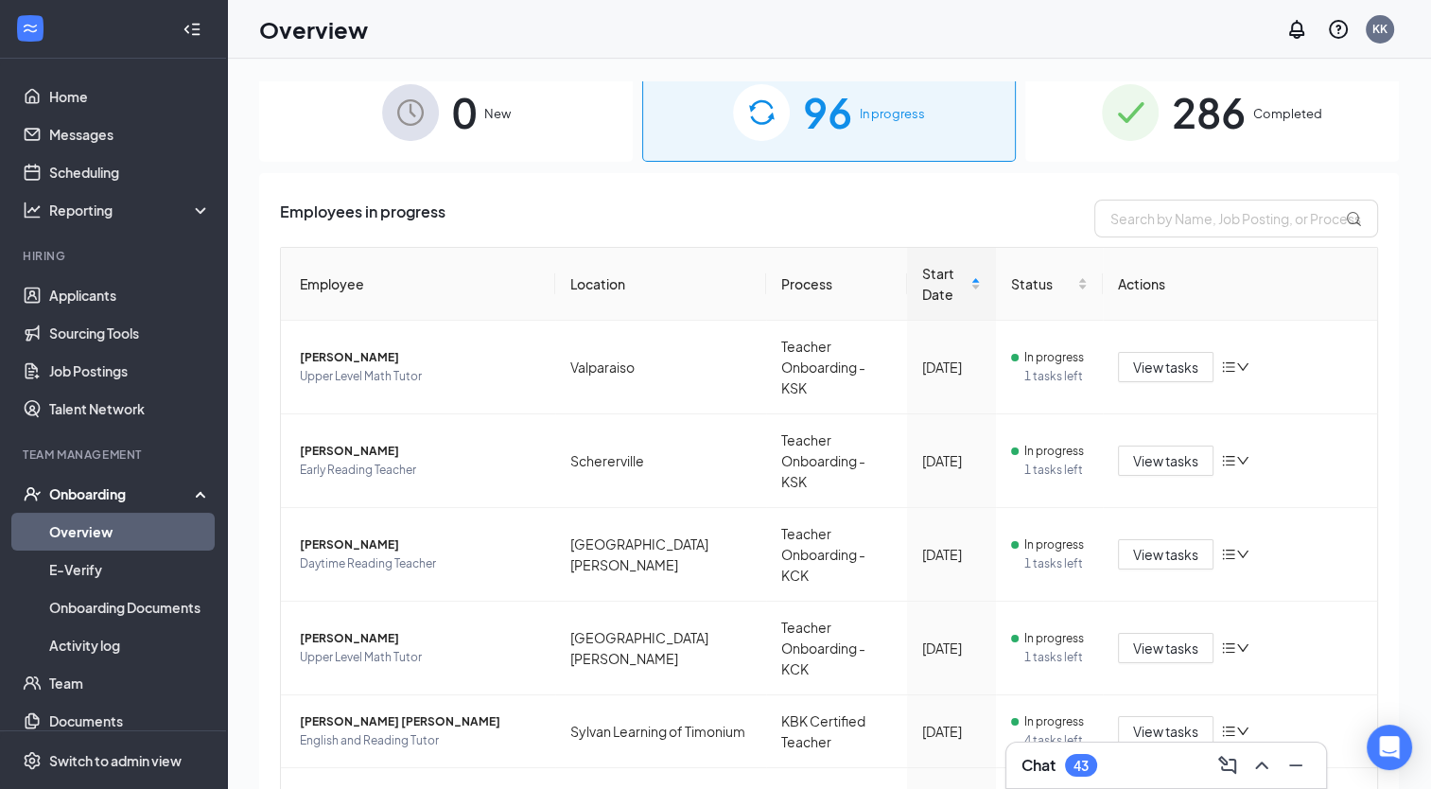
click at [1211, 123] on span "286" at bounding box center [1209, 111] width 74 height 65
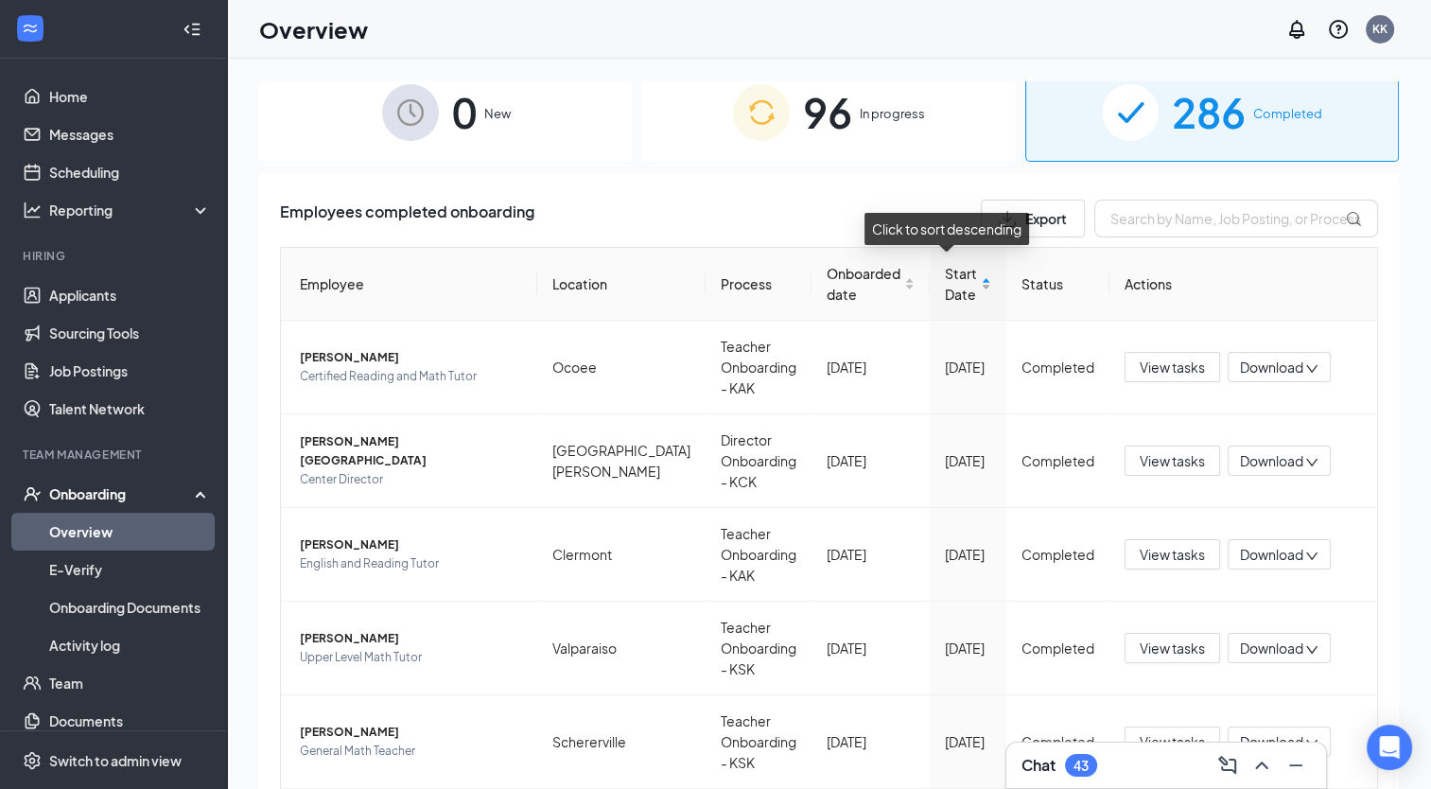
click at [966, 277] on div "Start Date" at bounding box center [968, 284] width 46 height 42
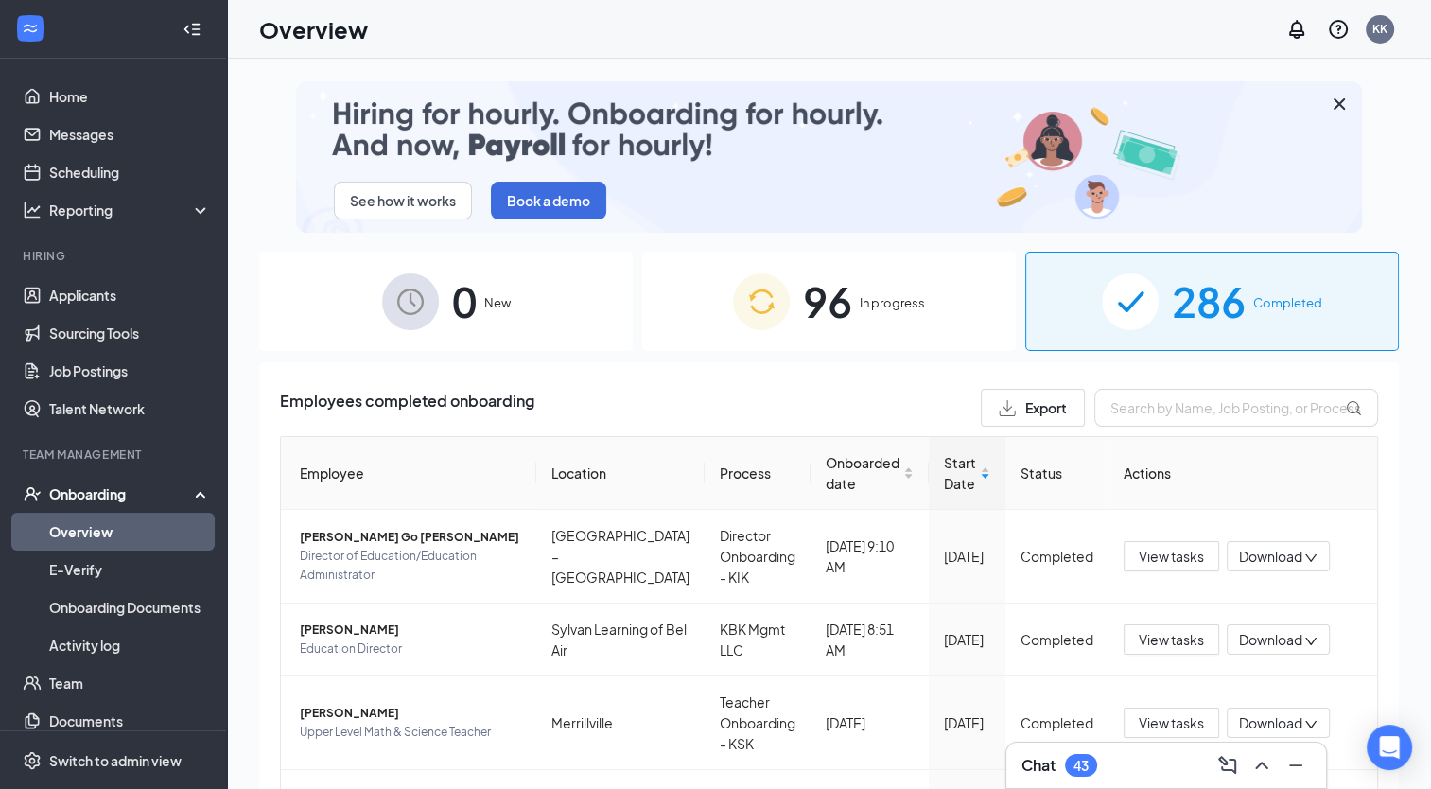
click at [873, 304] on span "In progress" at bounding box center [892, 302] width 65 height 19
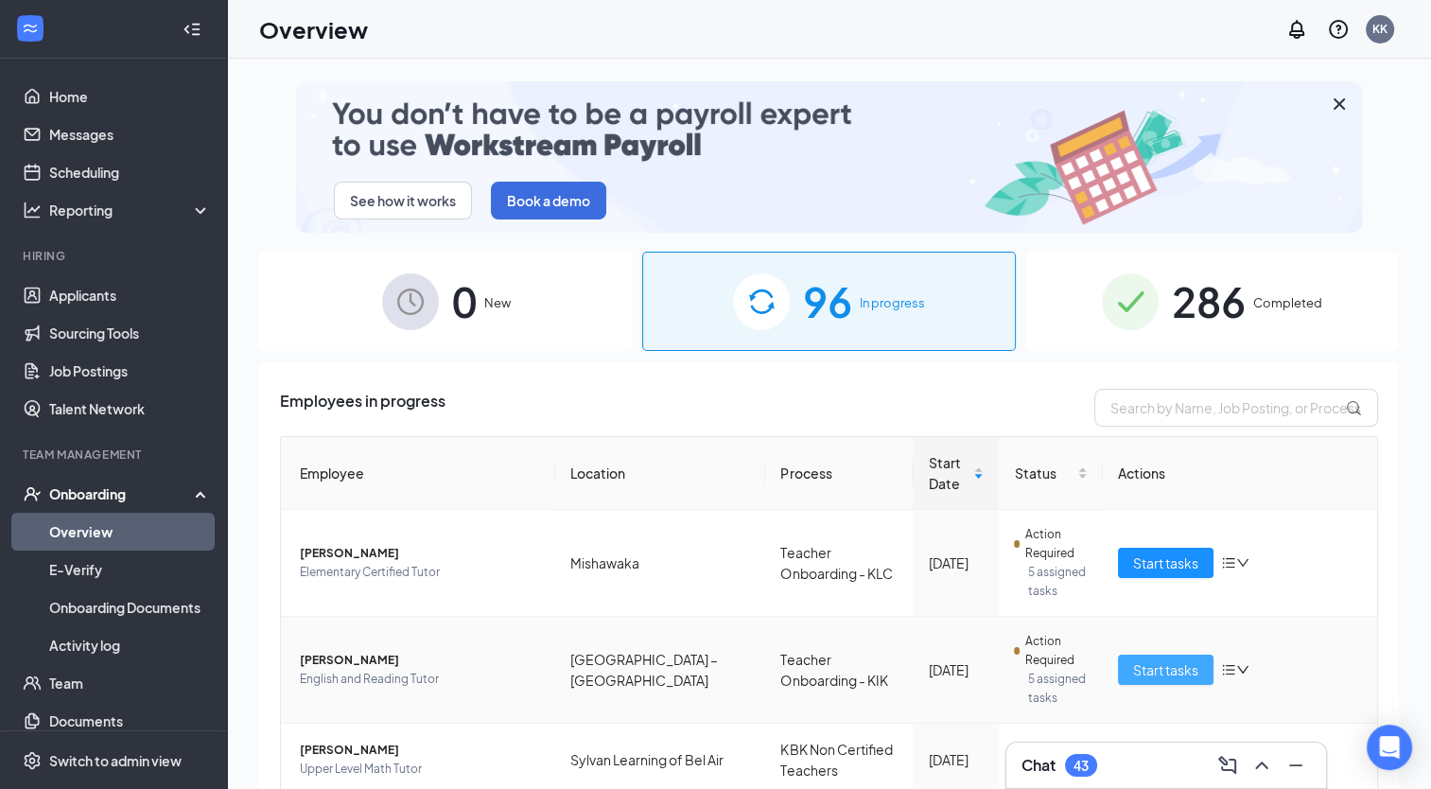
click at [1146, 674] on span "Start tasks" at bounding box center [1165, 669] width 65 height 21
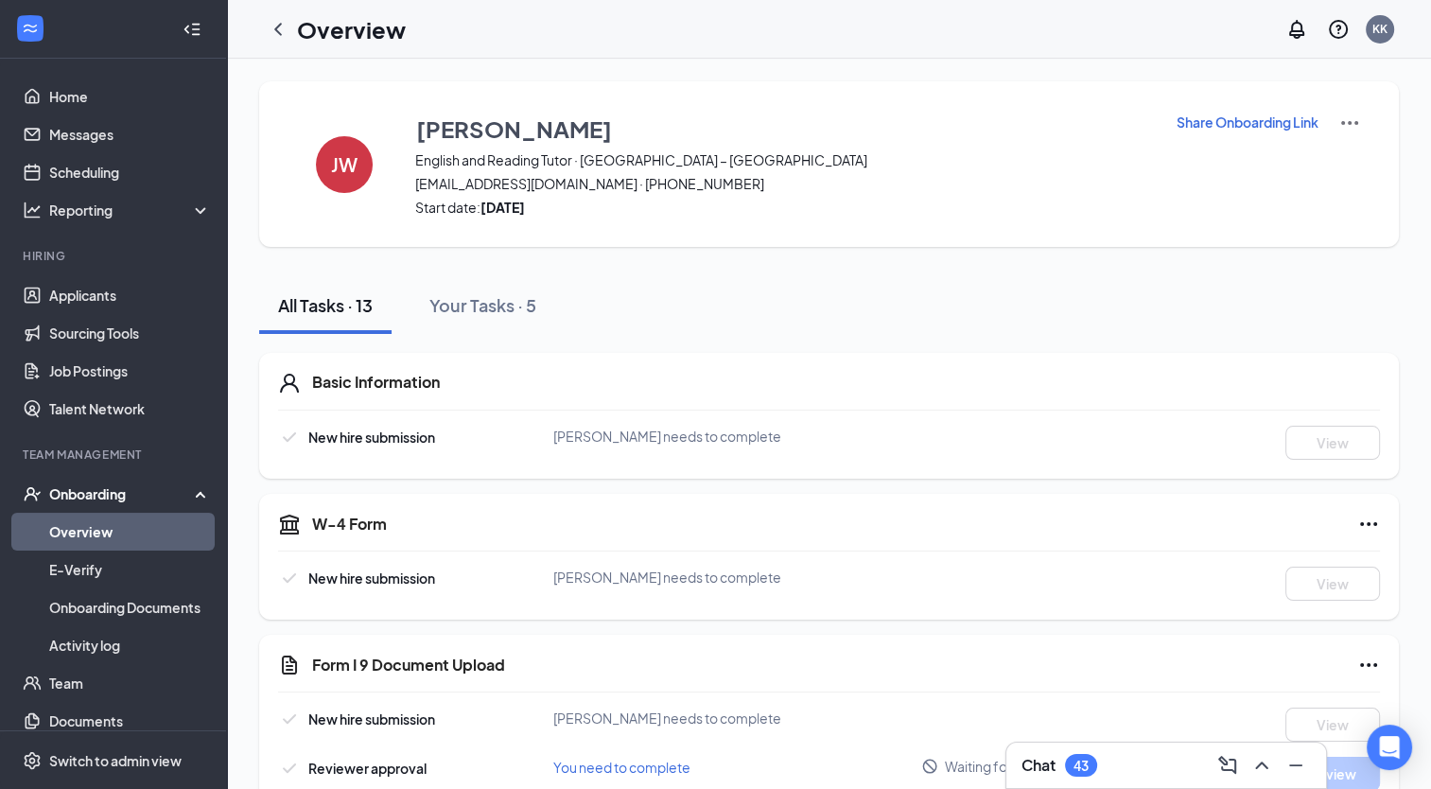
click at [283, 25] on icon "ChevronLeft" at bounding box center [278, 29] width 23 height 23
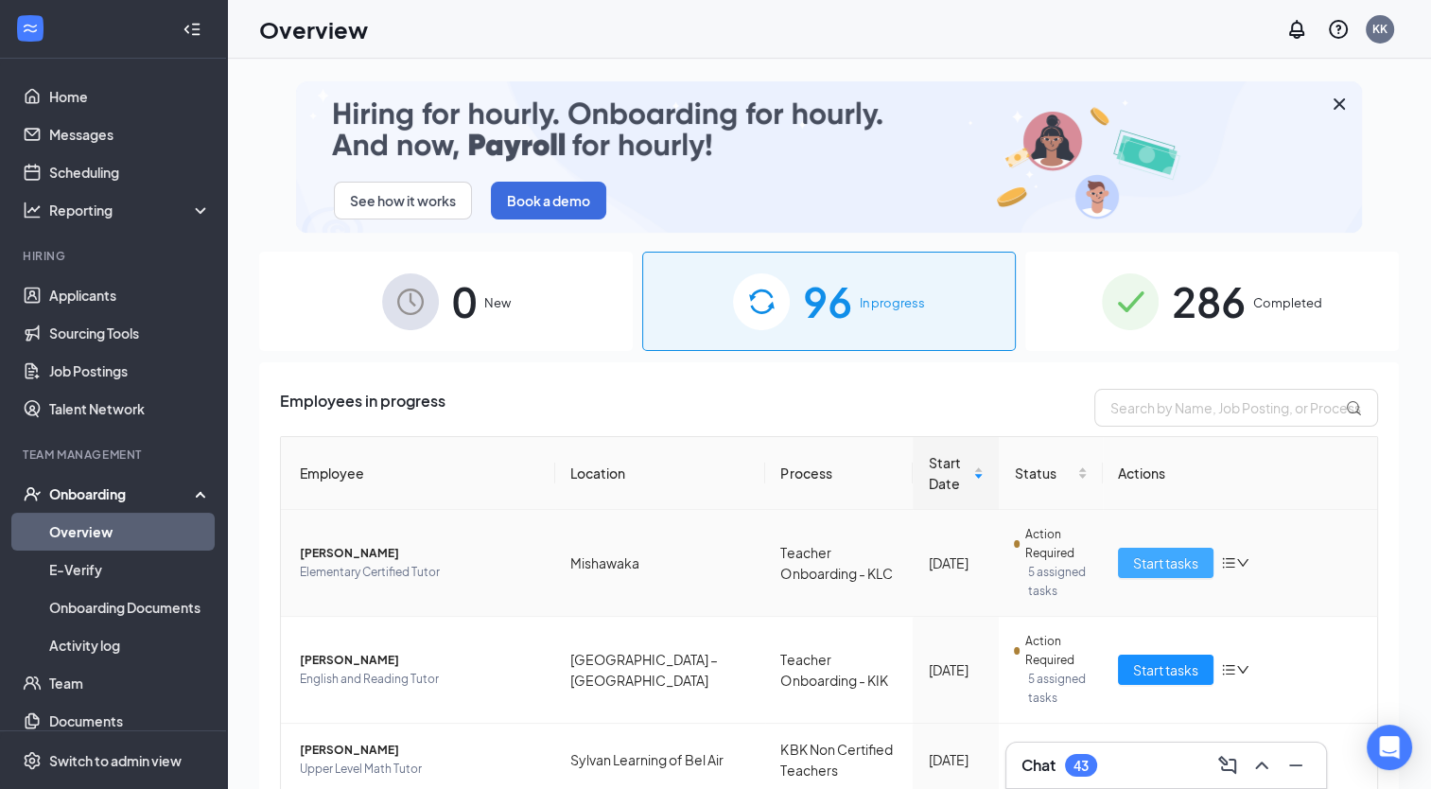
click at [1142, 565] on span "Start tasks" at bounding box center [1165, 562] width 65 height 21
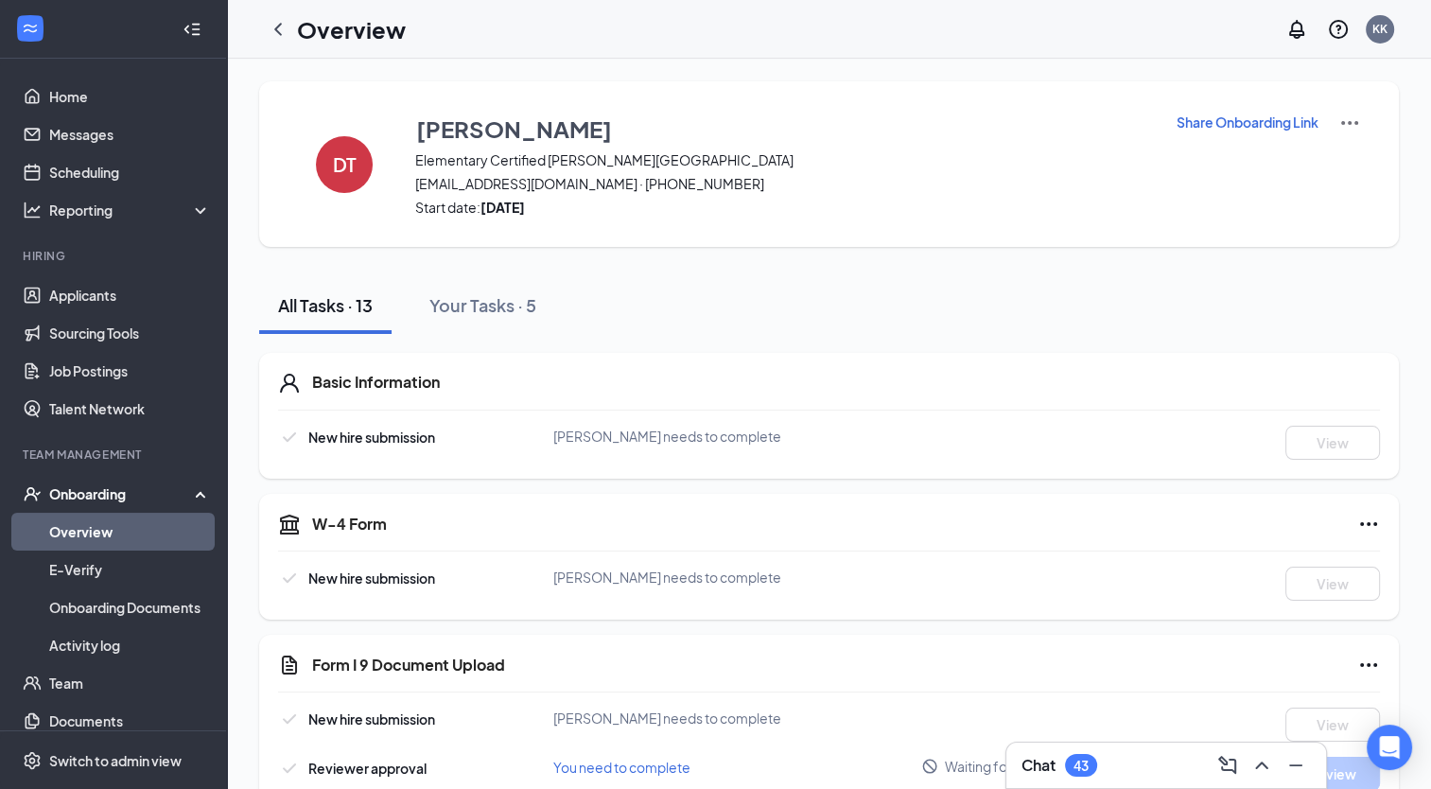
scroll to position [95, 0]
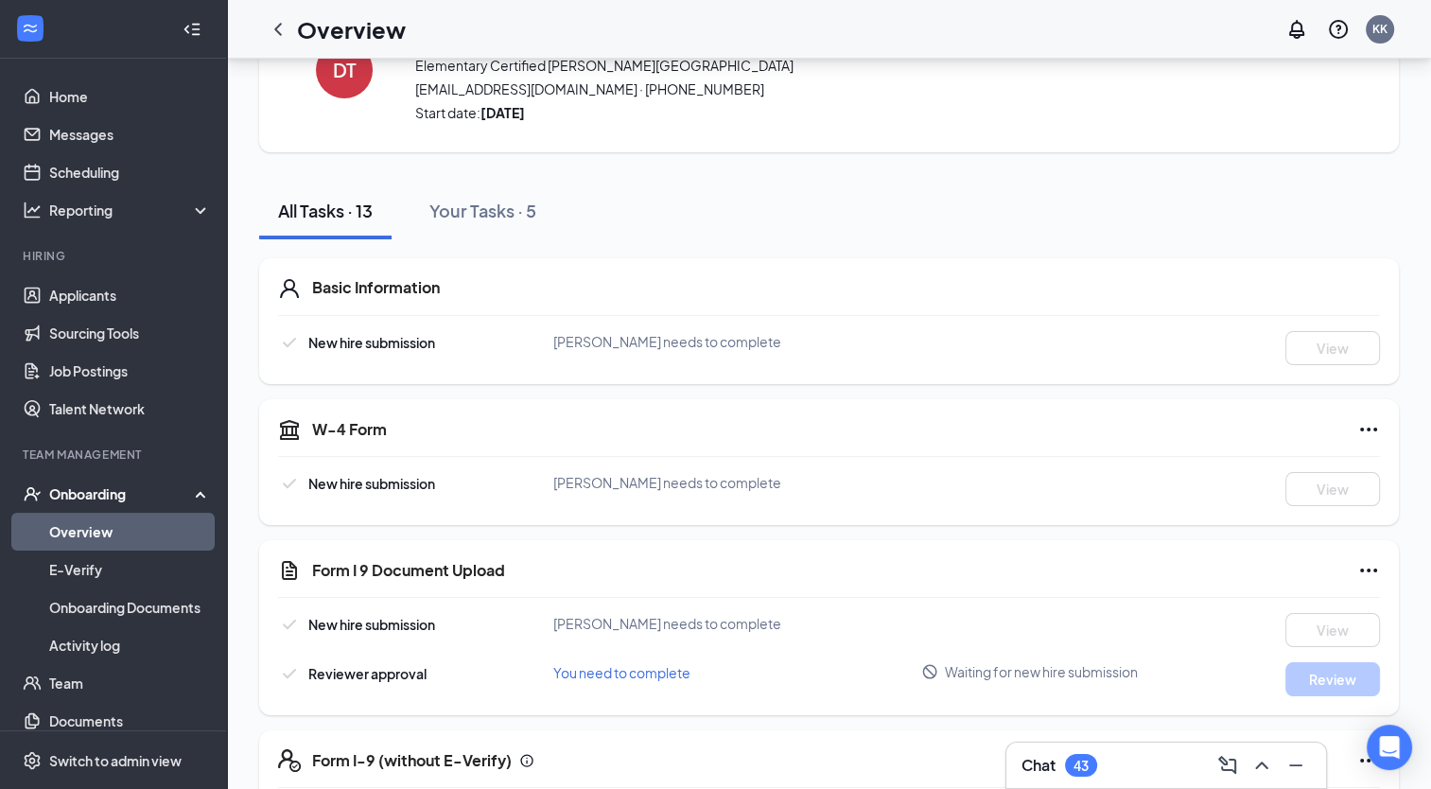
click at [283, 29] on icon "ChevronLeft" at bounding box center [278, 29] width 23 height 23
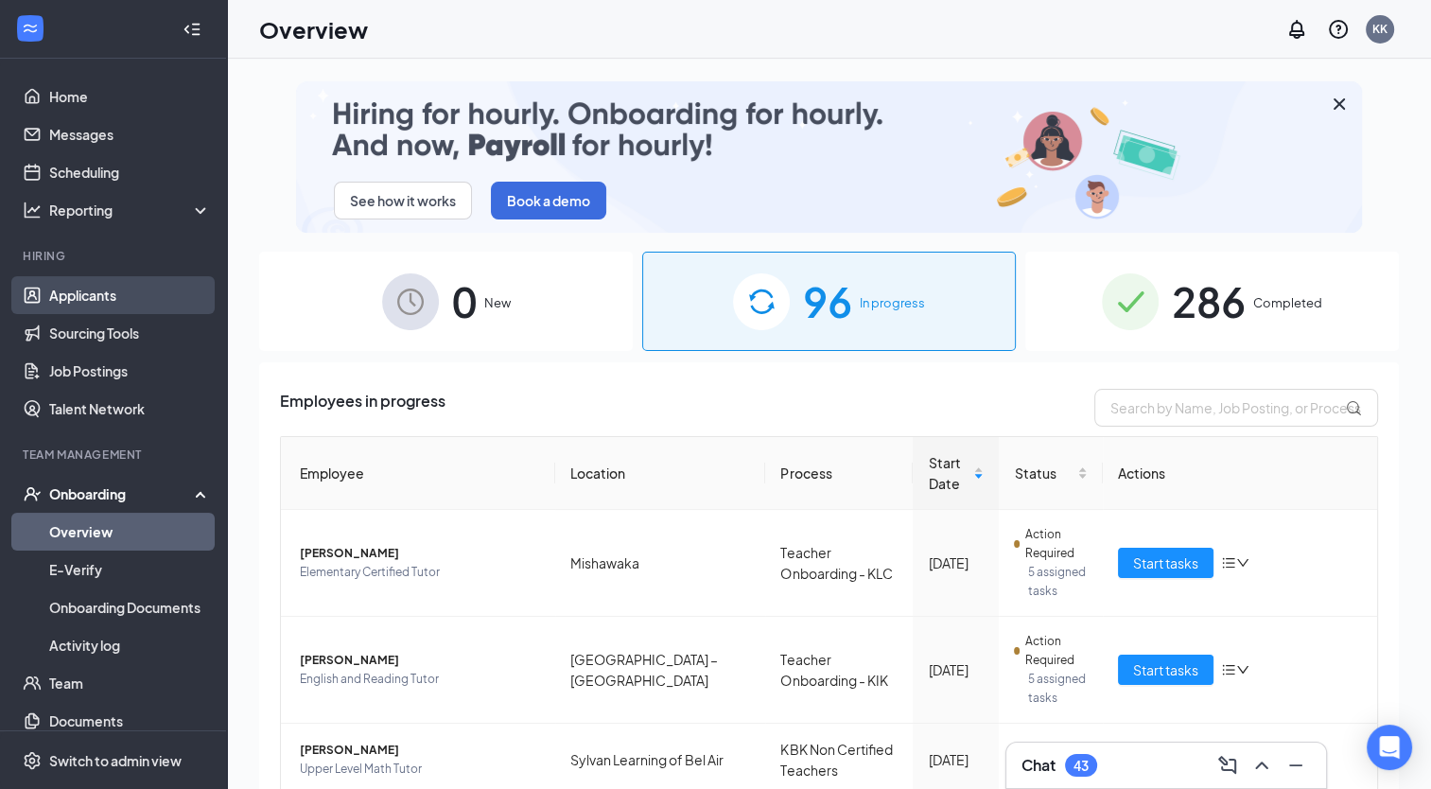
click at [68, 302] on link "Applicants" at bounding box center [130, 295] width 162 height 38
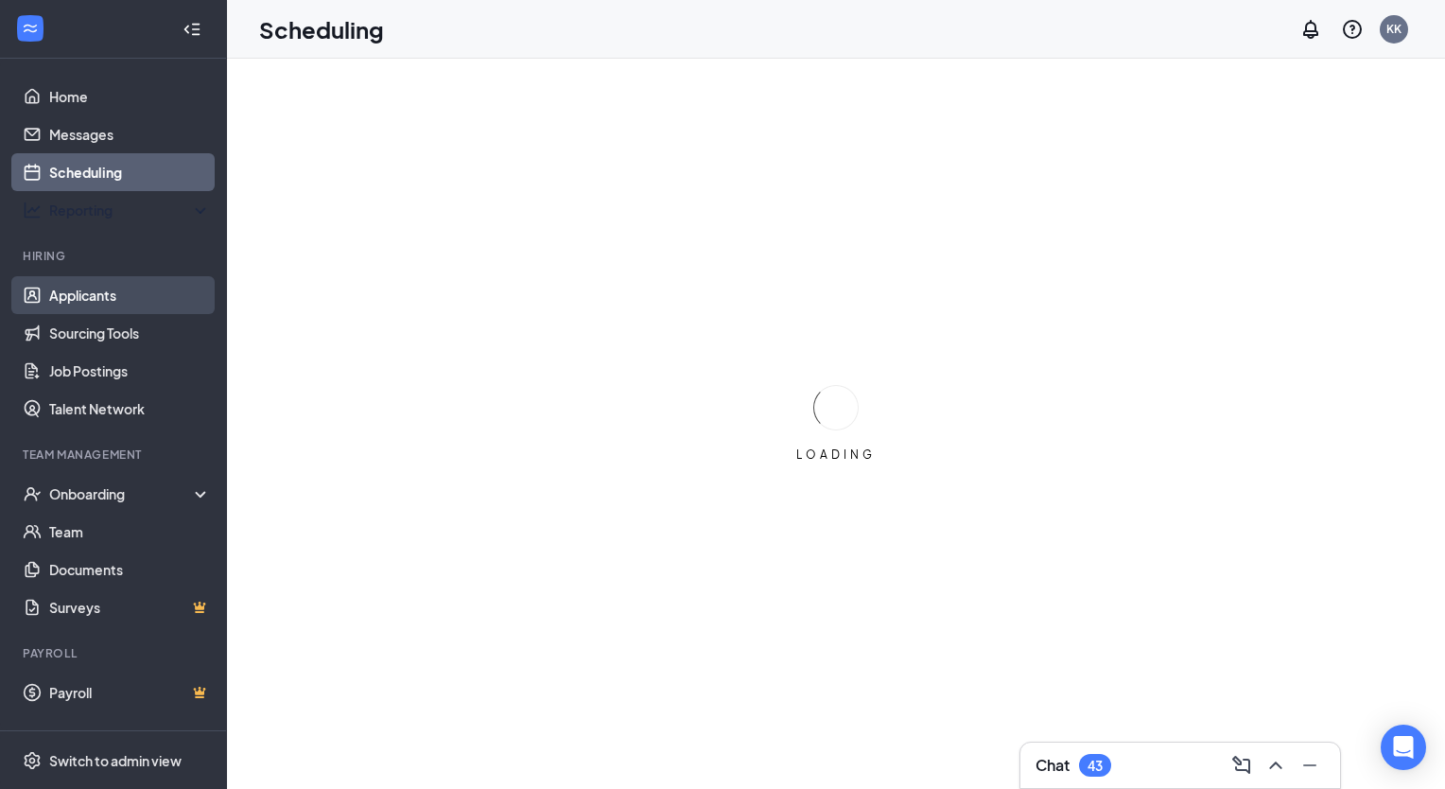
click at [87, 289] on link "Applicants" at bounding box center [130, 295] width 162 height 38
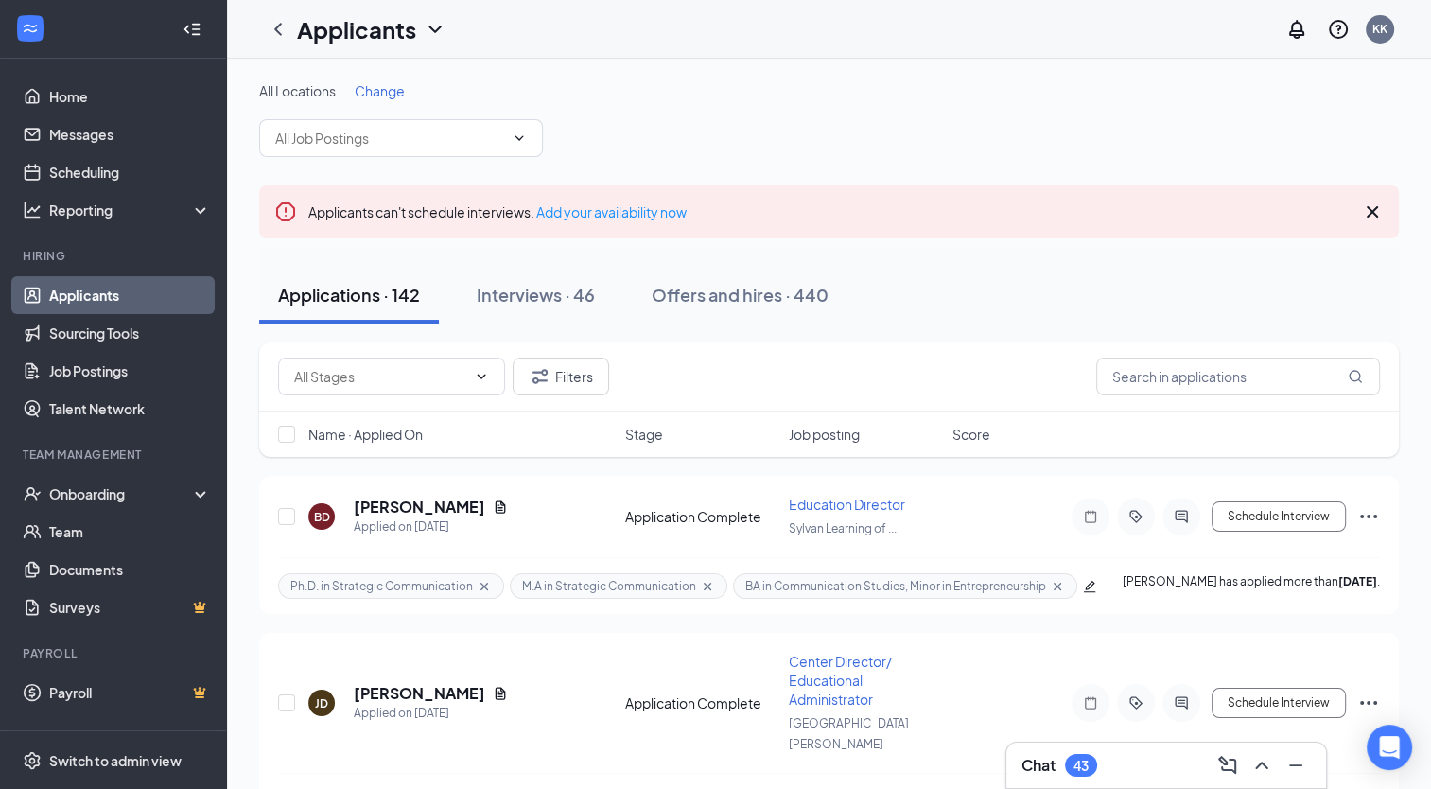
click at [75, 299] on link "Applicants" at bounding box center [130, 295] width 162 height 38
click at [90, 290] on link "Applicants" at bounding box center [130, 295] width 162 height 38
click at [340, 286] on div "Applications · 142" at bounding box center [349, 295] width 142 height 24
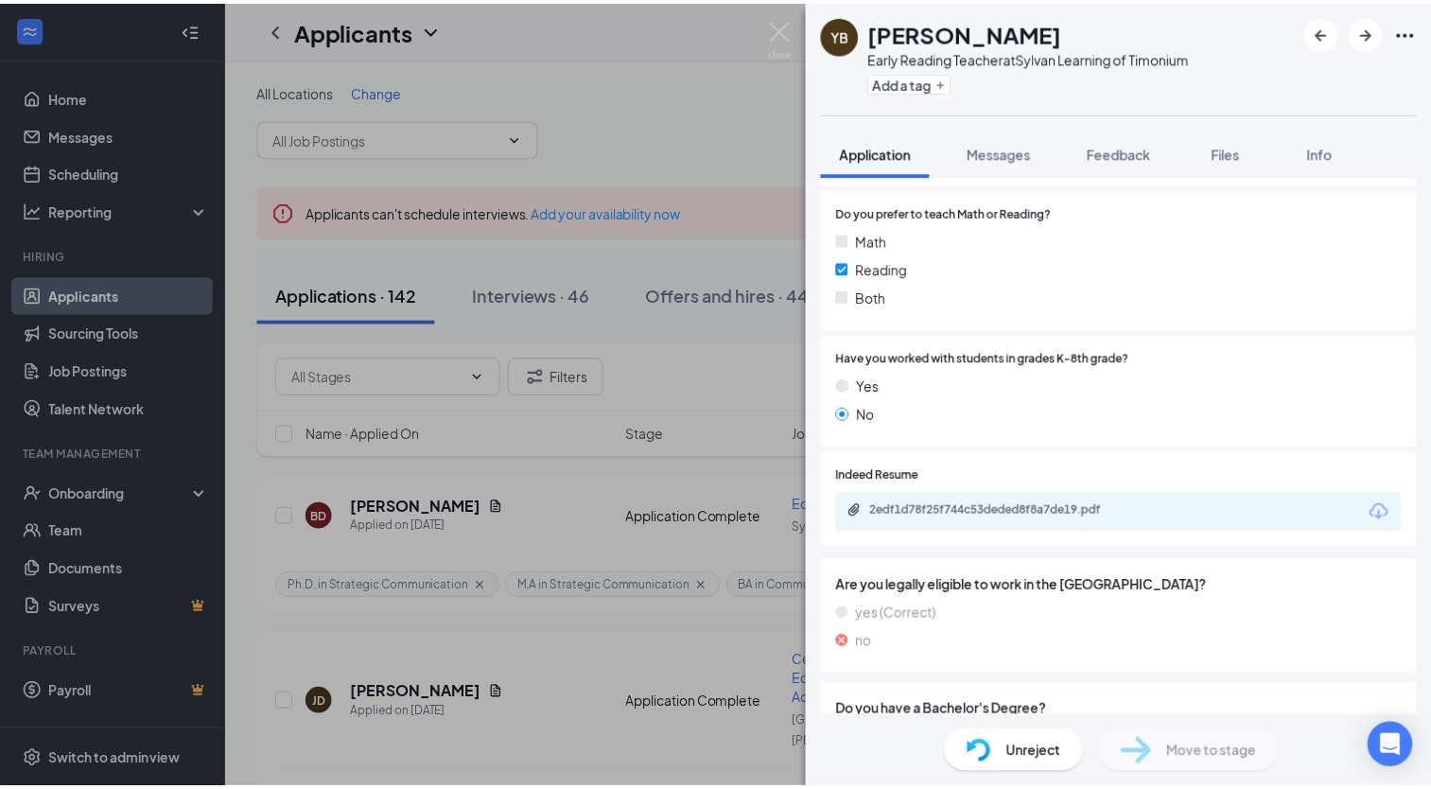
scroll to position [496, 0]
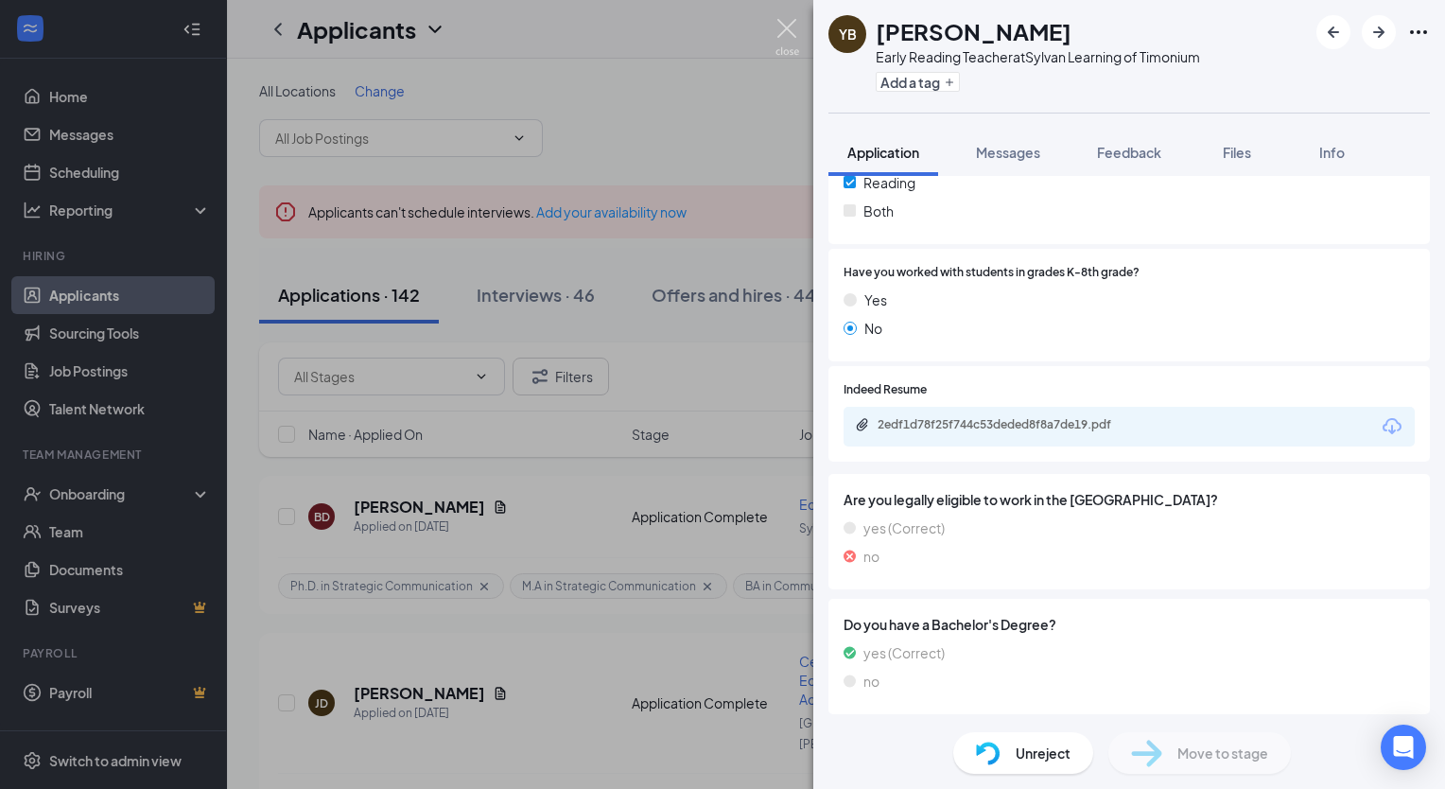
click at [787, 27] on img at bounding box center [787, 37] width 24 height 37
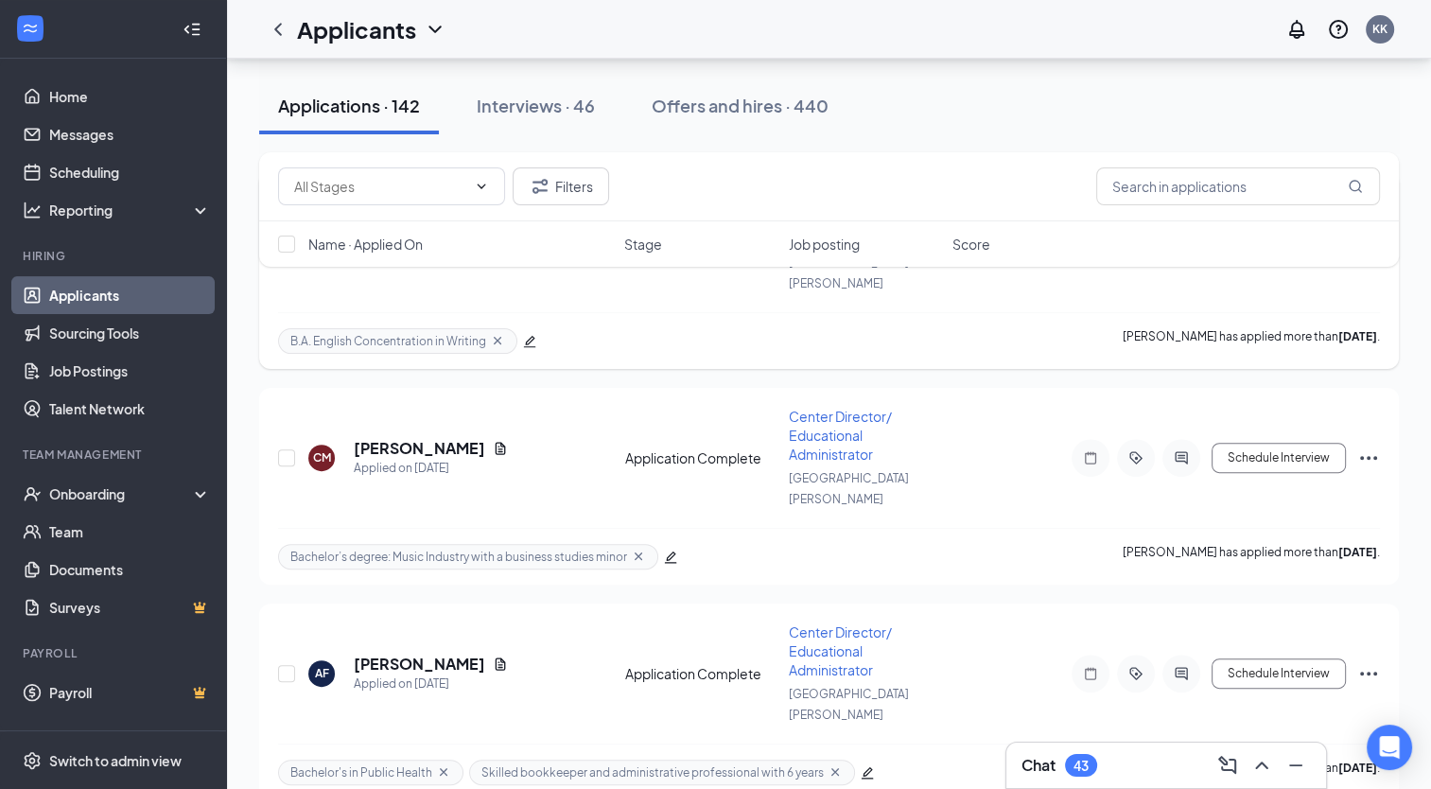
scroll to position [756, 0]
